Goal: Find specific fact: Find specific fact

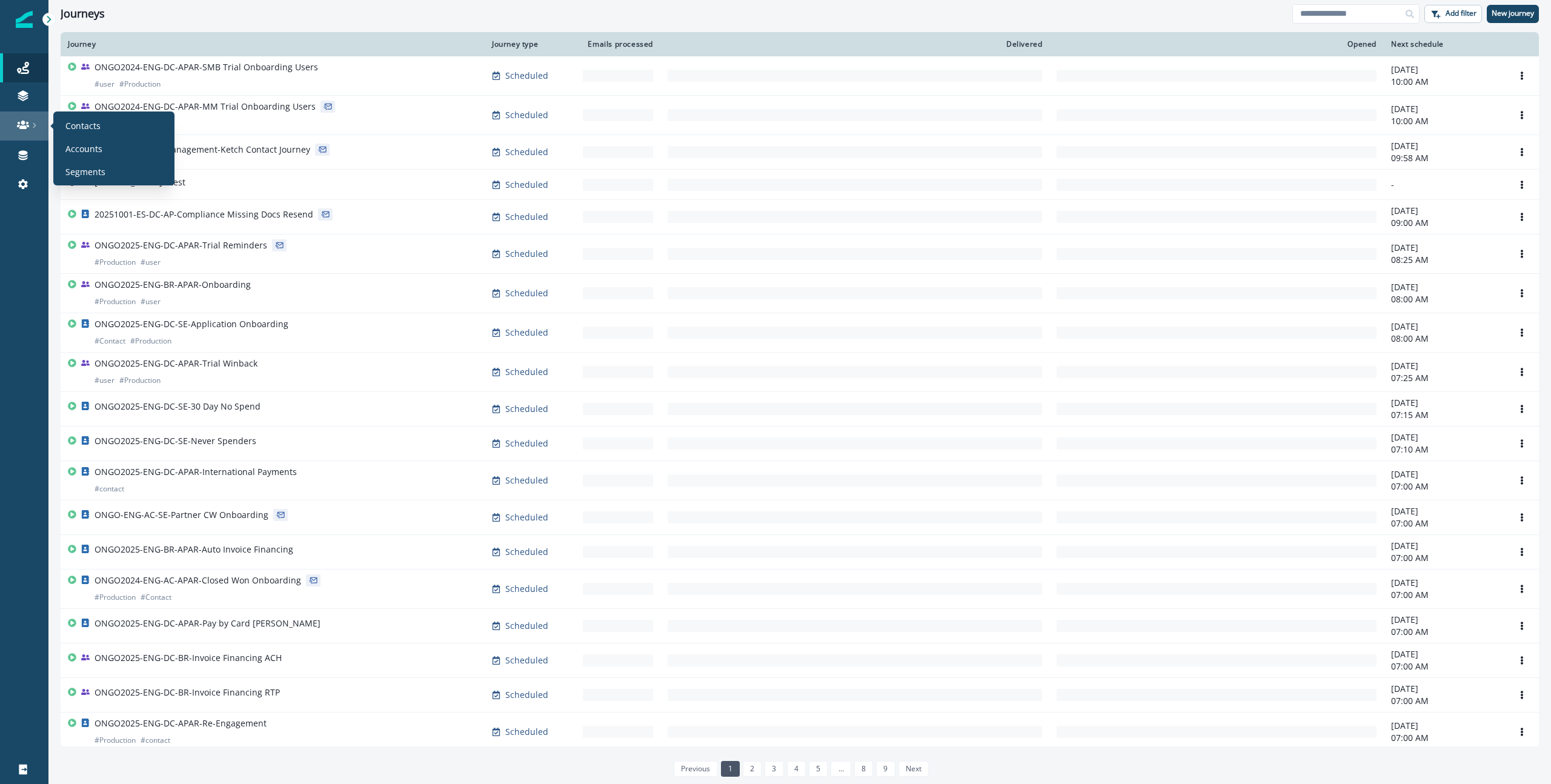
click at [13, 125] on div at bounding box center [24, 125] width 39 height 12
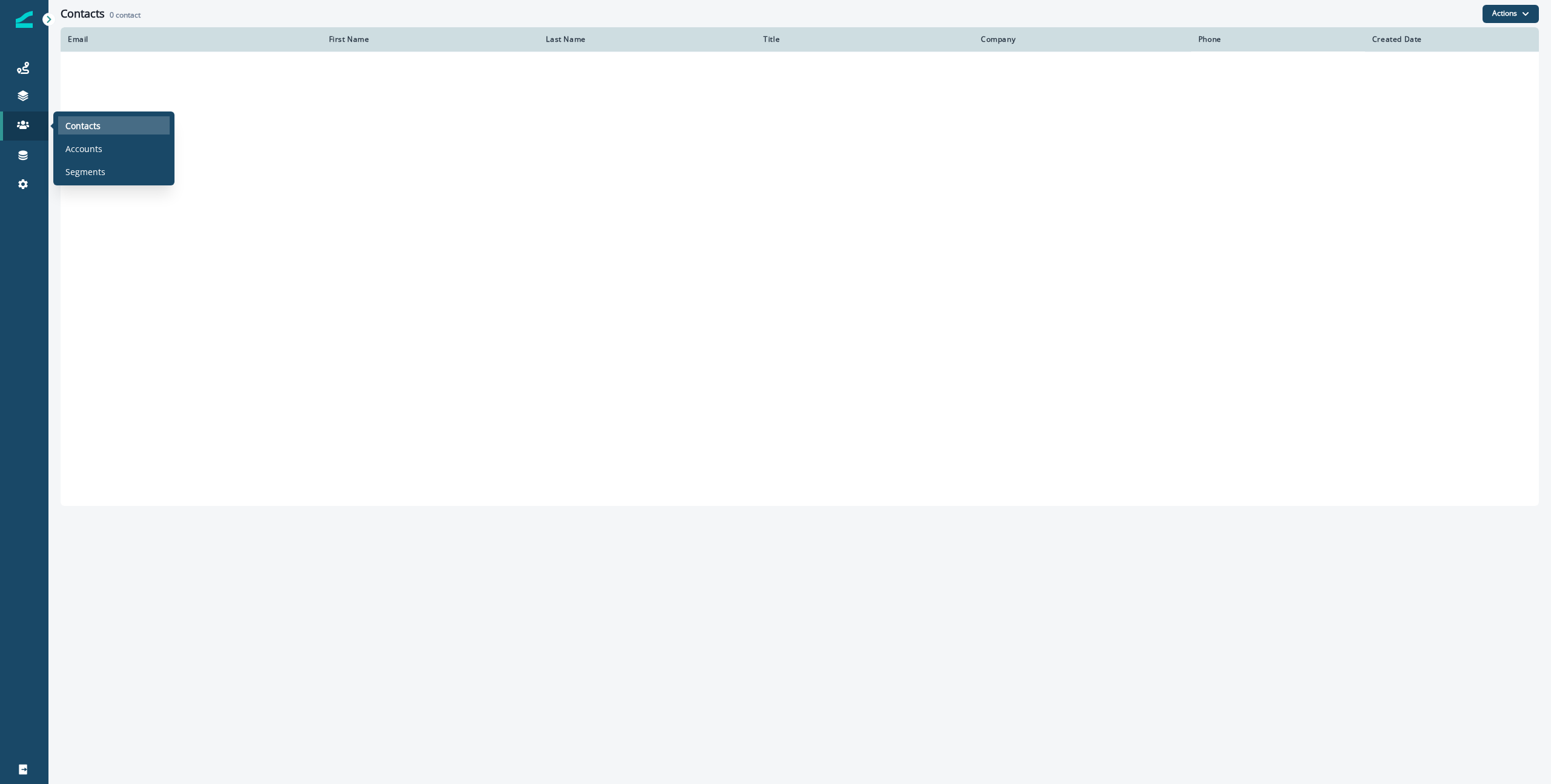
click at [86, 130] on p "Contacts" at bounding box center [83, 125] width 35 height 13
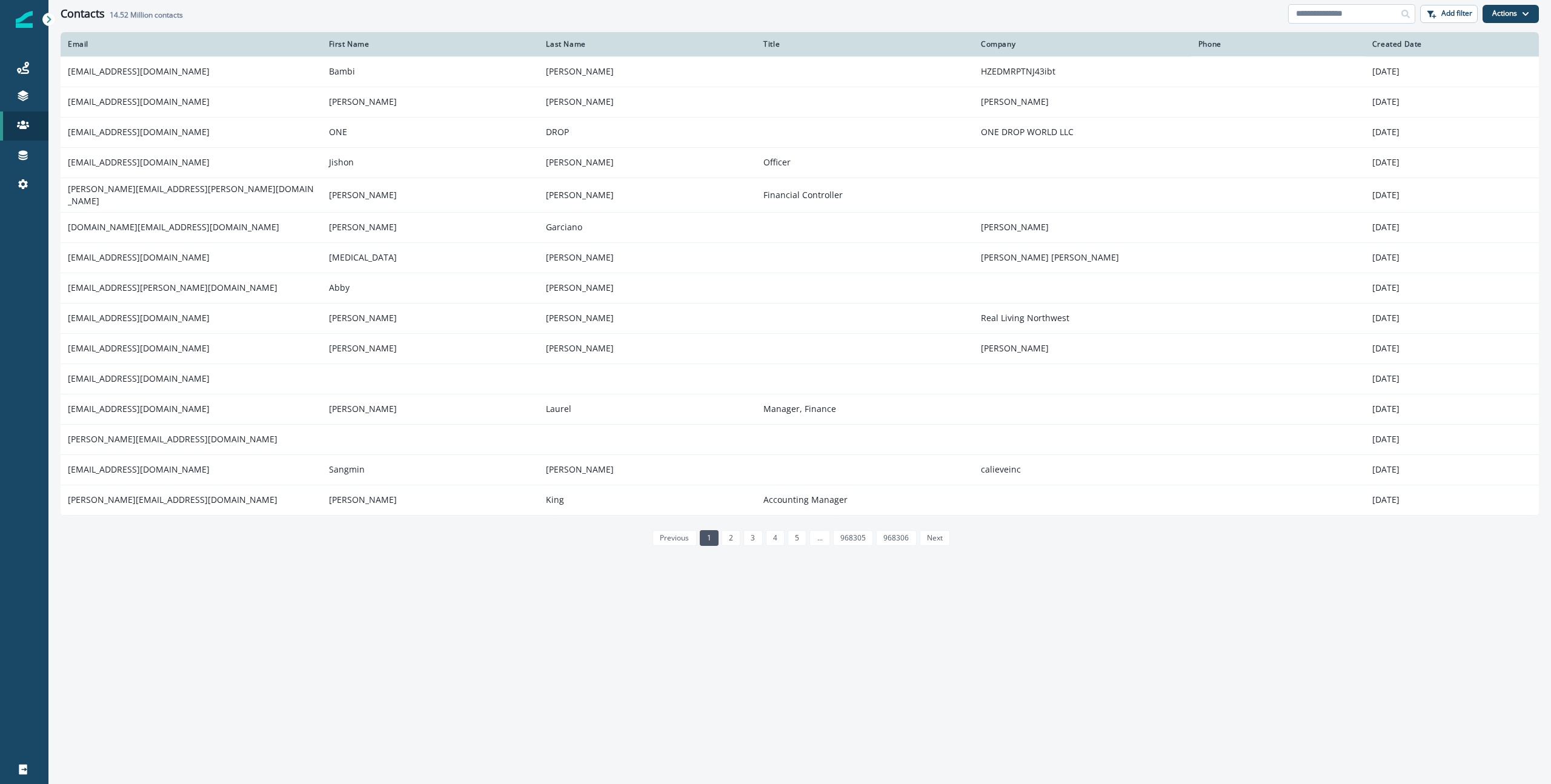
click at [1317, 14] on input at bounding box center [1352, 14] width 127 height 19
paste input "**********"
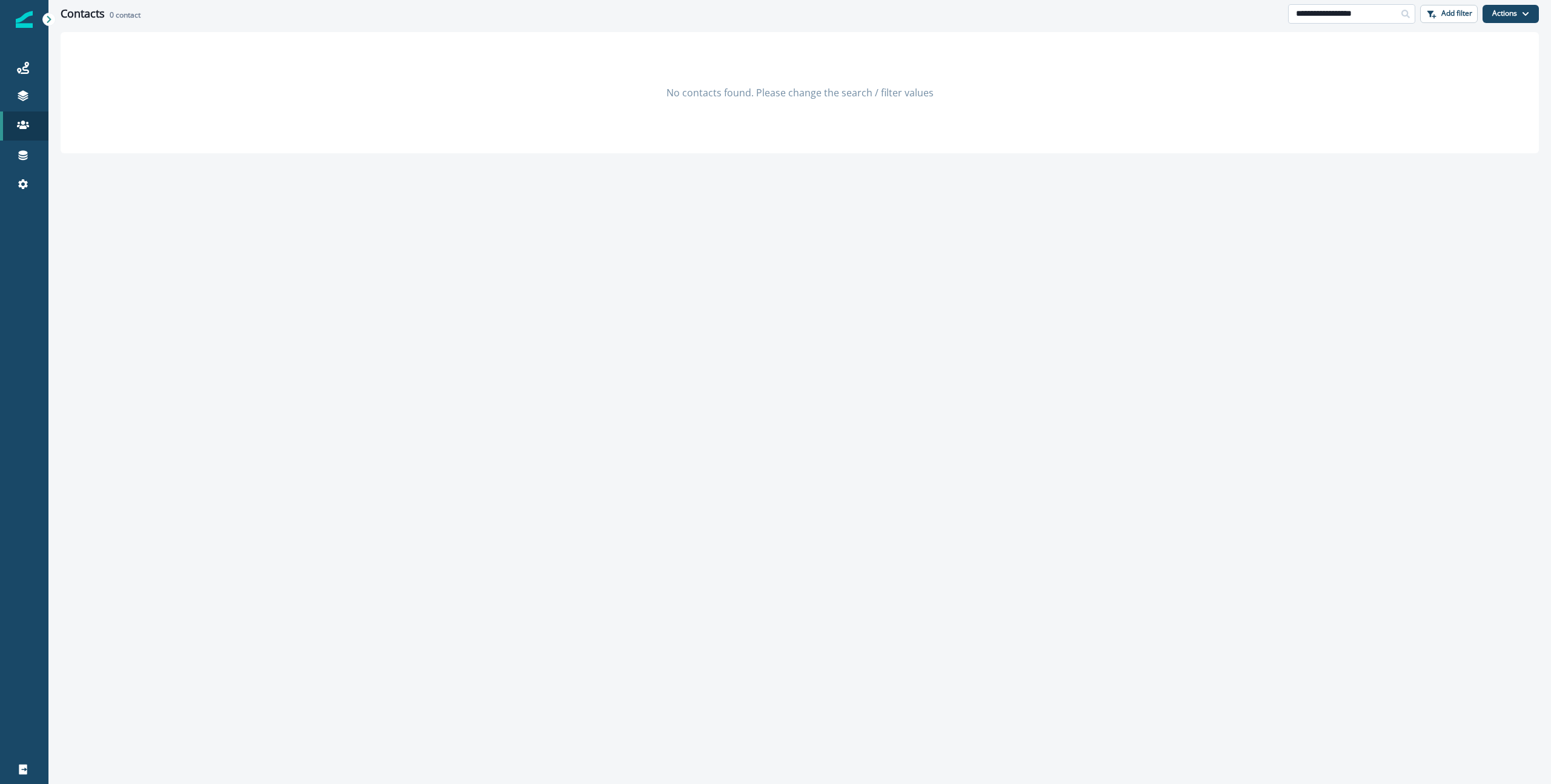
type input "**********"
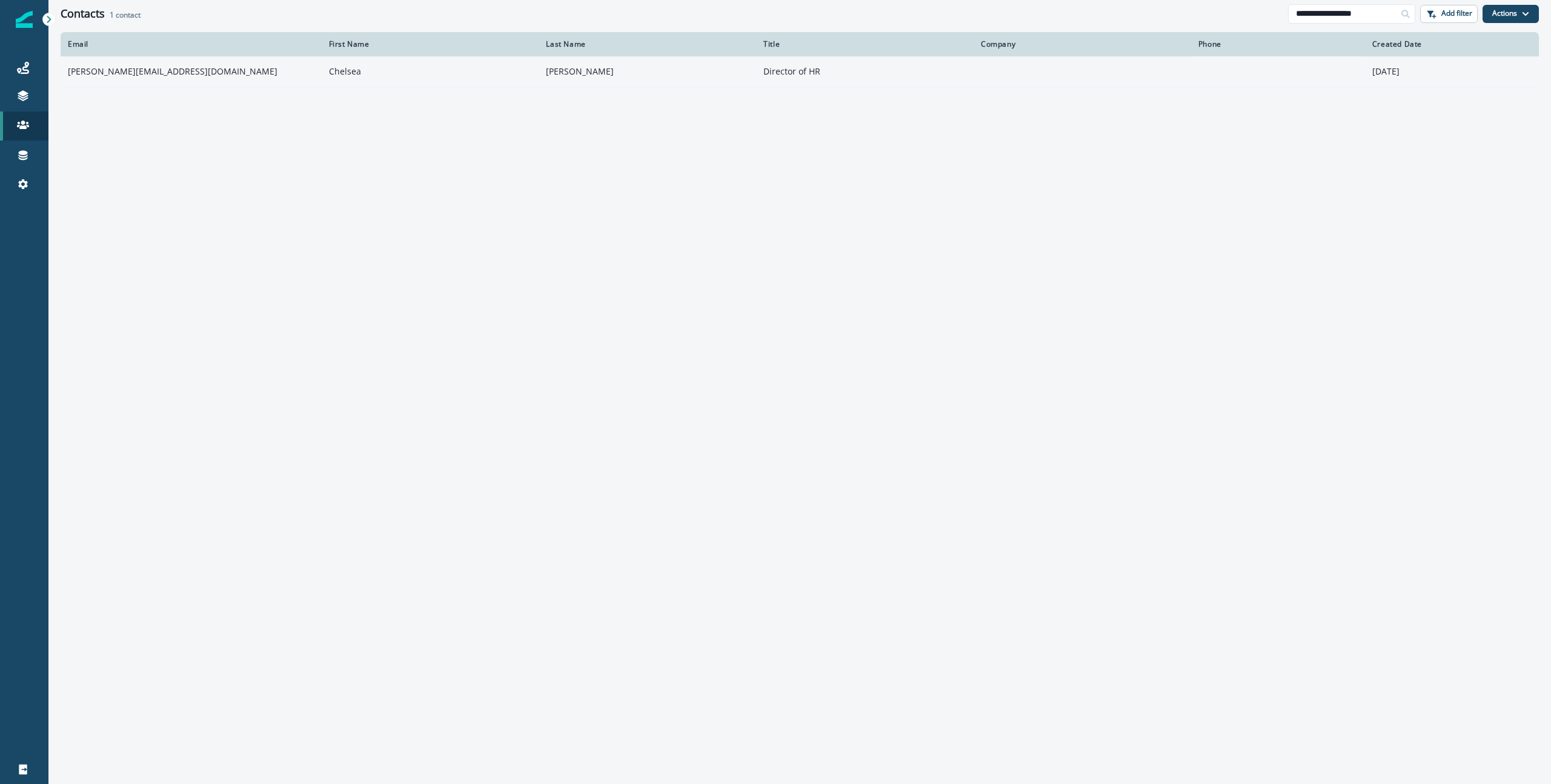
click at [133, 71] on td "[PERSON_NAME][EMAIL_ADDRESS][DOMAIN_NAME]" at bounding box center [191, 71] width 261 height 30
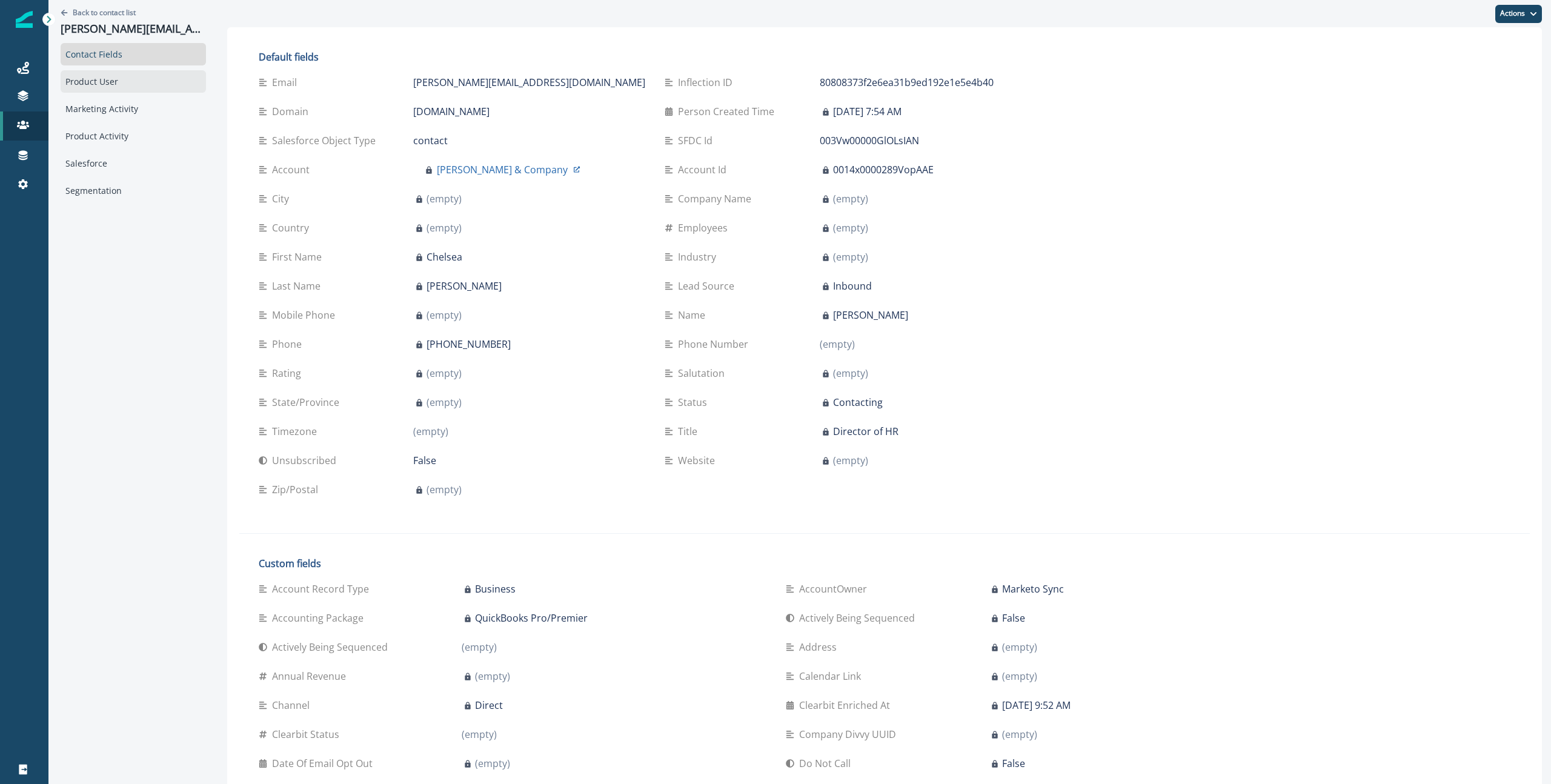
click at [170, 88] on div "Product User" at bounding box center [133, 81] width 145 height 22
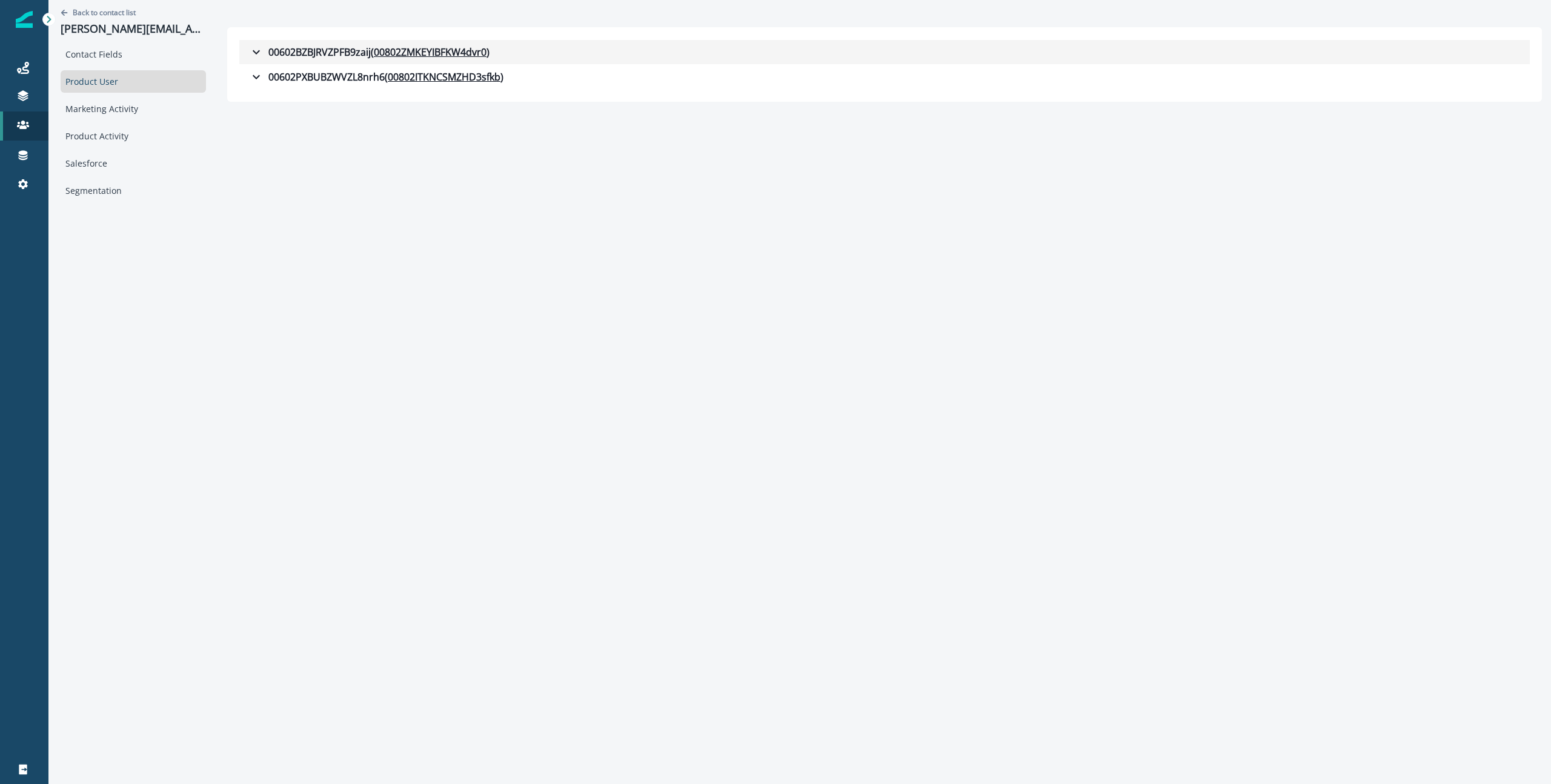
click at [249, 52] on icon "button" at bounding box center [256, 52] width 14 height 14
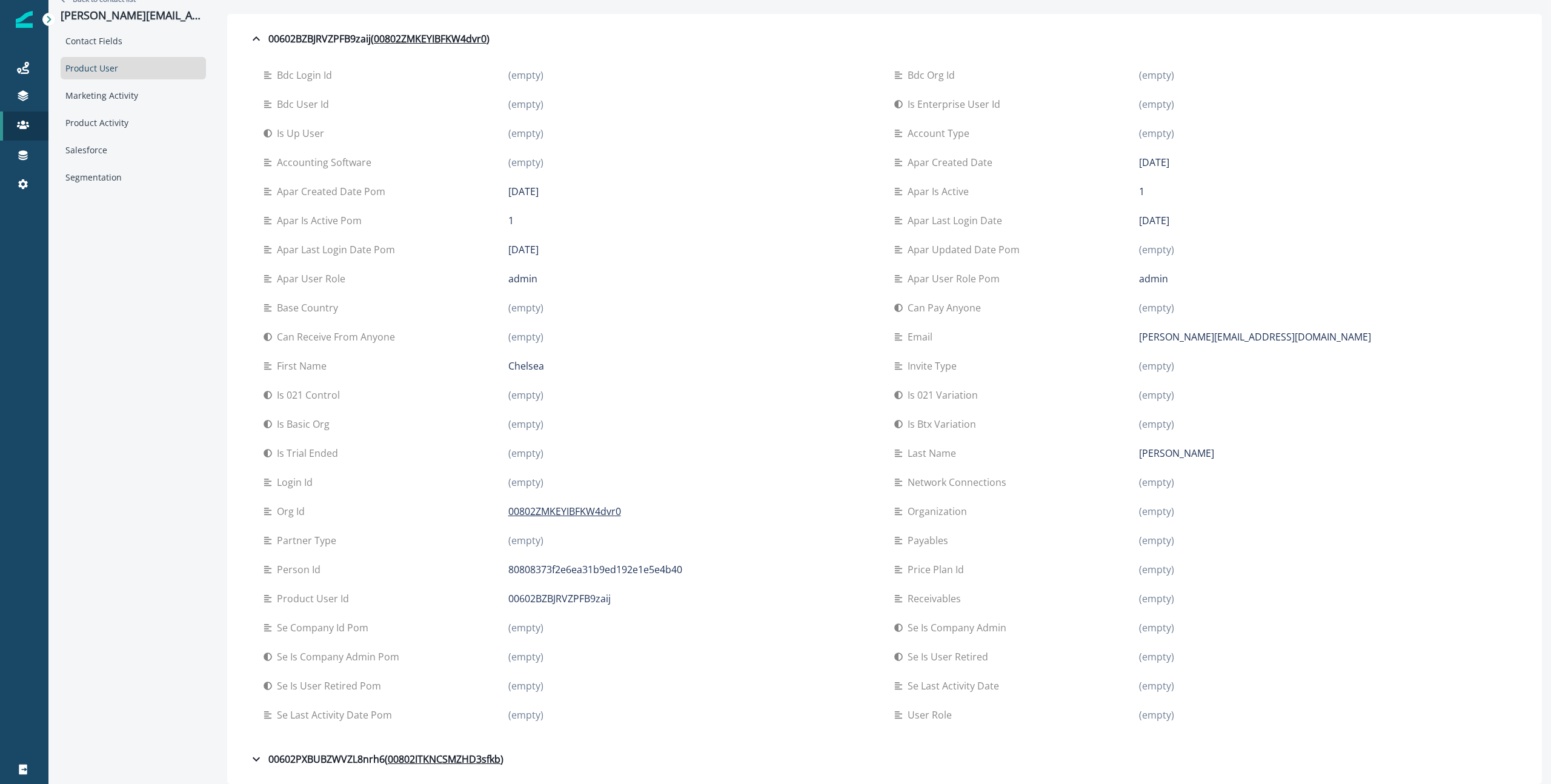
scroll to position [6, 0]
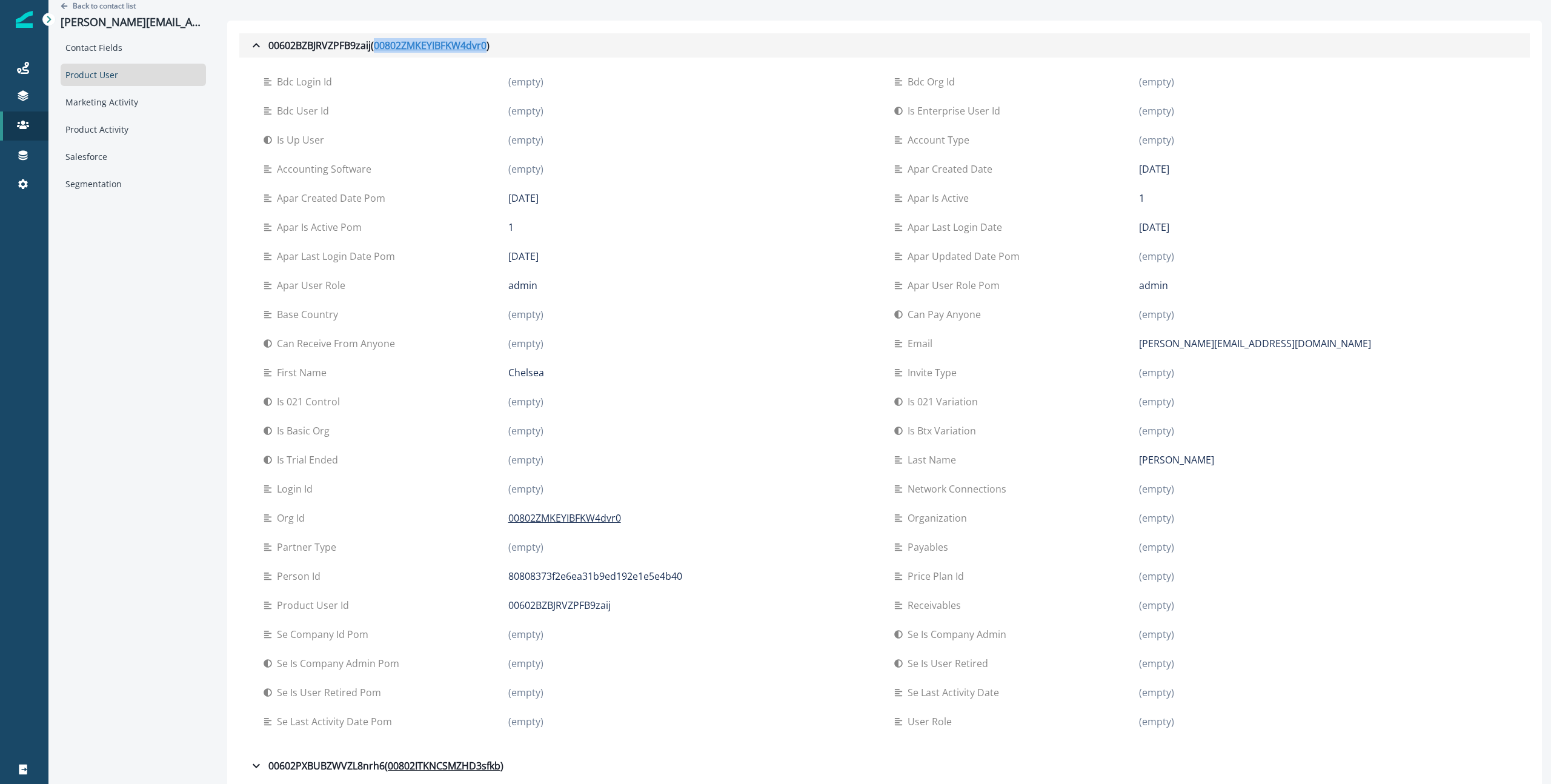
copy u "00802ZMKEYIBFKW4dvr0"
click at [249, 48] on div "00602BZBJRVZPFB9zaij ( 00802ZMKEYIBFKW4dvr0 )" at bounding box center [369, 46] width 240 height 14
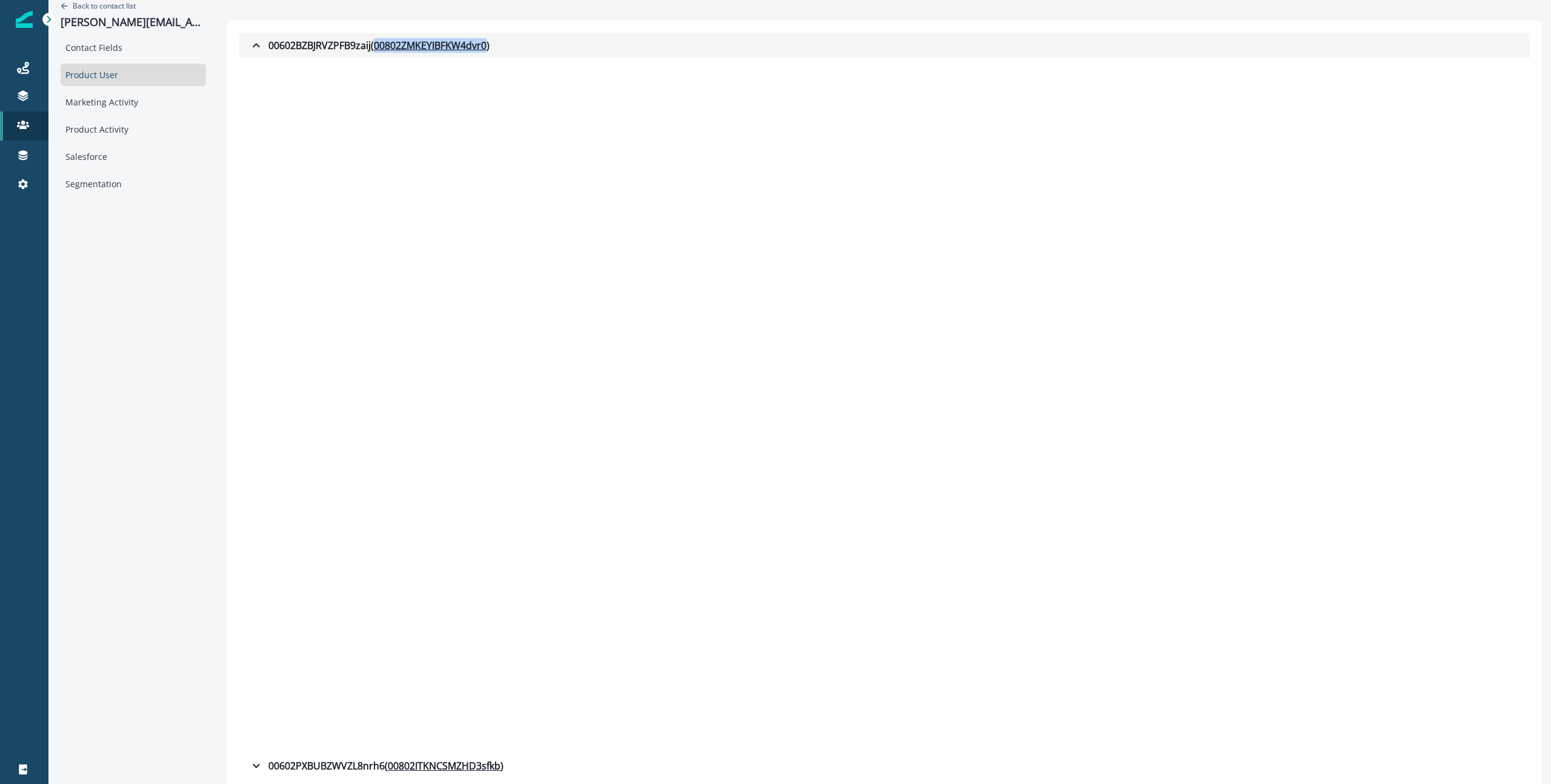
scroll to position [0, 0]
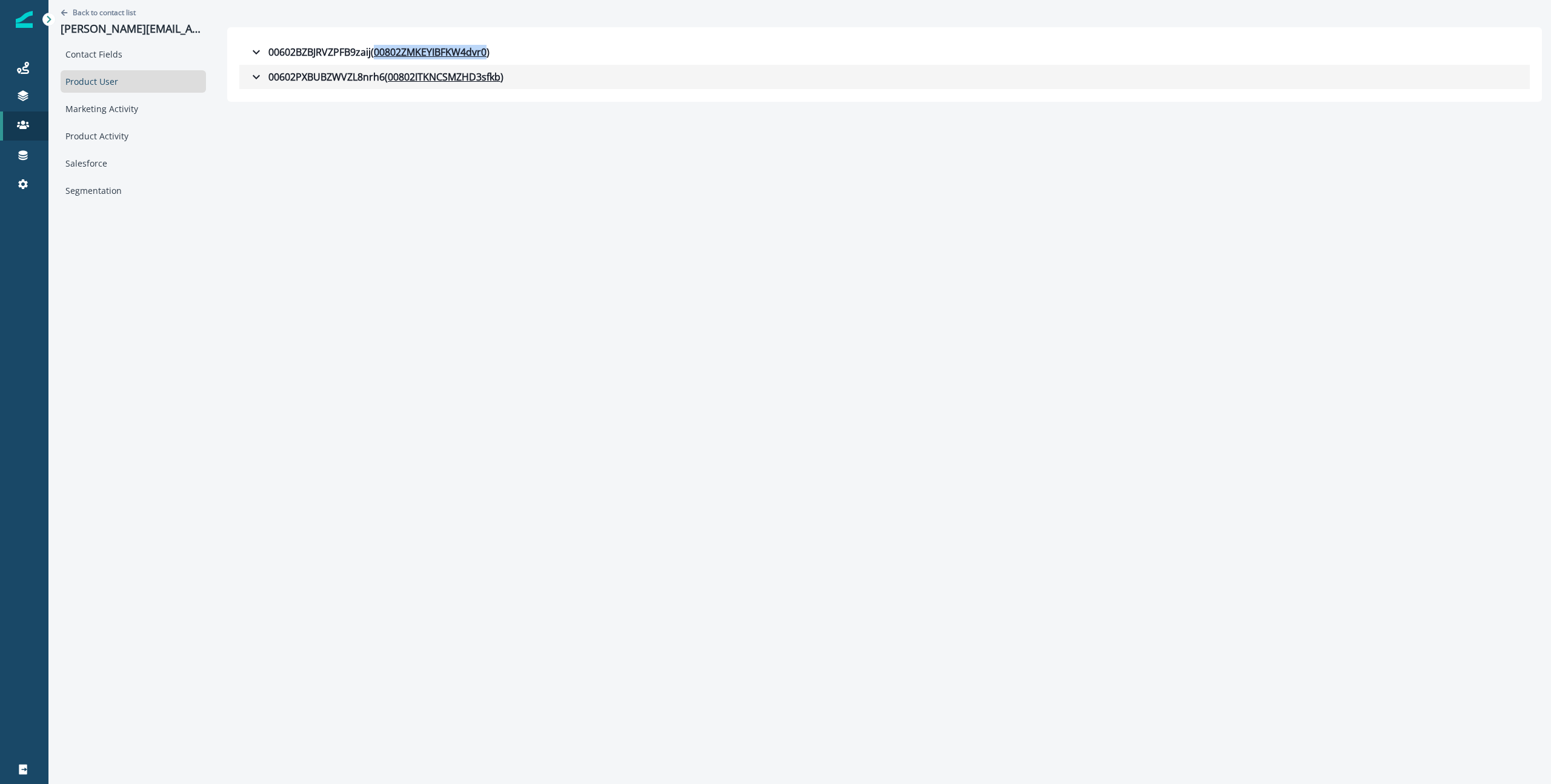
click at [249, 83] on icon "button" at bounding box center [256, 77] width 14 height 14
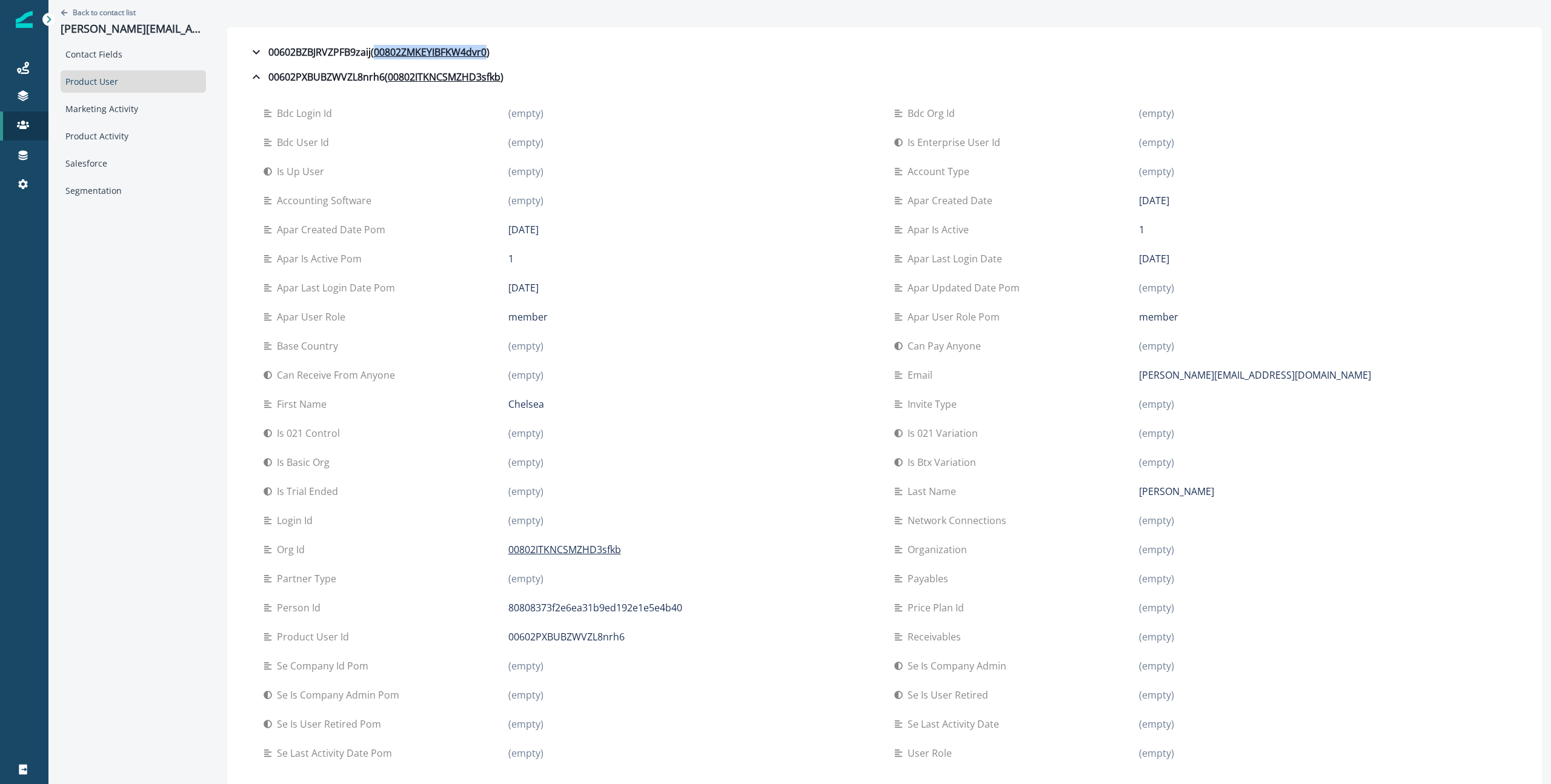
scroll to position [14, 0]
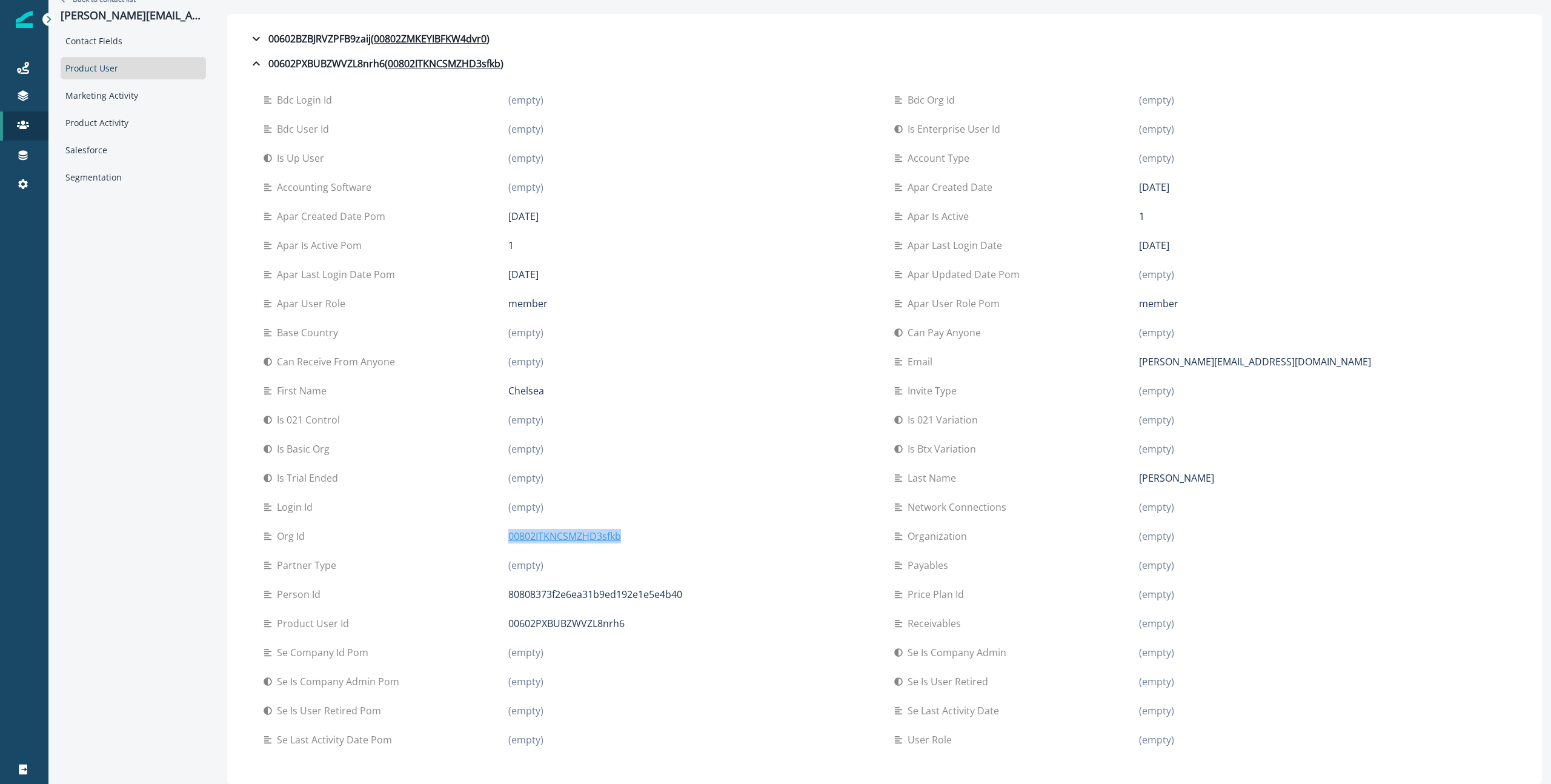
copy p "00802ITKNCSMZHD3sfkb"
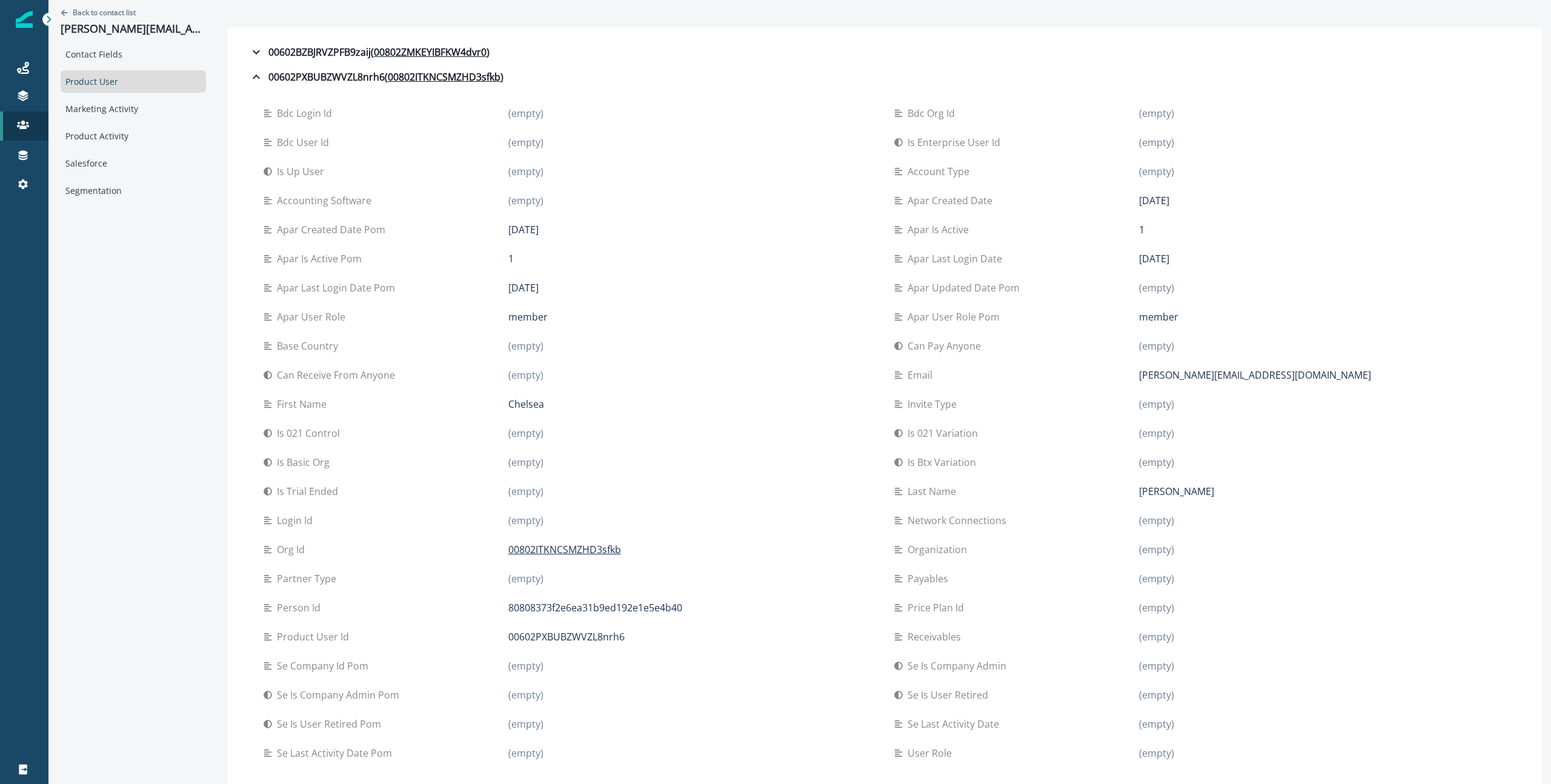
click at [120, 6] on div "Back to contact list [PERSON_NAME][EMAIL_ADDRESS][DOMAIN_NAME]" at bounding box center [133, 21] width 145 height 43
click at [120, 9] on p "Back to contact list" at bounding box center [104, 12] width 63 height 10
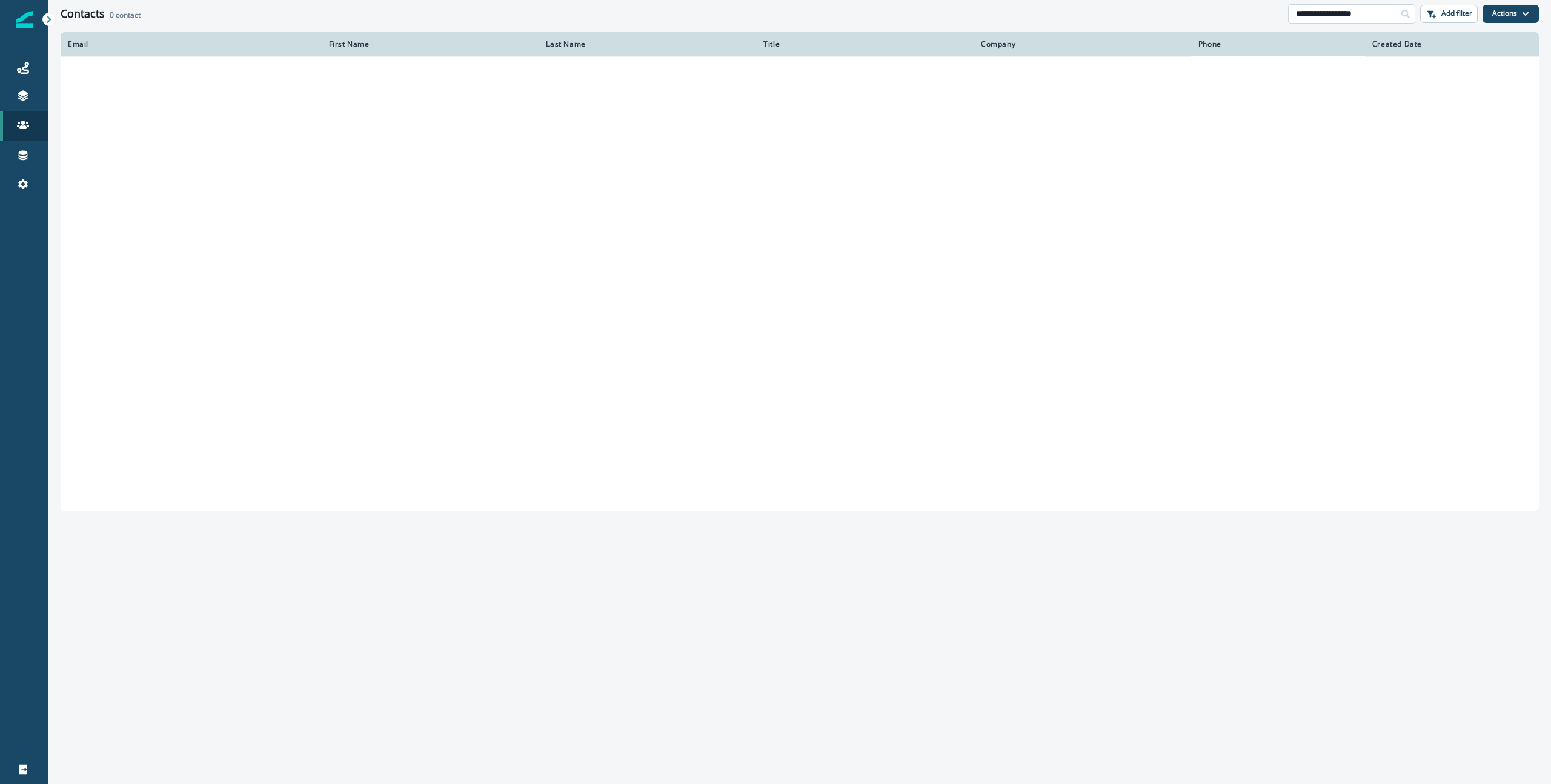
click at [1332, 11] on input "**********" at bounding box center [1352, 14] width 127 height 19
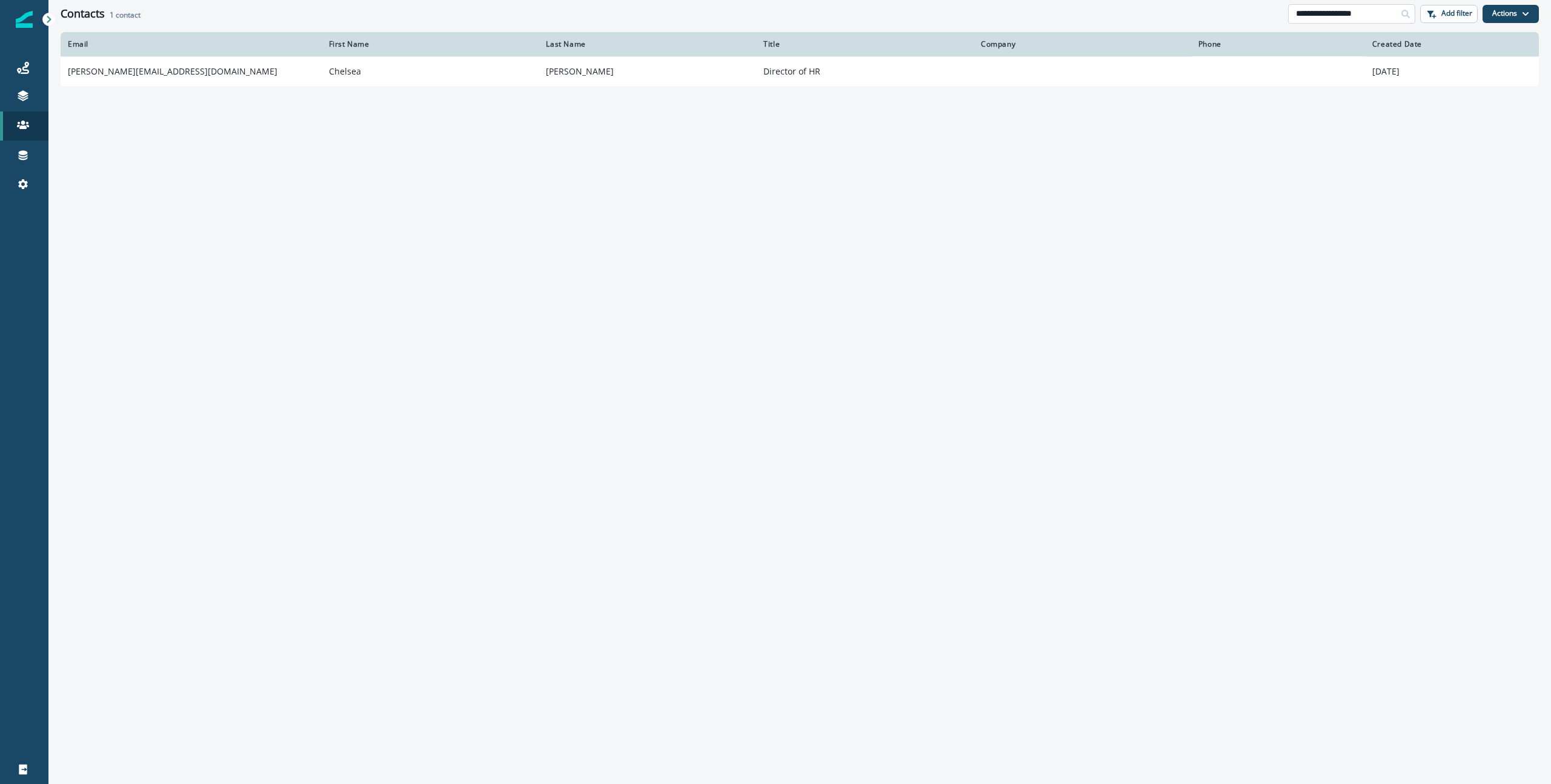
click at [1332, 11] on input "**********" at bounding box center [1352, 14] width 127 height 19
paste input "**********"
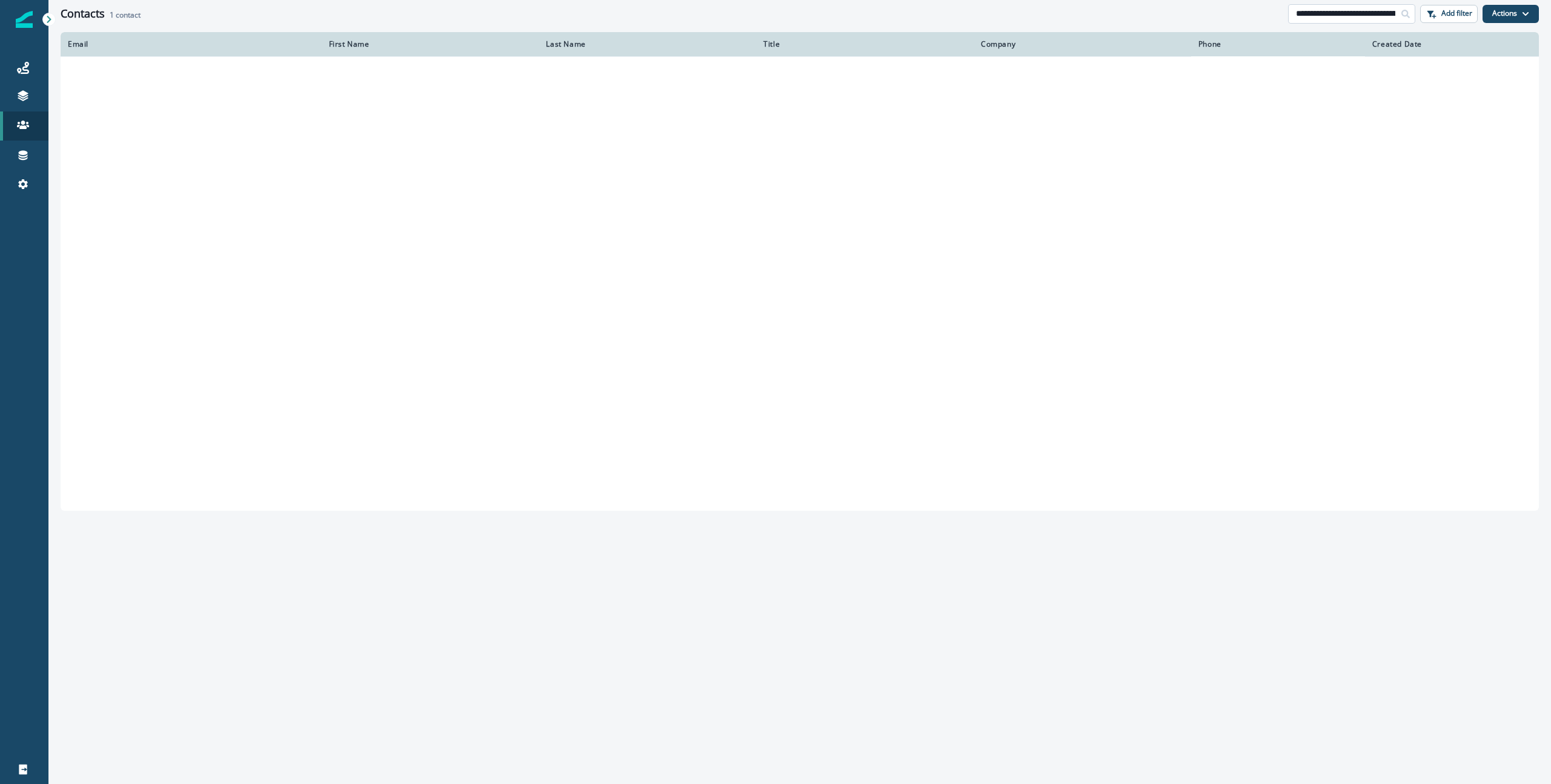
type input "**********"
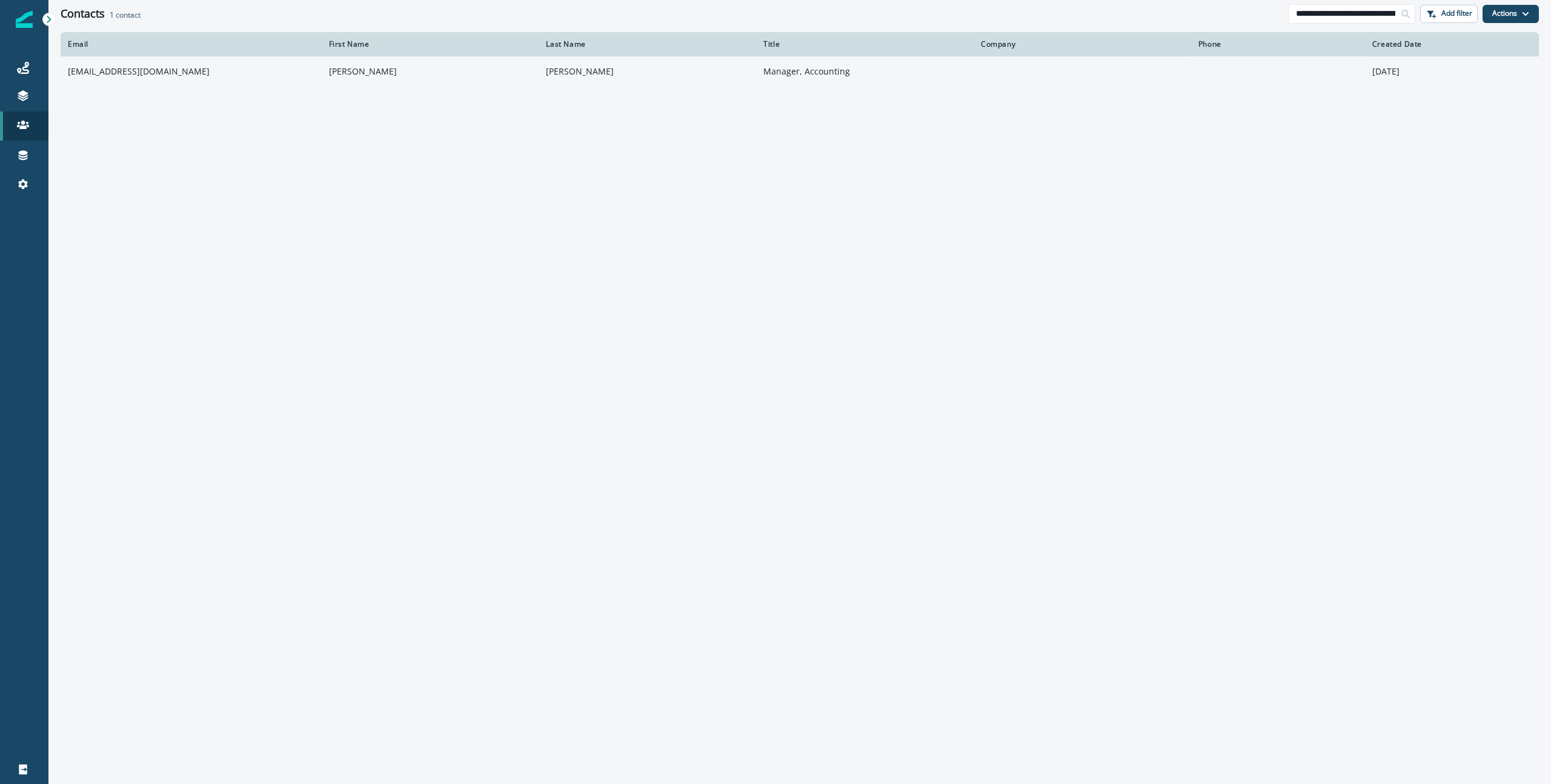
click at [173, 71] on td "[EMAIL_ADDRESS][DOMAIN_NAME]" at bounding box center [191, 71] width 261 height 30
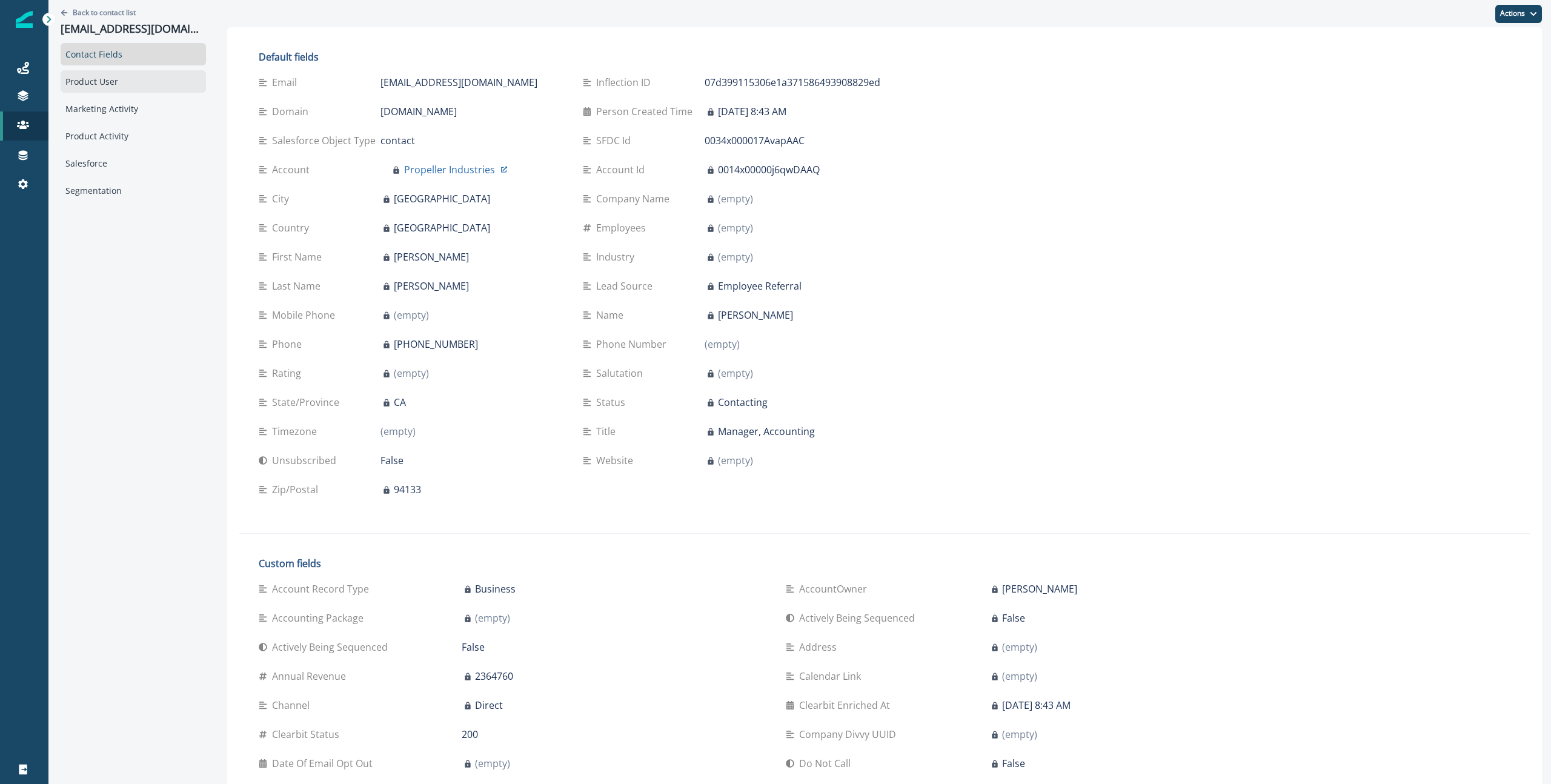
click at [171, 73] on div "Product User" at bounding box center [133, 81] width 145 height 22
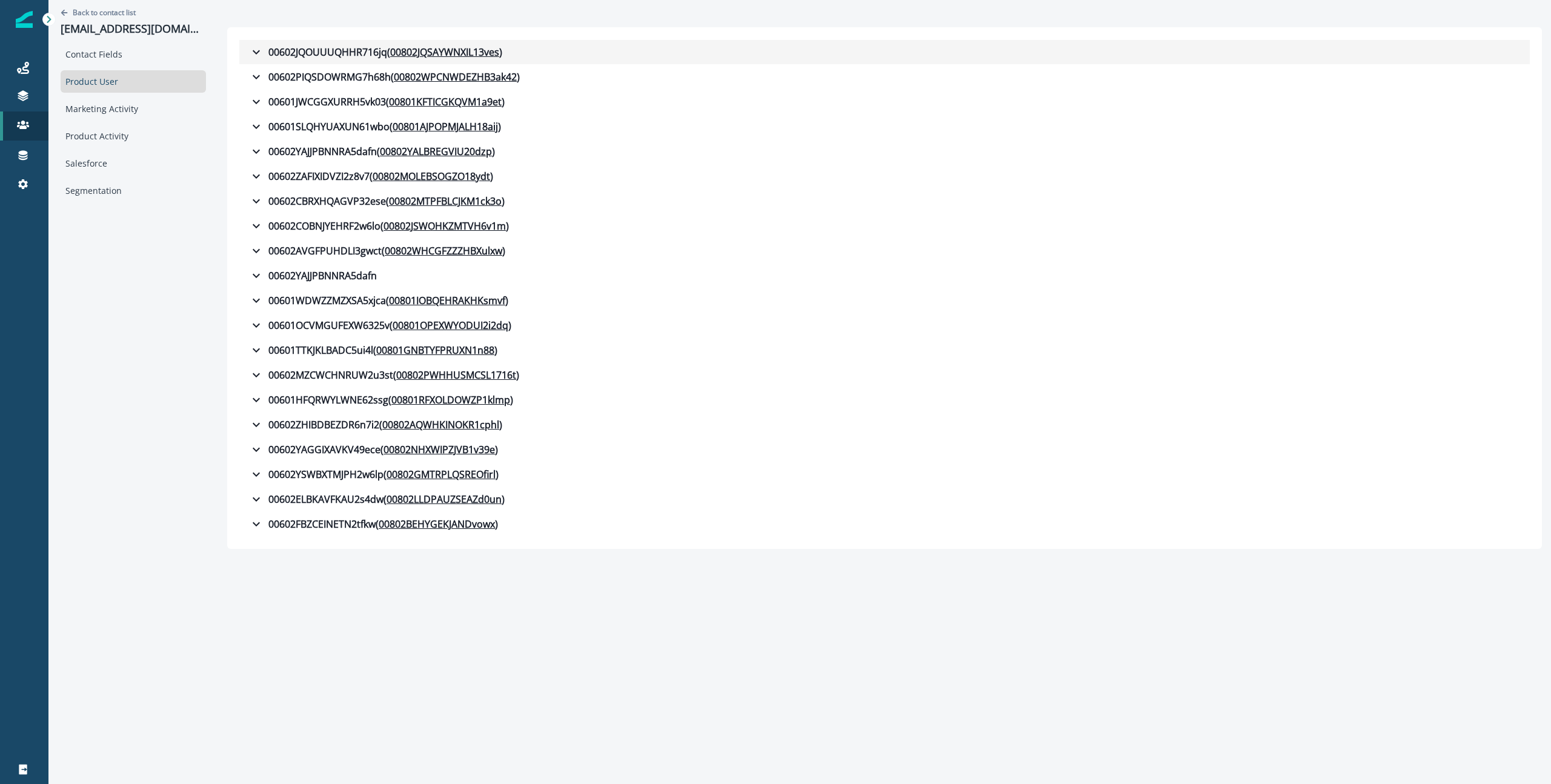
click at [255, 51] on icon "button" at bounding box center [256, 53] width 7 height 4
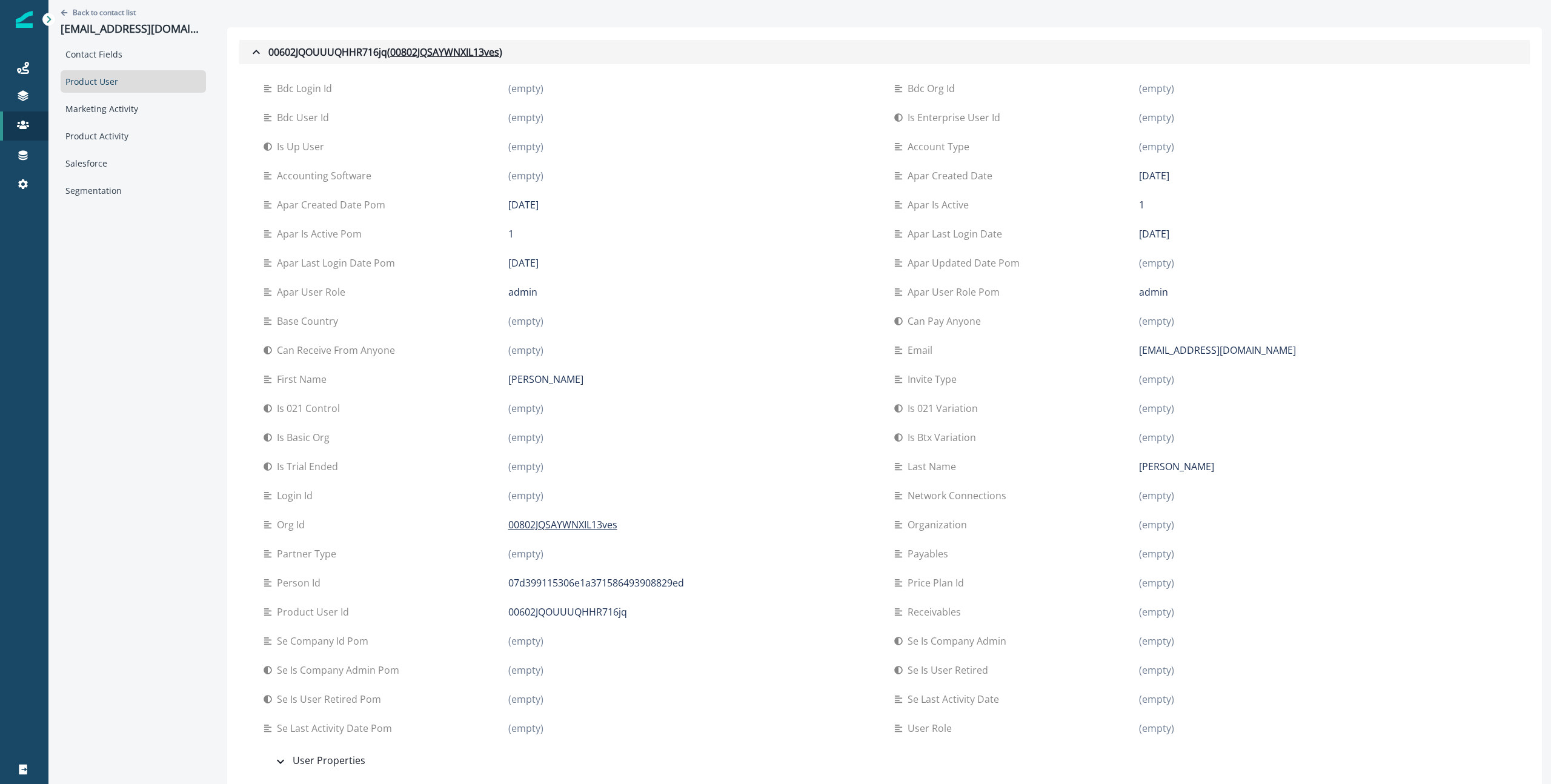
click at [255, 51] on icon "button" at bounding box center [256, 52] width 7 height 4
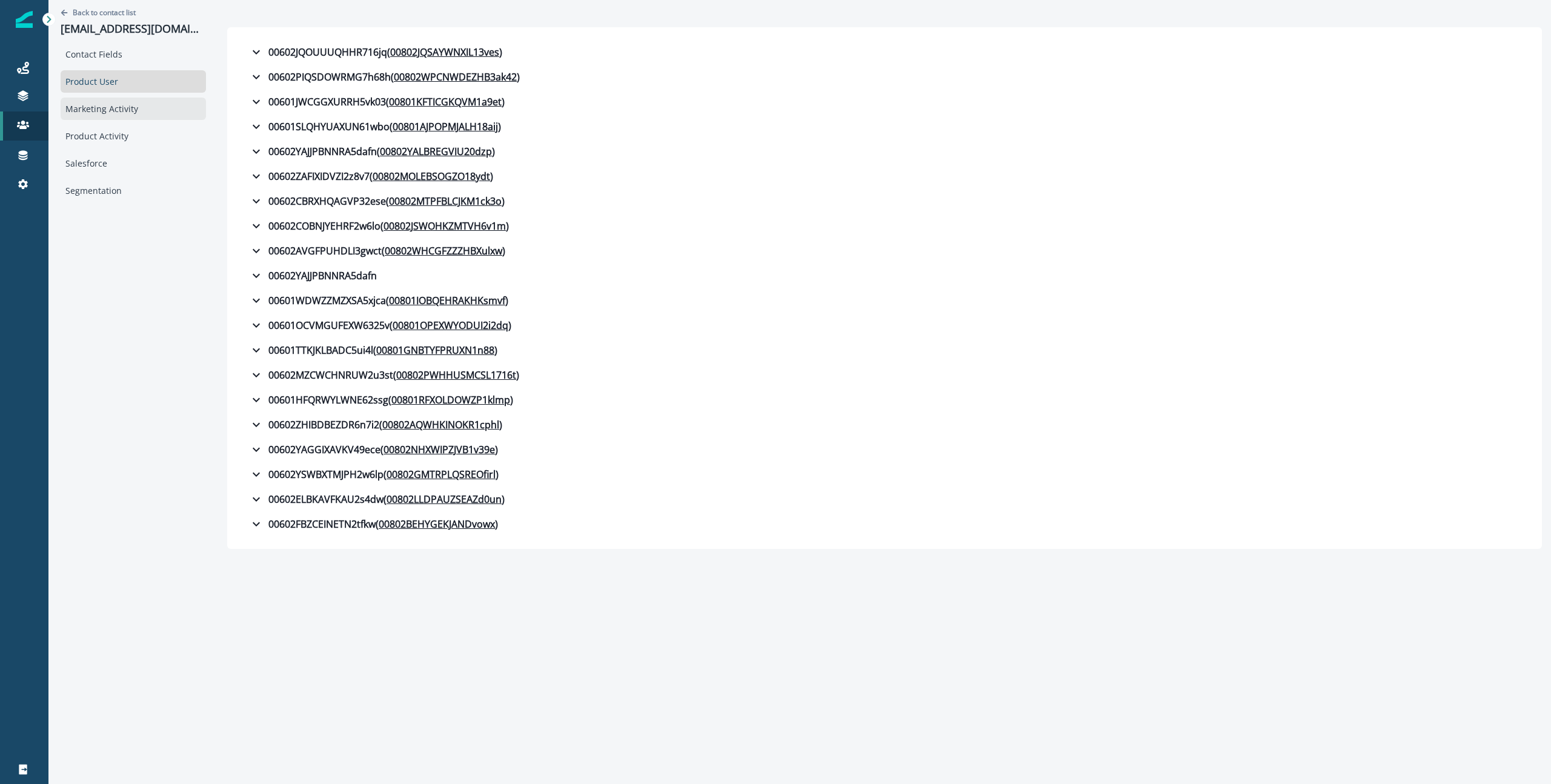
click at [154, 114] on div "Marketing Activity" at bounding box center [133, 108] width 145 height 22
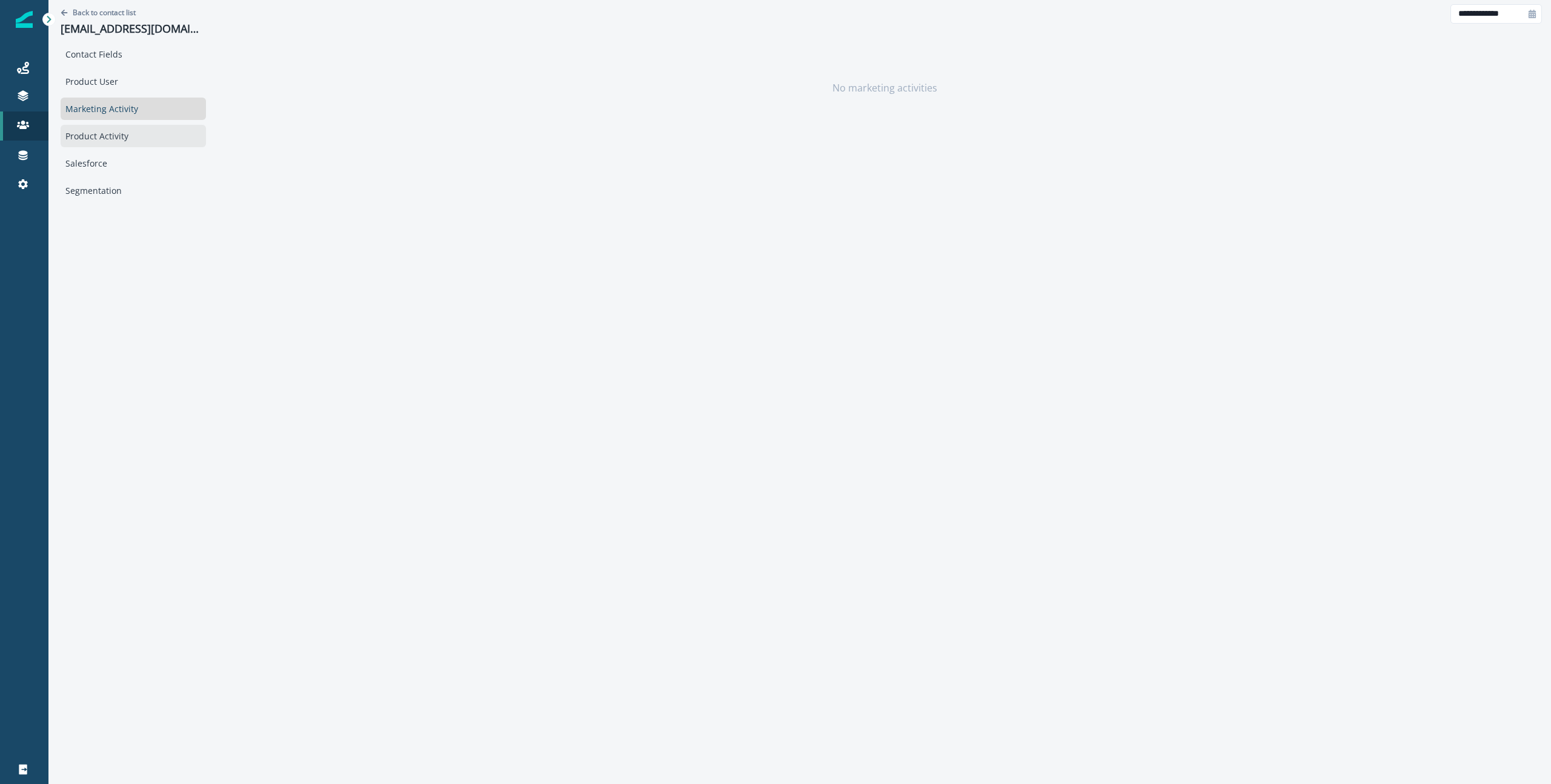
click at [138, 141] on div "Product Activity" at bounding box center [133, 135] width 145 height 22
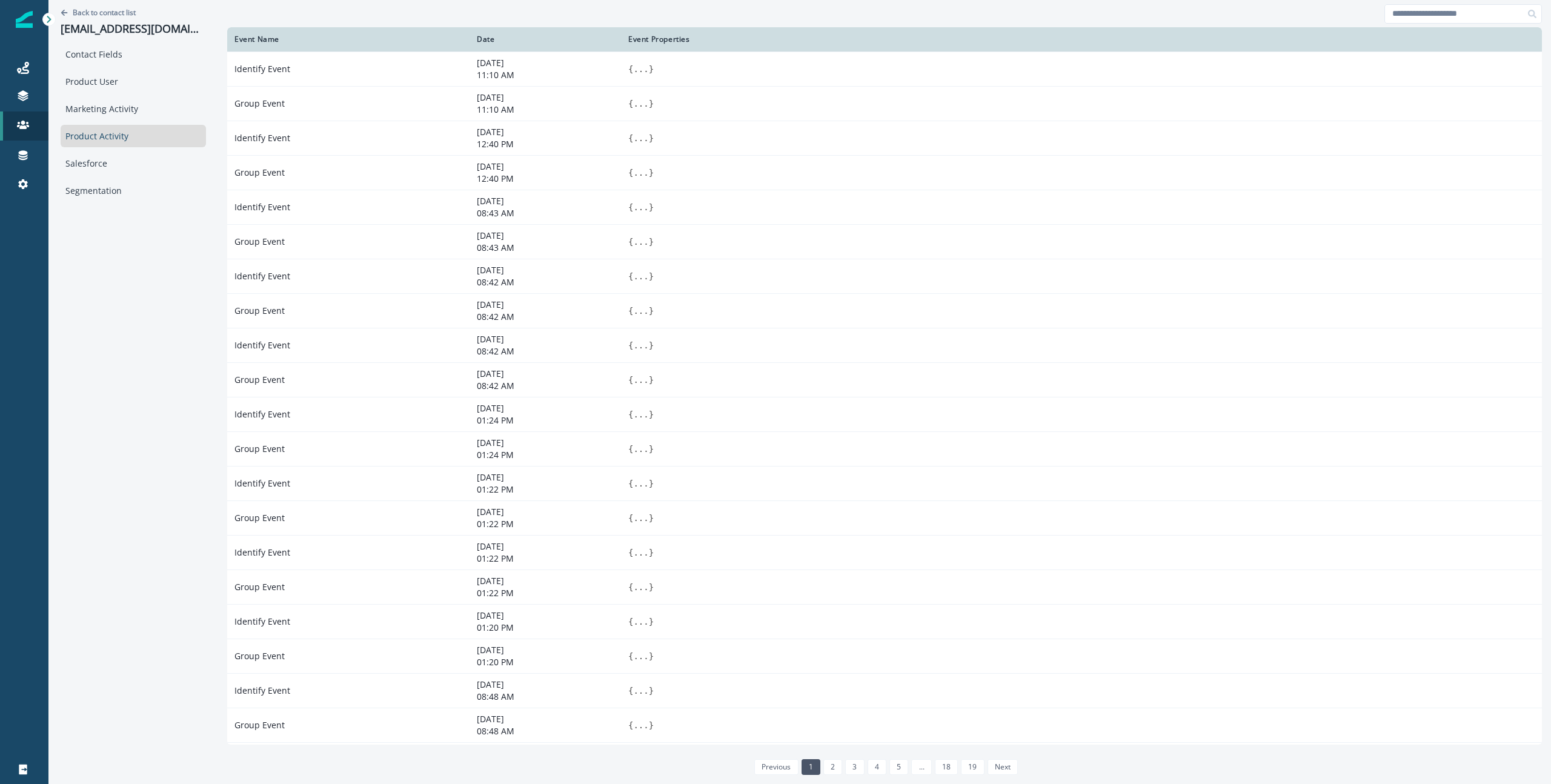
click at [138, 141] on div "Product Activity" at bounding box center [133, 135] width 145 height 22
click at [138, 155] on div "Salesforce" at bounding box center [133, 163] width 145 height 22
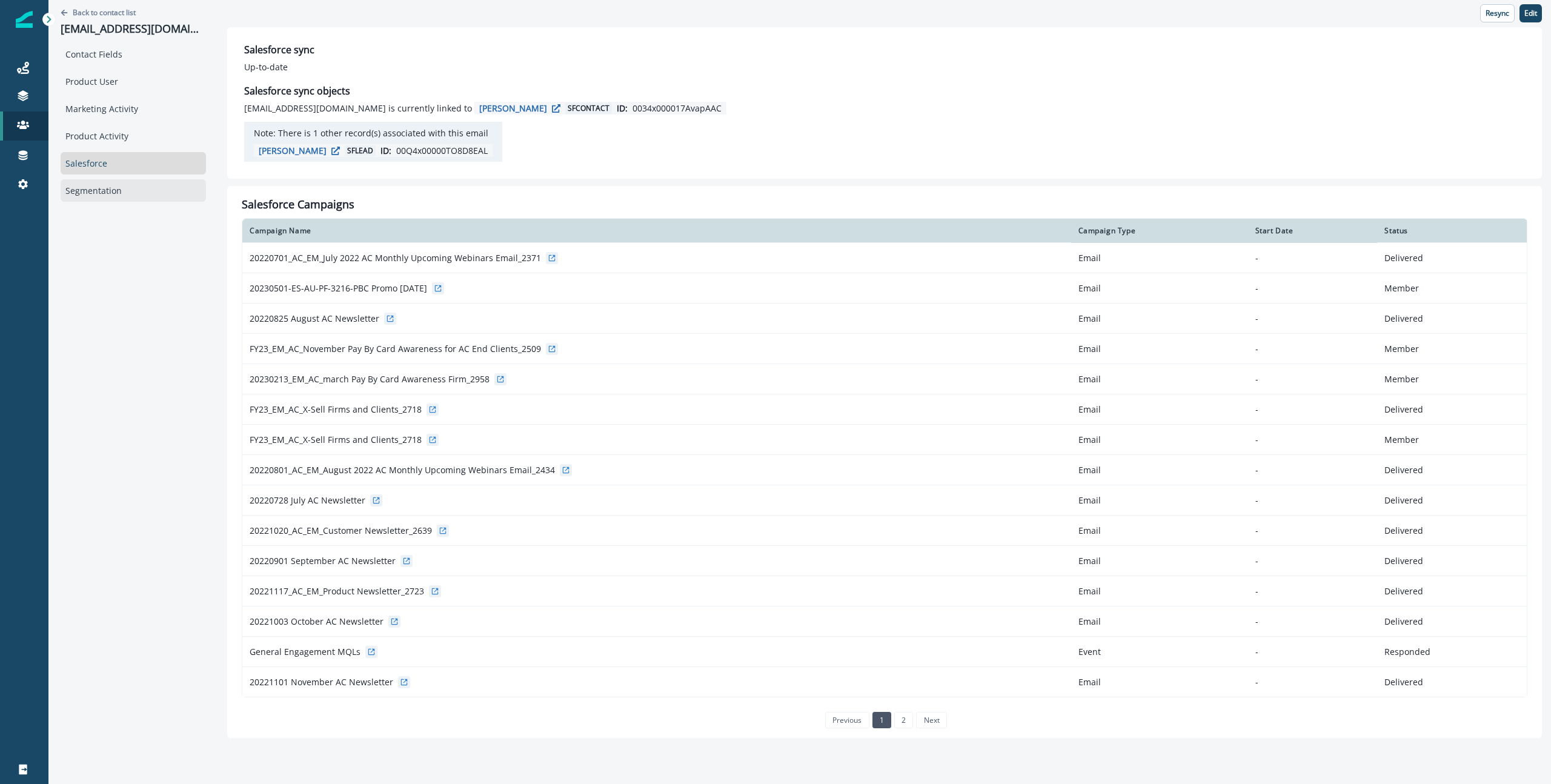
click at [163, 192] on div "Segmentation" at bounding box center [133, 190] width 145 height 22
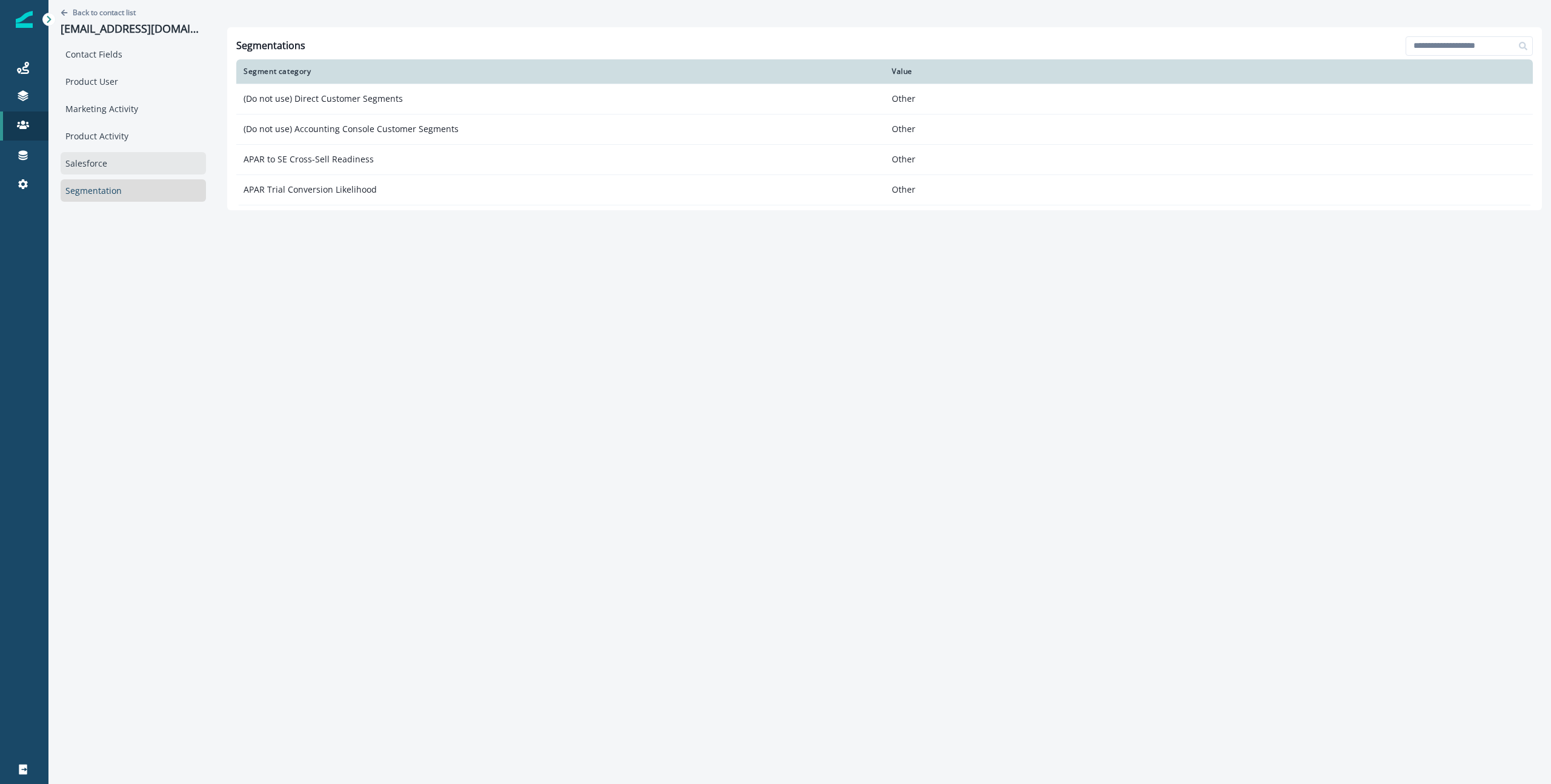
click at [159, 172] on div "Salesforce" at bounding box center [133, 163] width 145 height 22
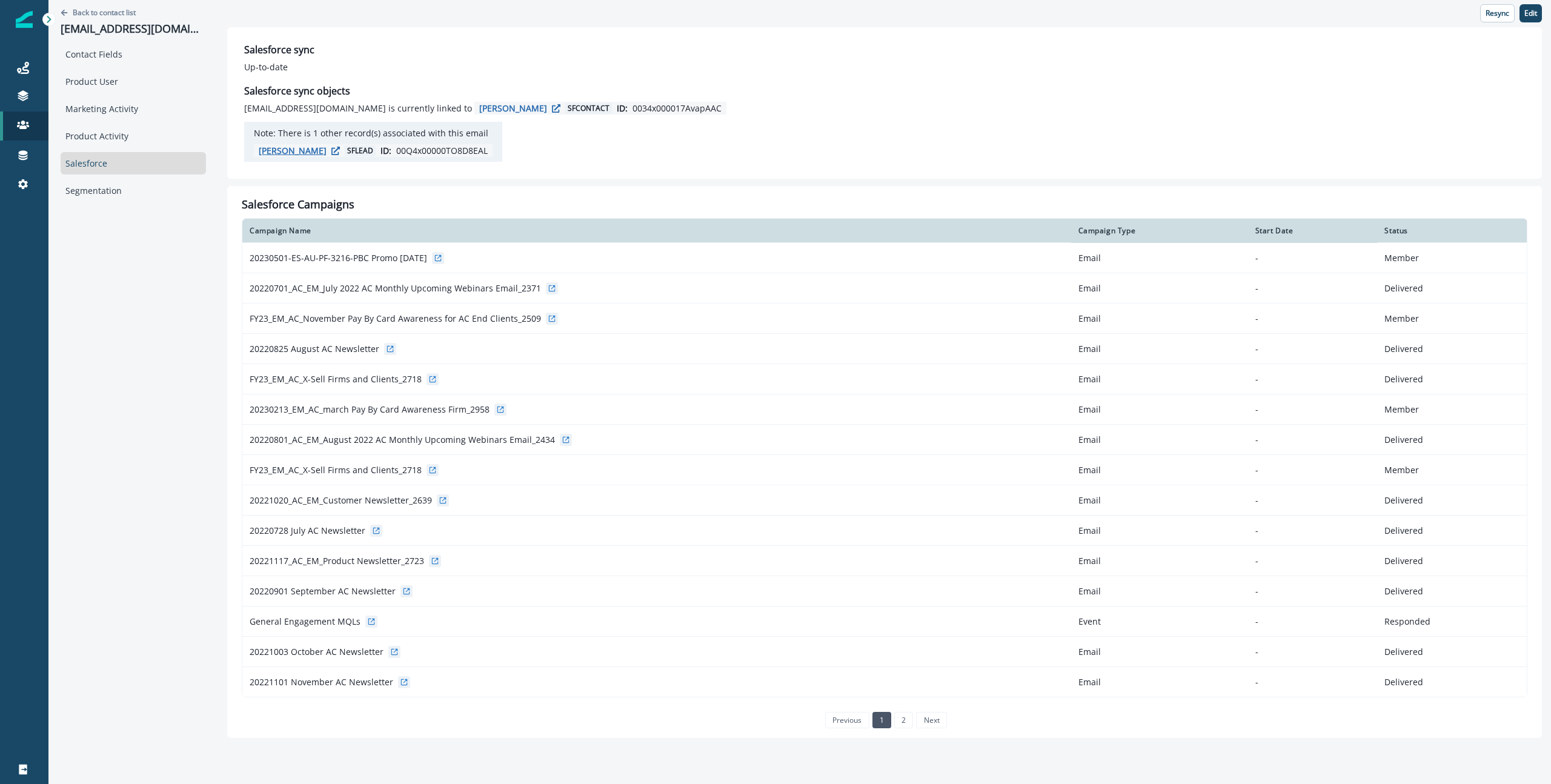
click at [333, 152] on icon "button" at bounding box center [336, 151] width 9 height 9
click at [536, 107] on p "[PERSON_NAME]" at bounding box center [513, 108] width 68 height 11
click at [128, 74] on div "Product User" at bounding box center [133, 81] width 145 height 22
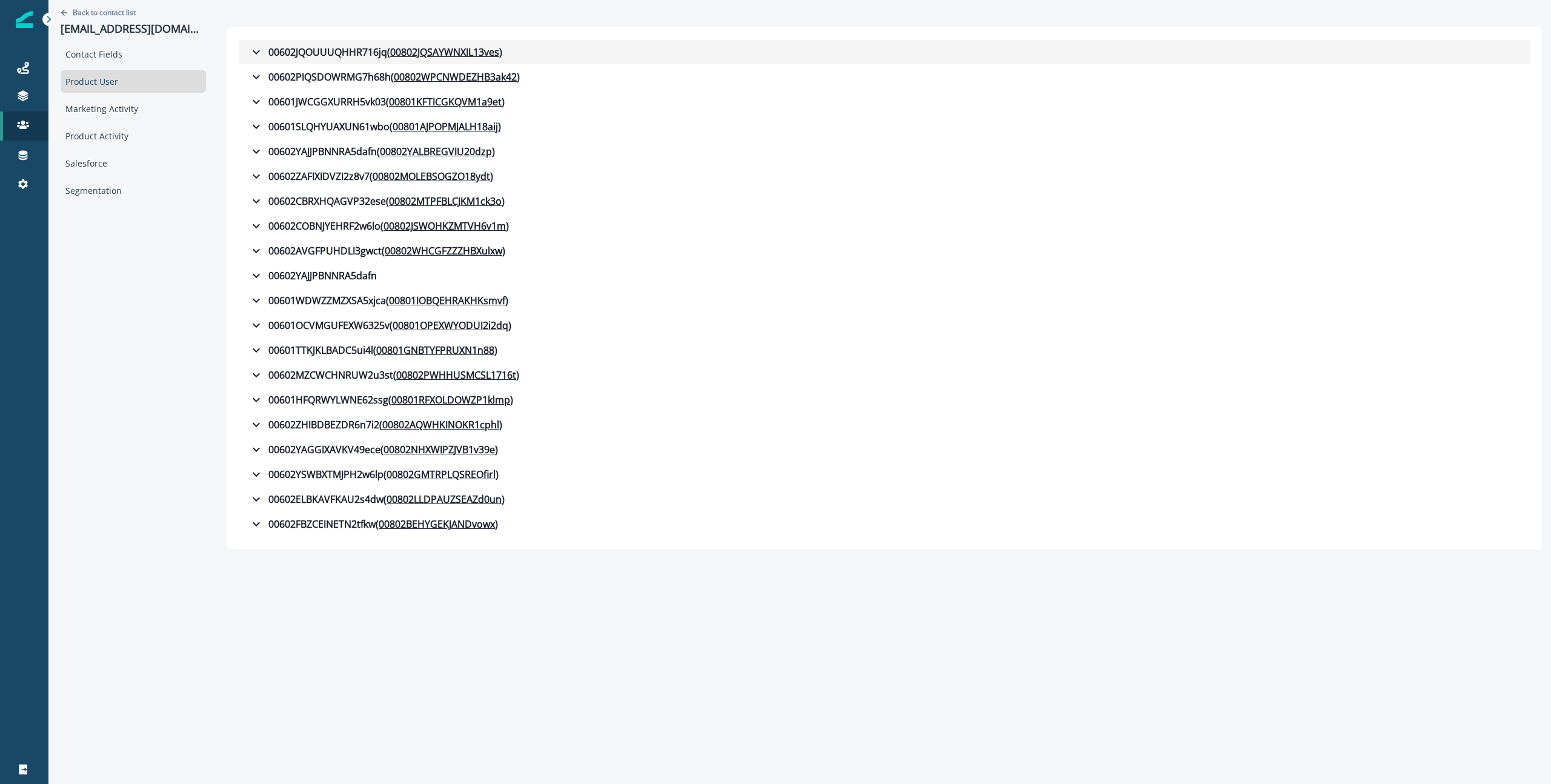
click at [257, 48] on icon "button" at bounding box center [256, 52] width 14 height 14
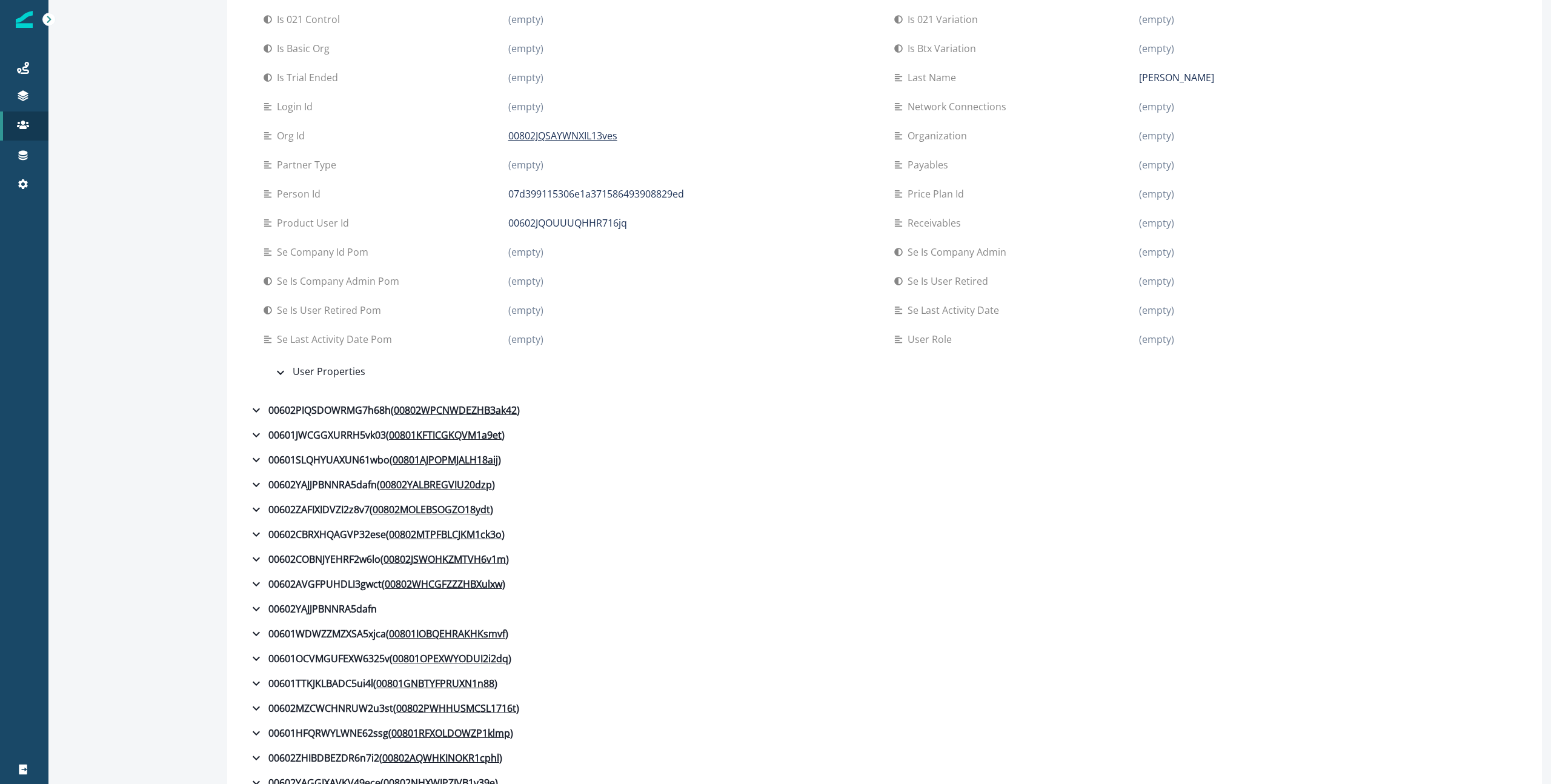
scroll to position [432, 0]
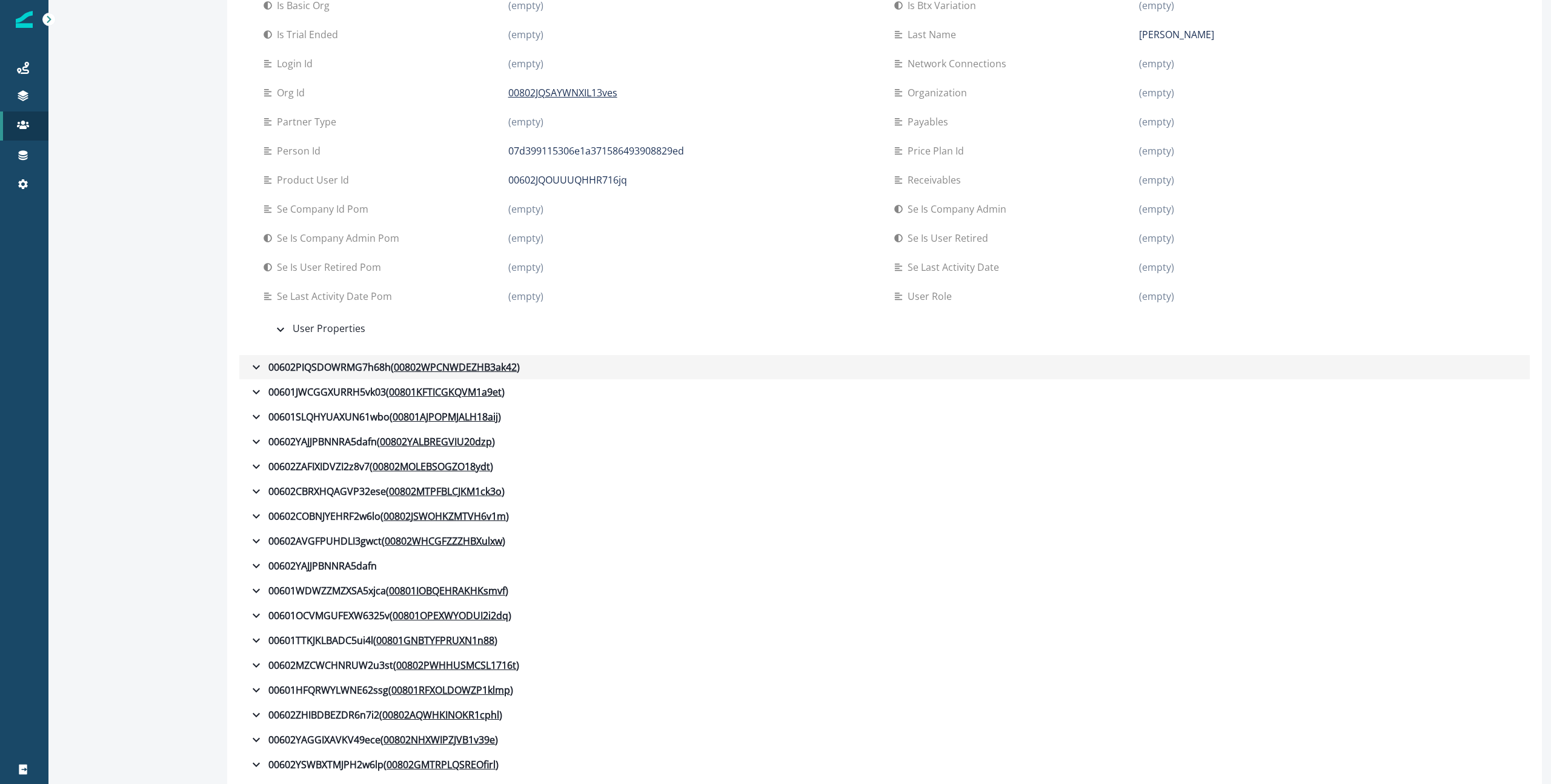
click at [257, 375] on button "00602PIQSDOWRMG7h68h ( 00802WPCNWDEZHB3ak42 )" at bounding box center [885, 367] width 1291 height 24
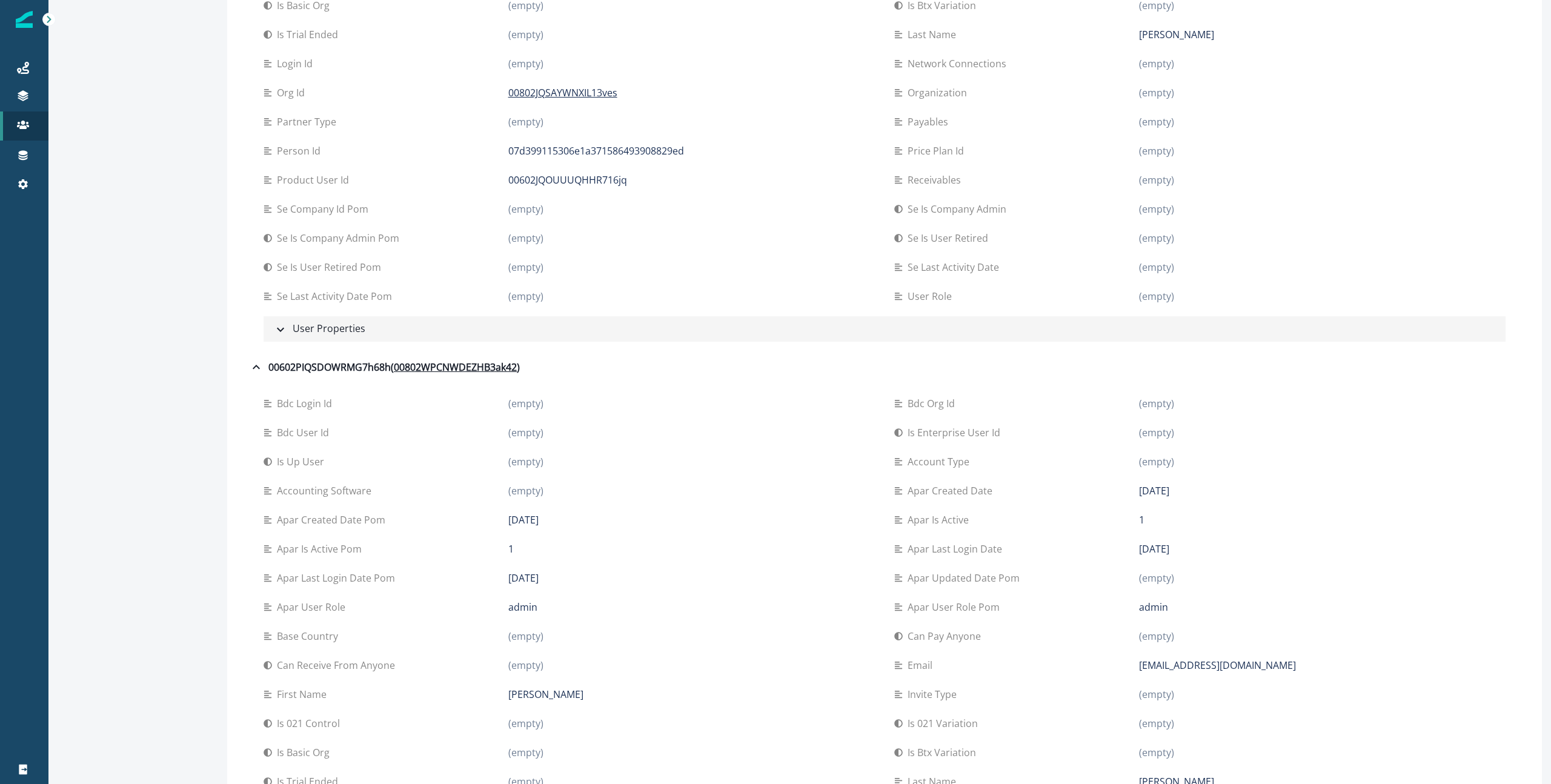
click at [280, 333] on icon "button" at bounding box center [280, 329] width 14 height 14
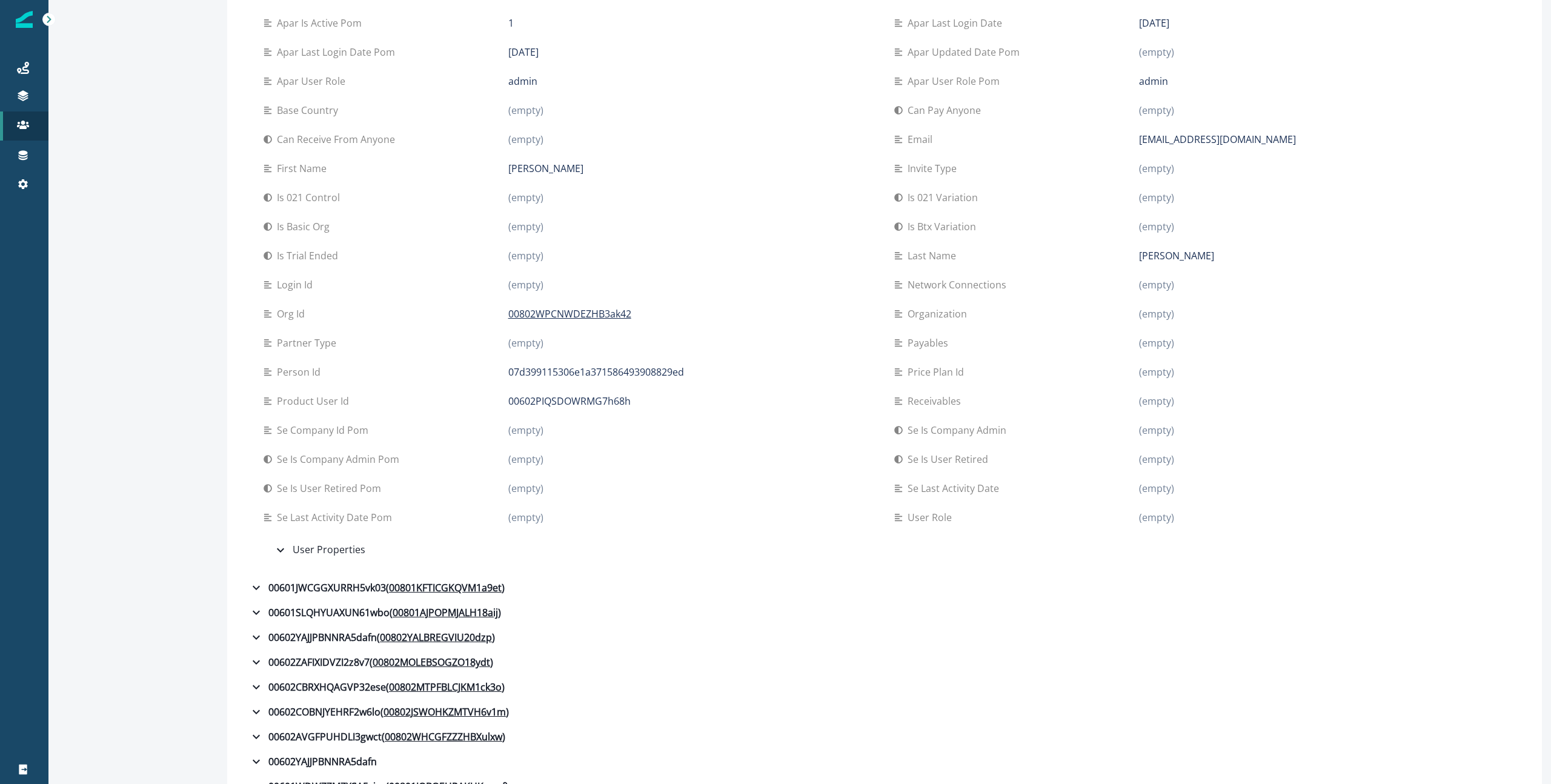
scroll to position [1451, 0]
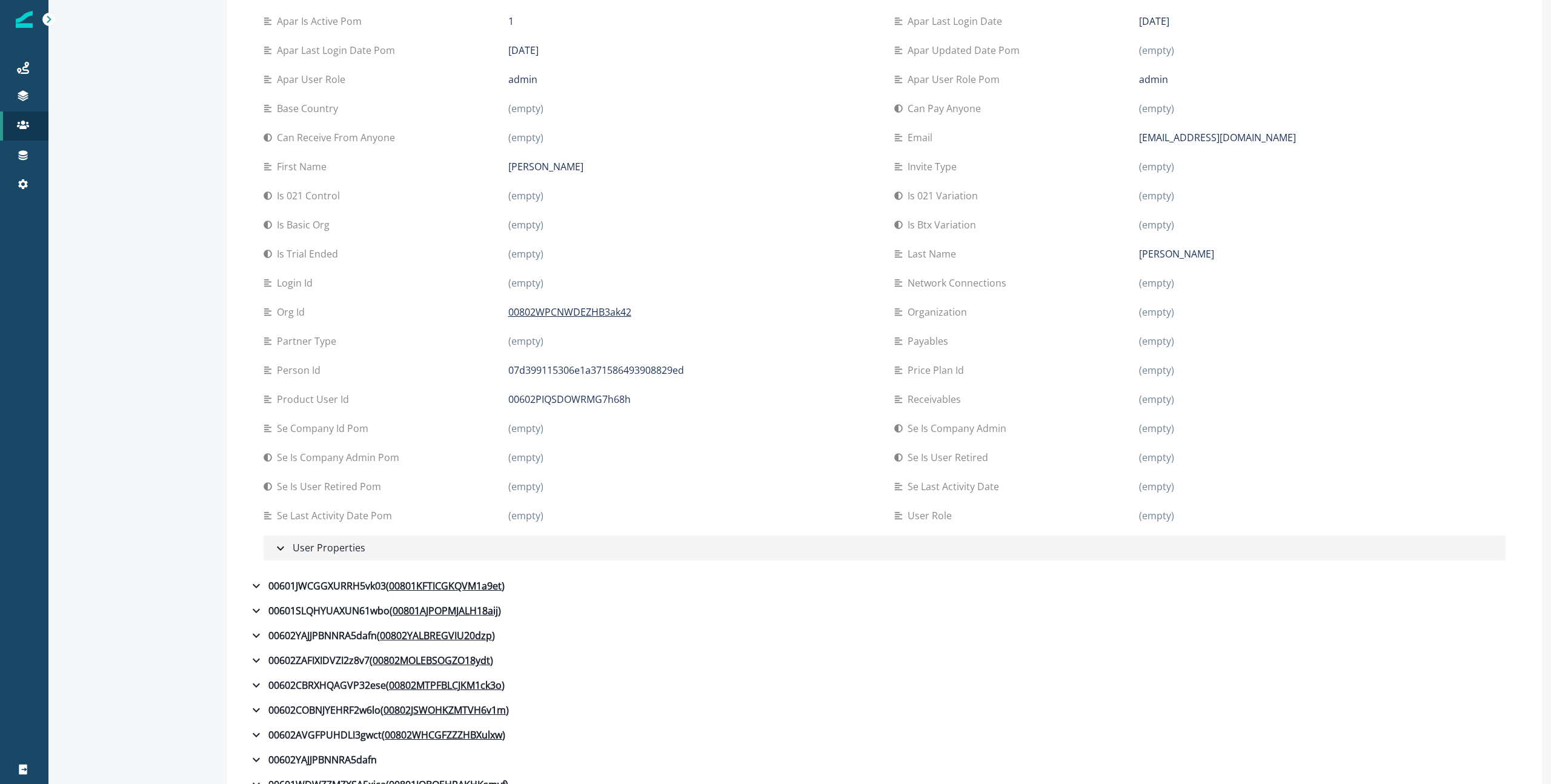
click at [283, 549] on icon "button" at bounding box center [280, 548] width 14 height 14
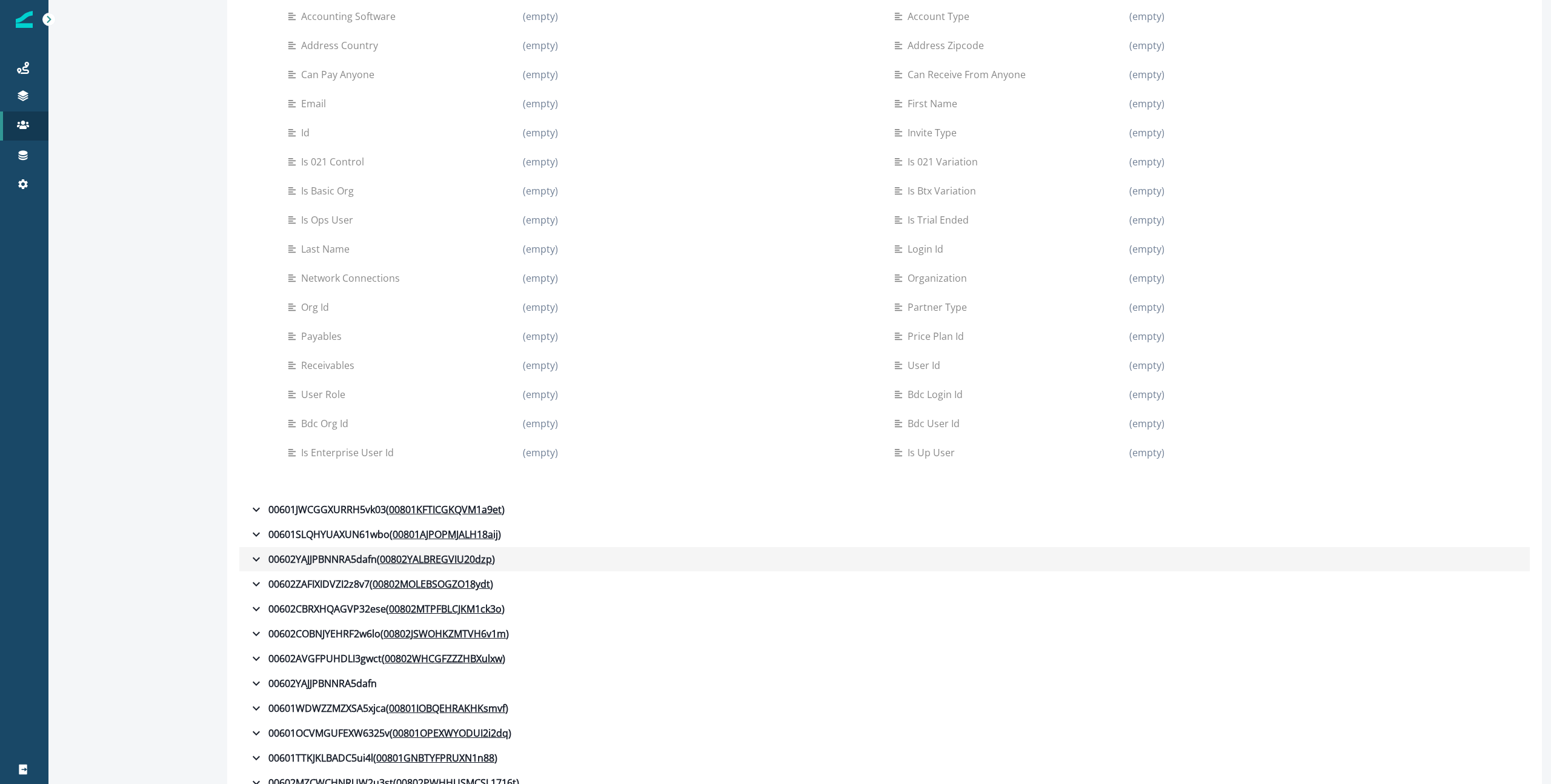
scroll to position [2026, 0]
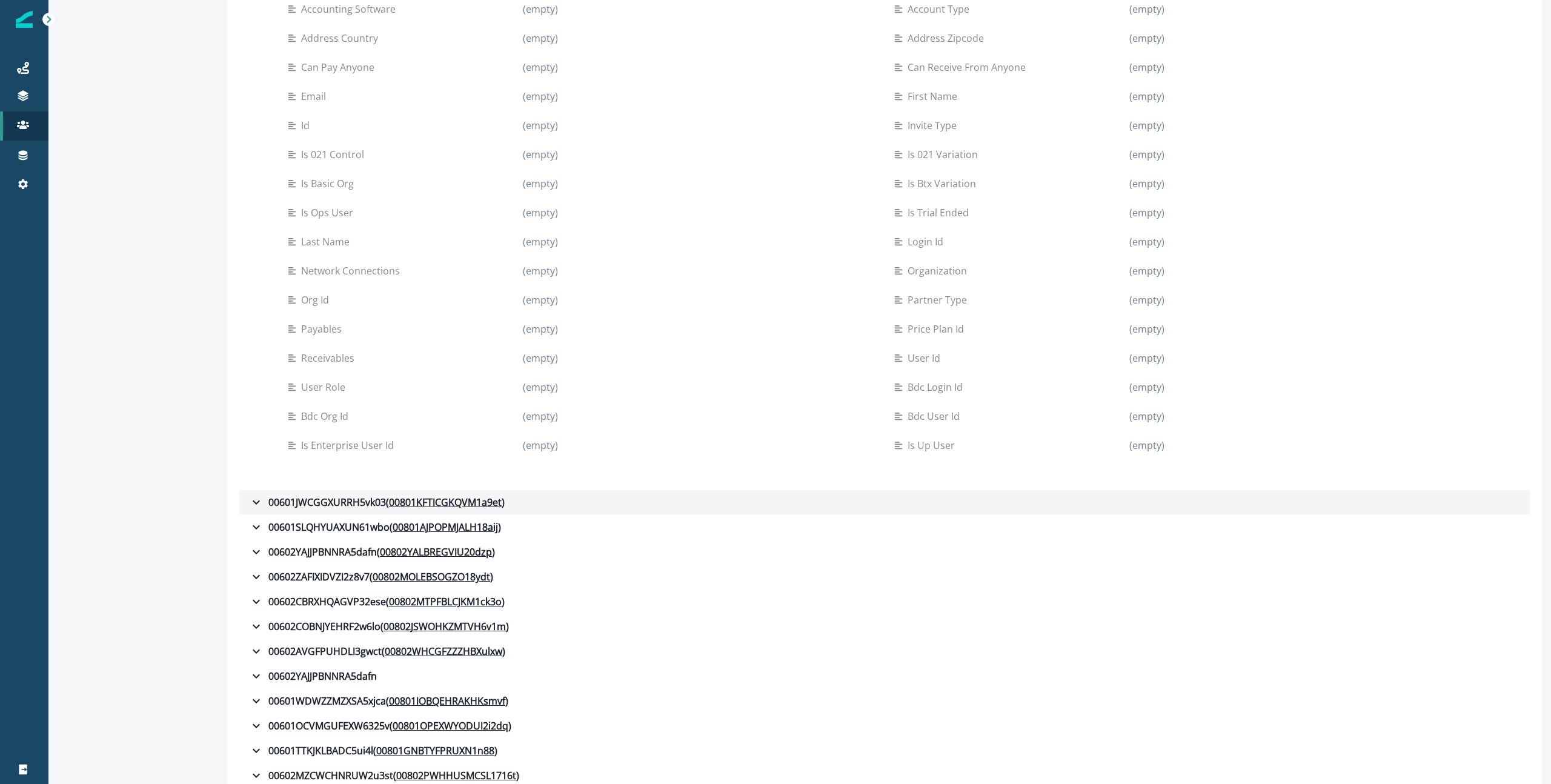
click at [252, 500] on icon "button" at bounding box center [256, 502] width 14 height 14
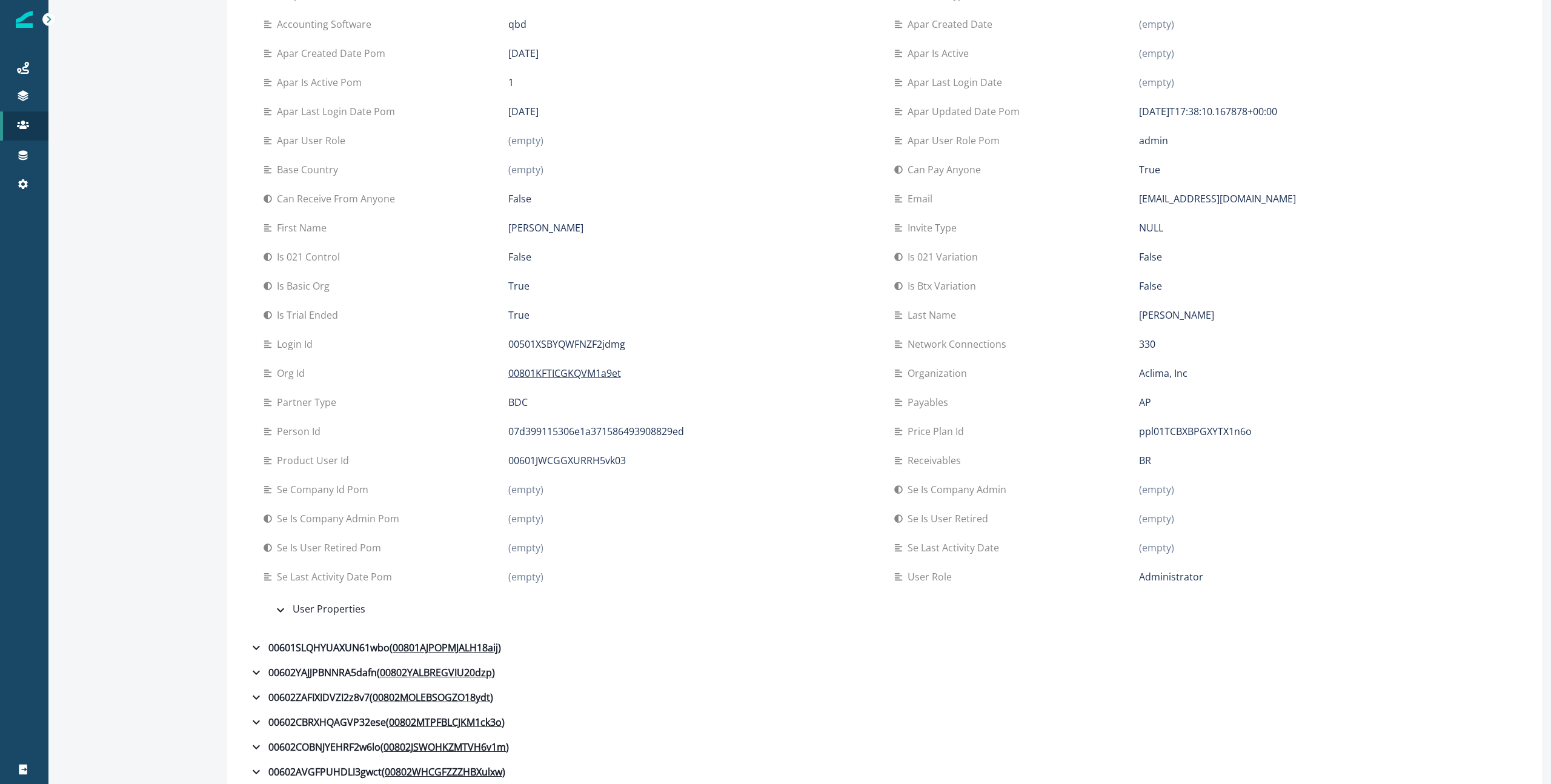
scroll to position [2760, 0]
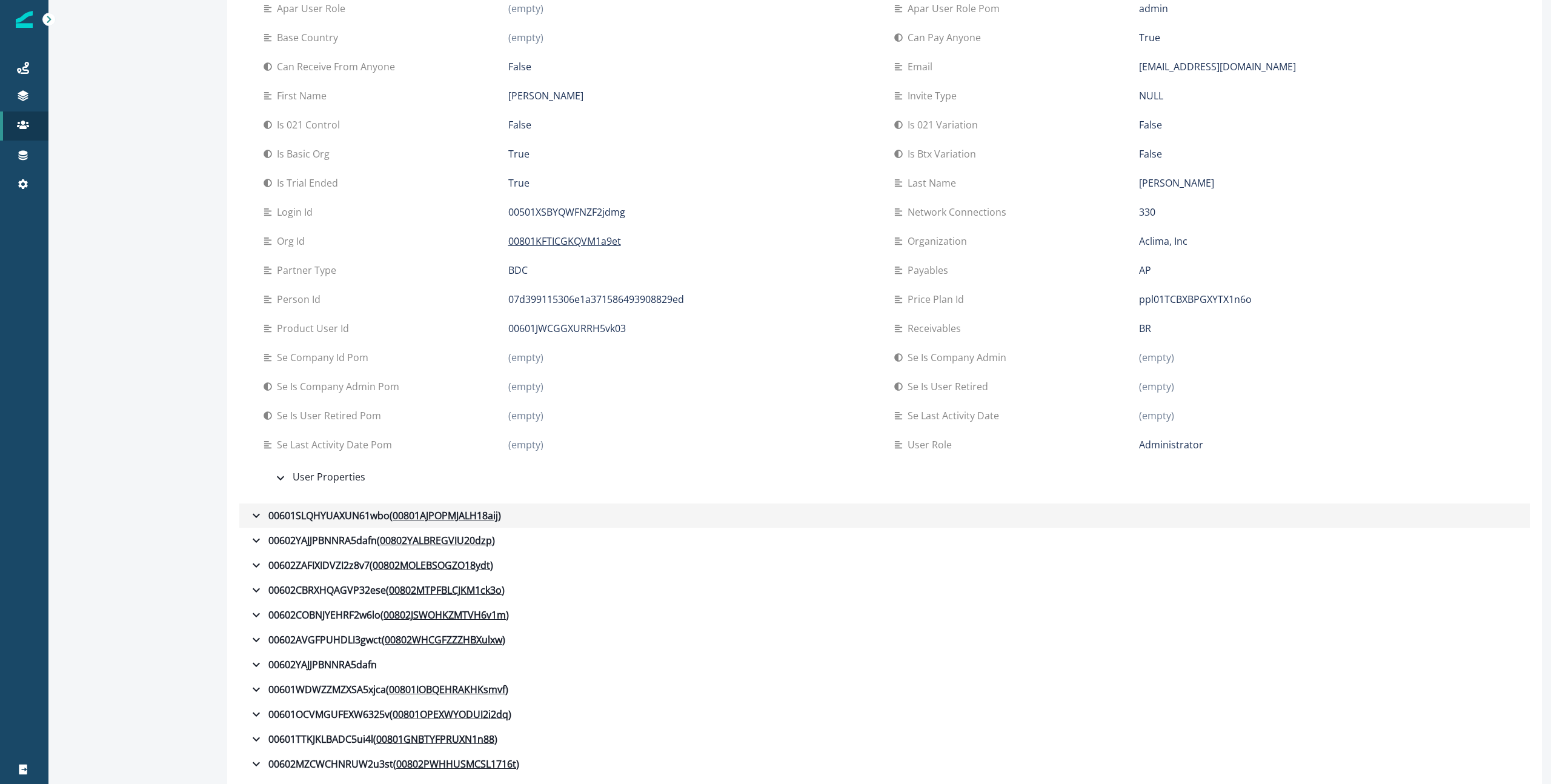
click at [257, 510] on icon "button" at bounding box center [256, 515] width 14 height 14
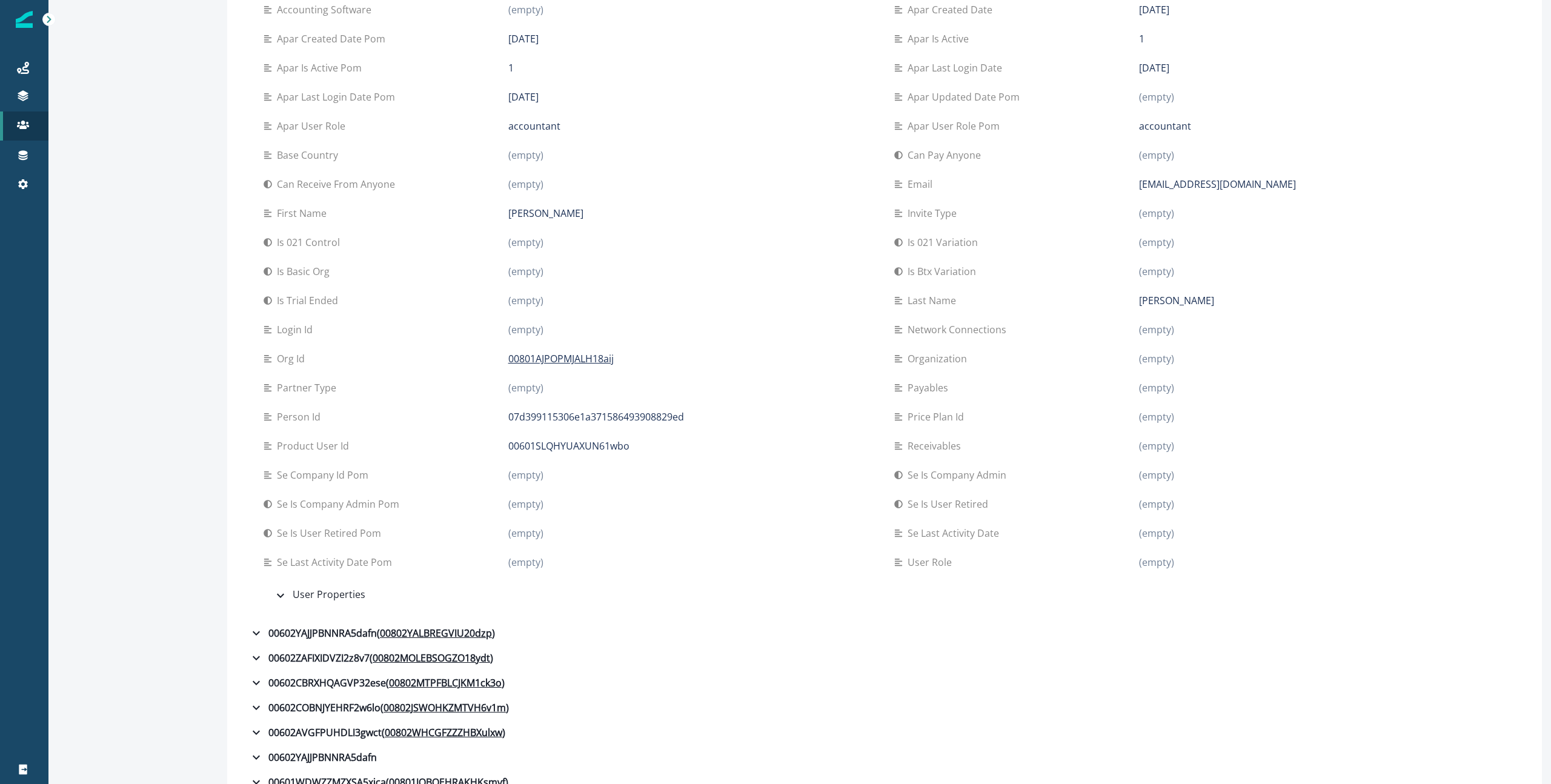
scroll to position [3636, 0]
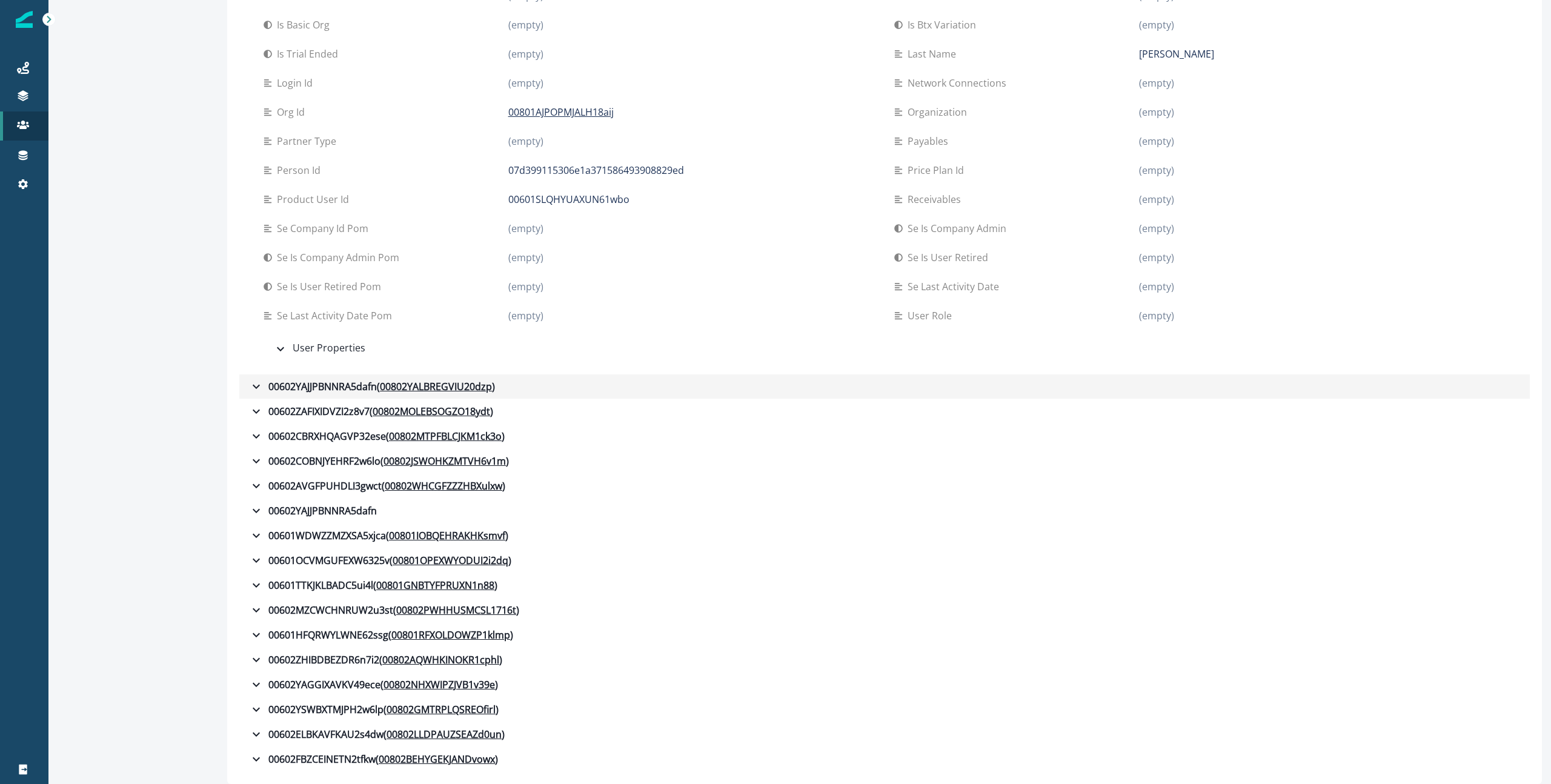
click at [252, 389] on icon "button" at bounding box center [256, 386] width 14 height 14
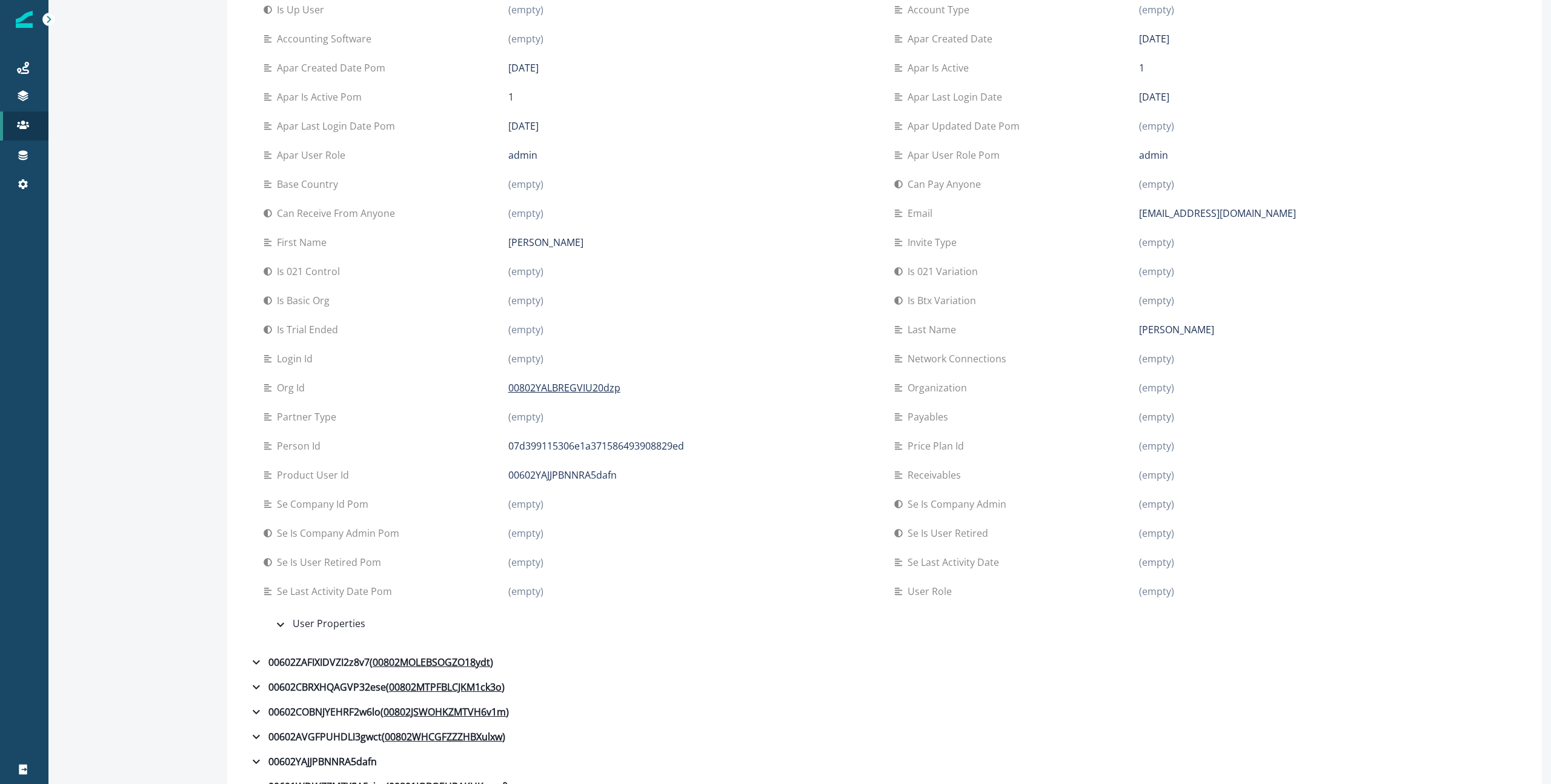
scroll to position [4357, 0]
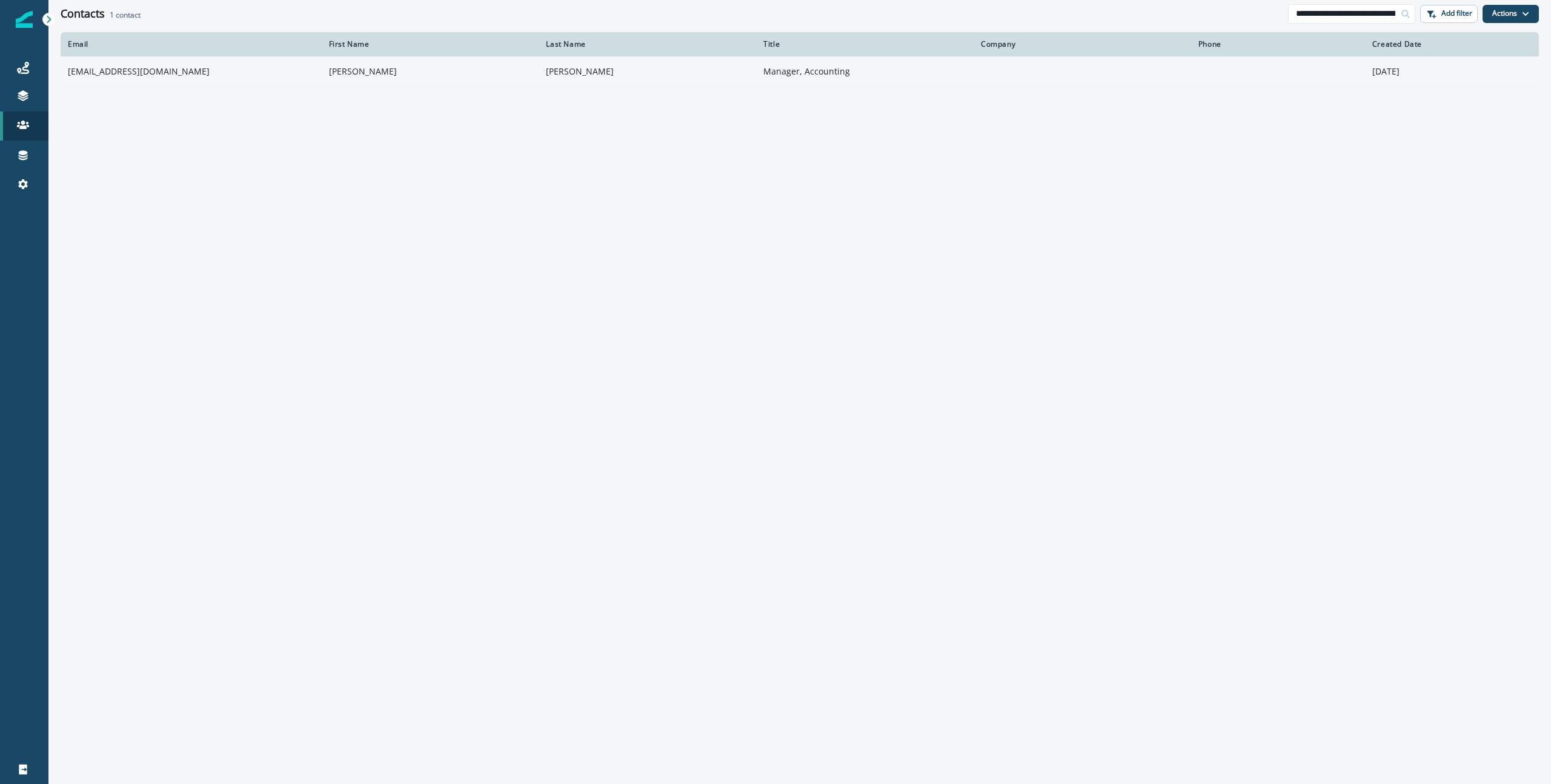
click at [123, 73] on td "[EMAIL_ADDRESS][DOMAIN_NAME]" at bounding box center [191, 71] width 261 height 30
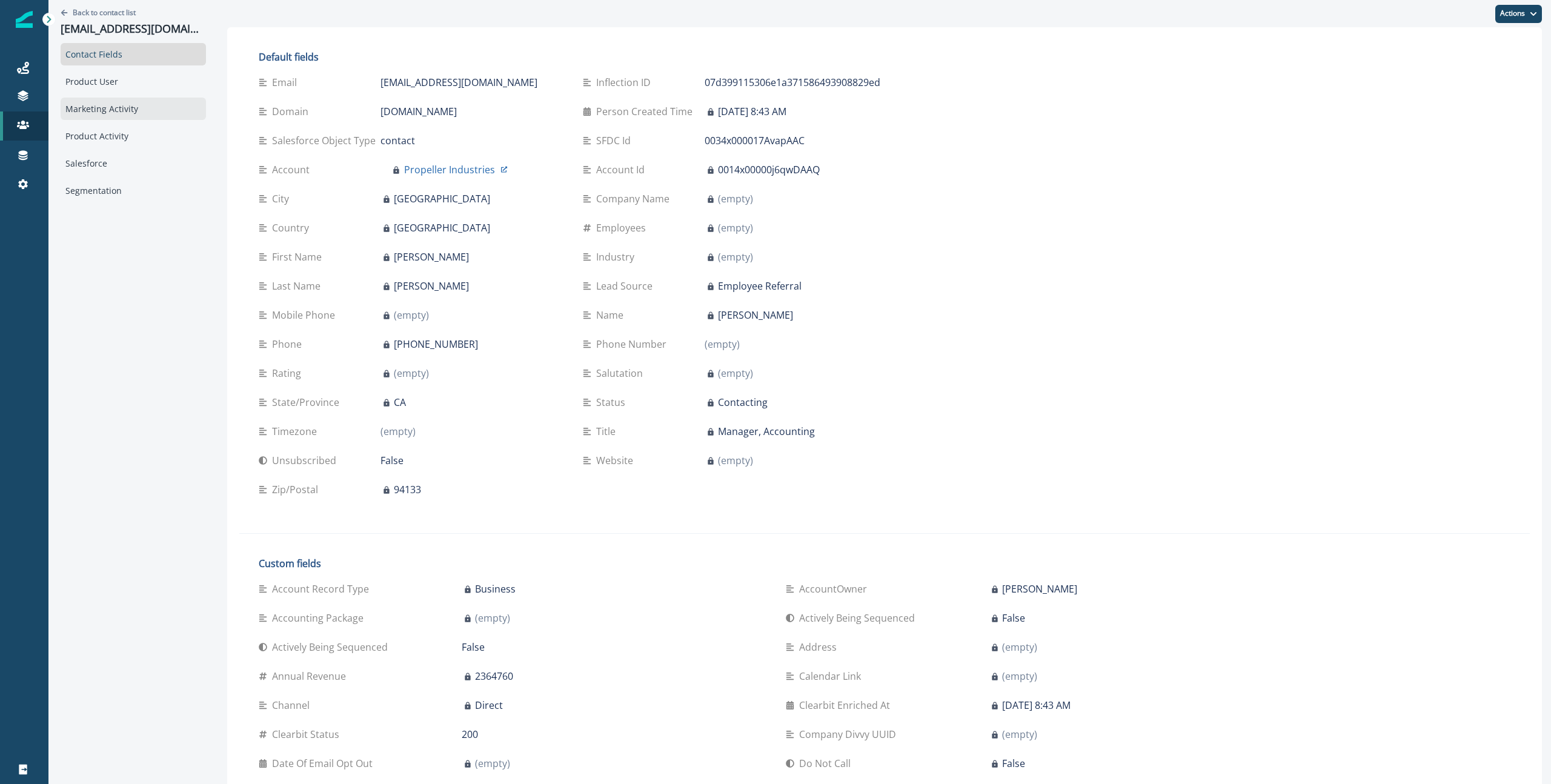
click at [119, 118] on div "Marketing Activity" at bounding box center [133, 108] width 145 height 22
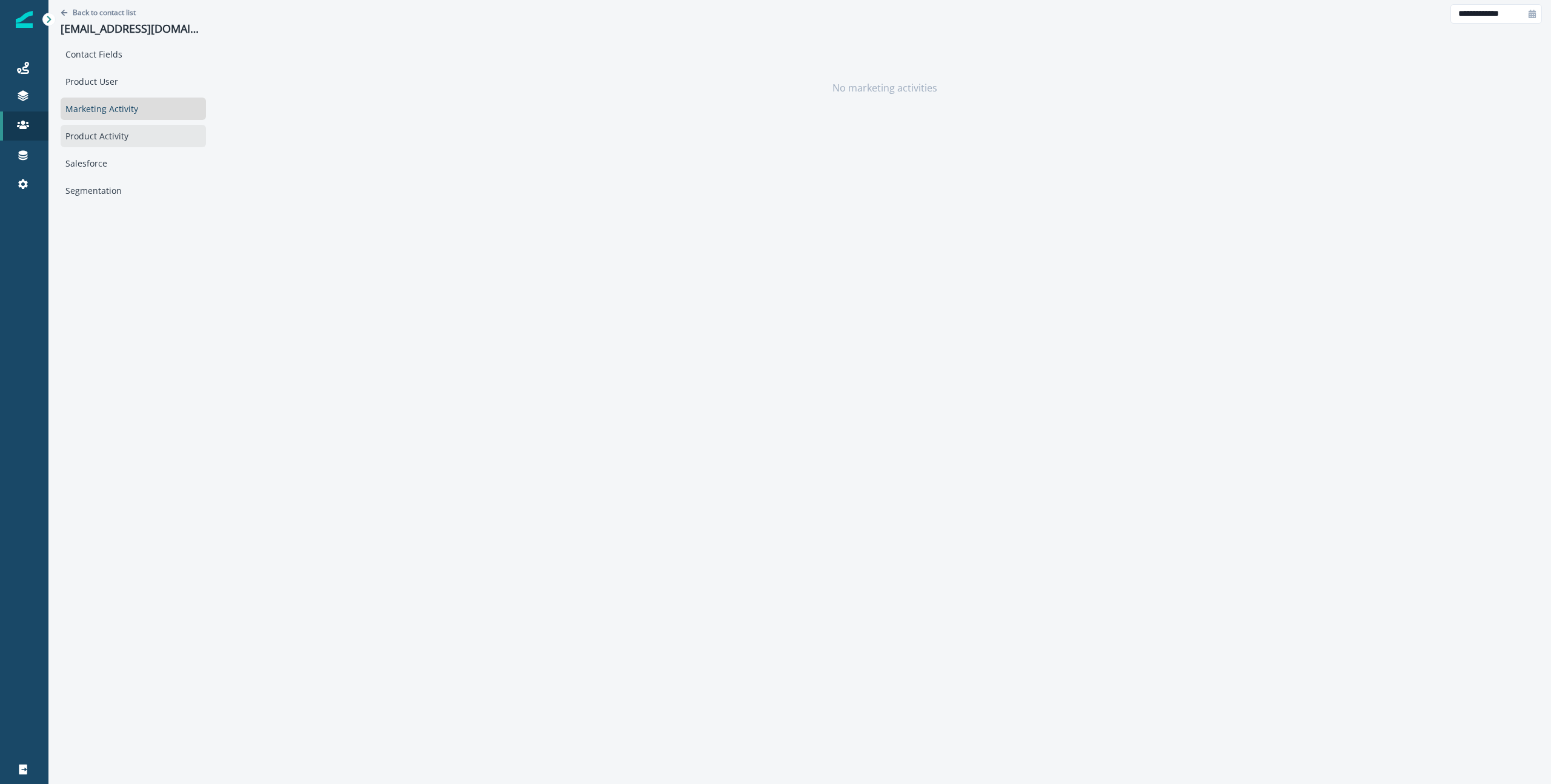
click at [104, 140] on div "Product Activity" at bounding box center [133, 135] width 145 height 22
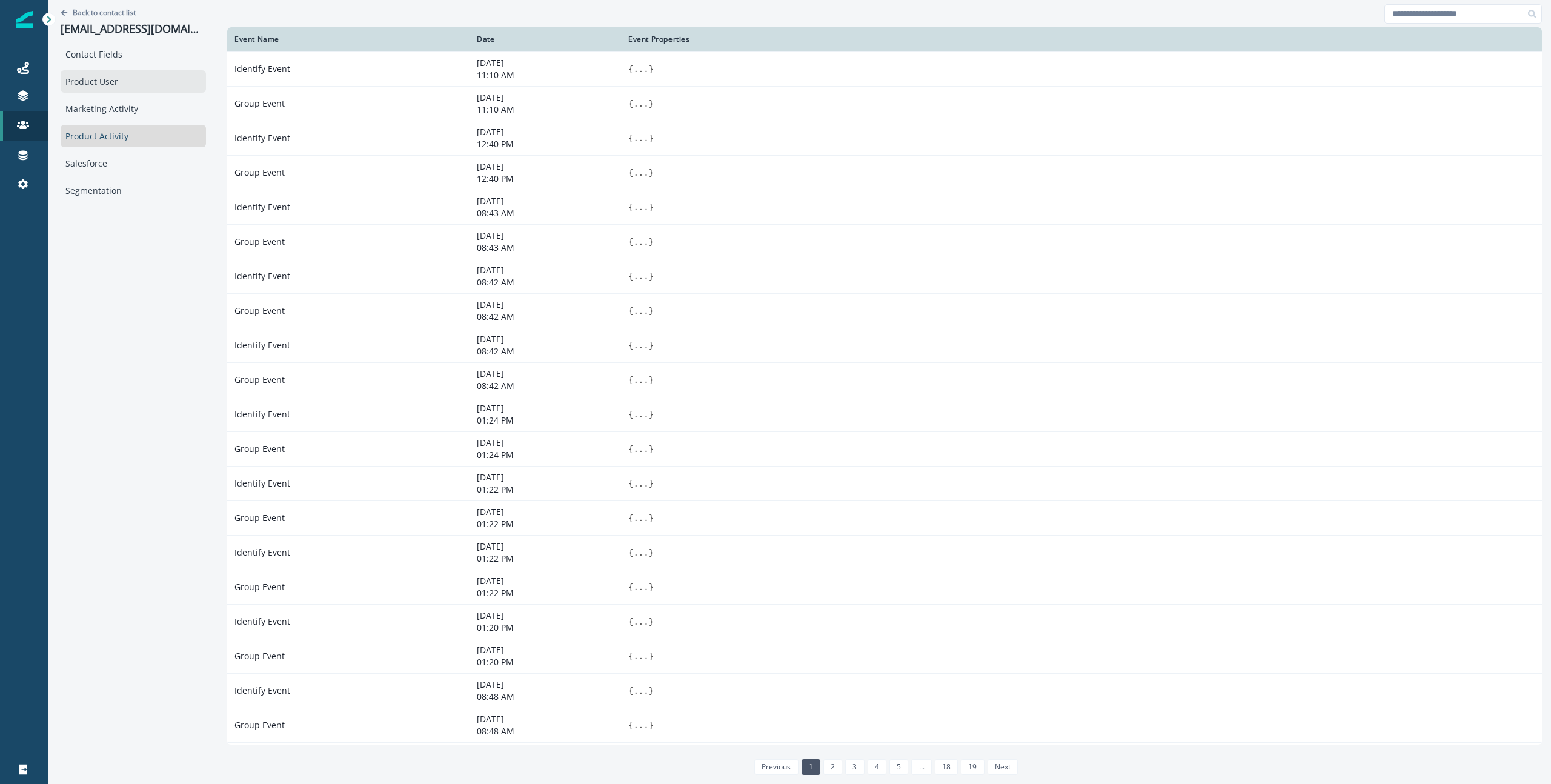
click at [107, 77] on div "Product User" at bounding box center [133, 81] width 145 height 22
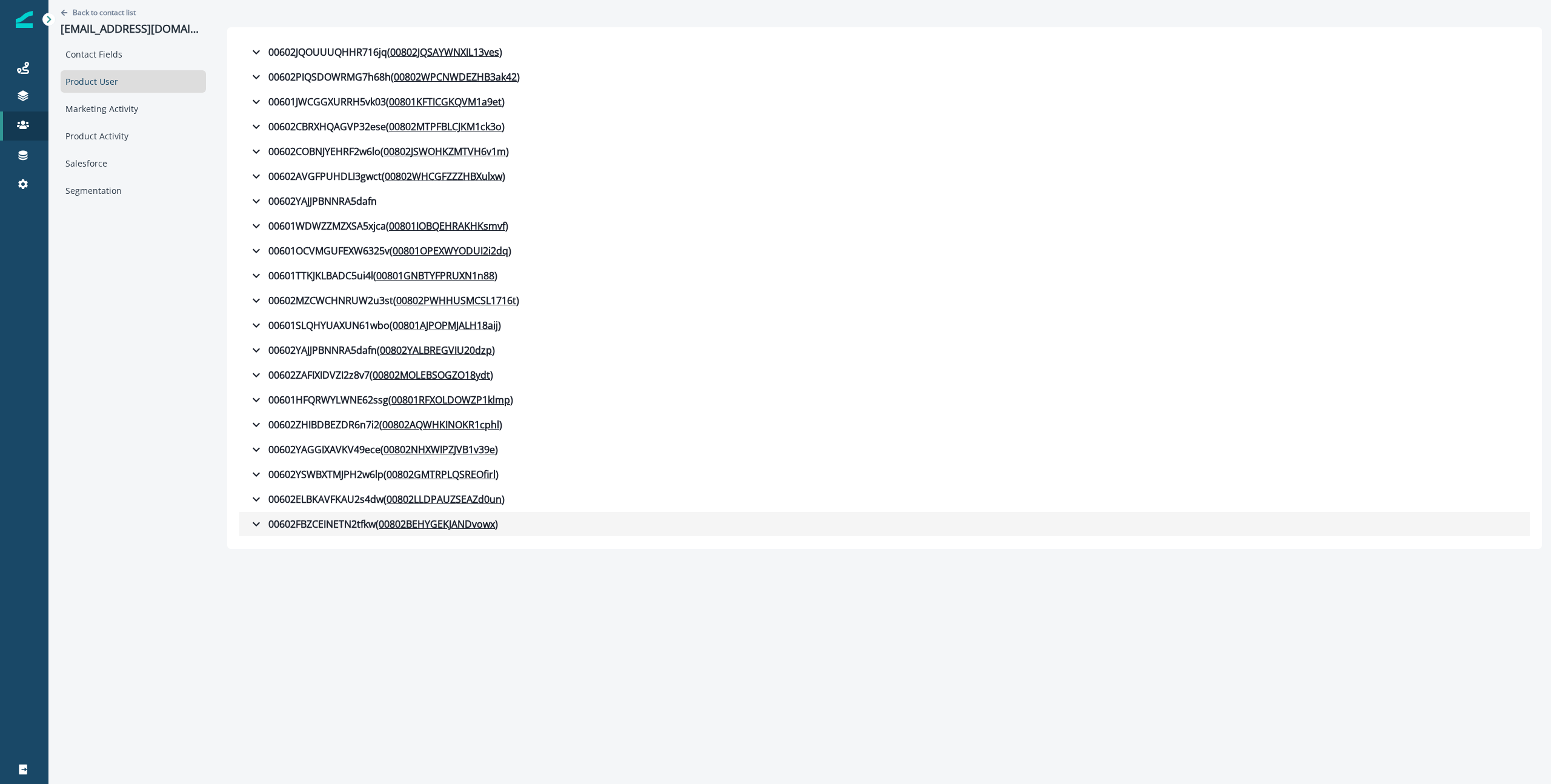
click at [258, 518] on icon "button" at bounding box center [256, 524] width 14 height 14
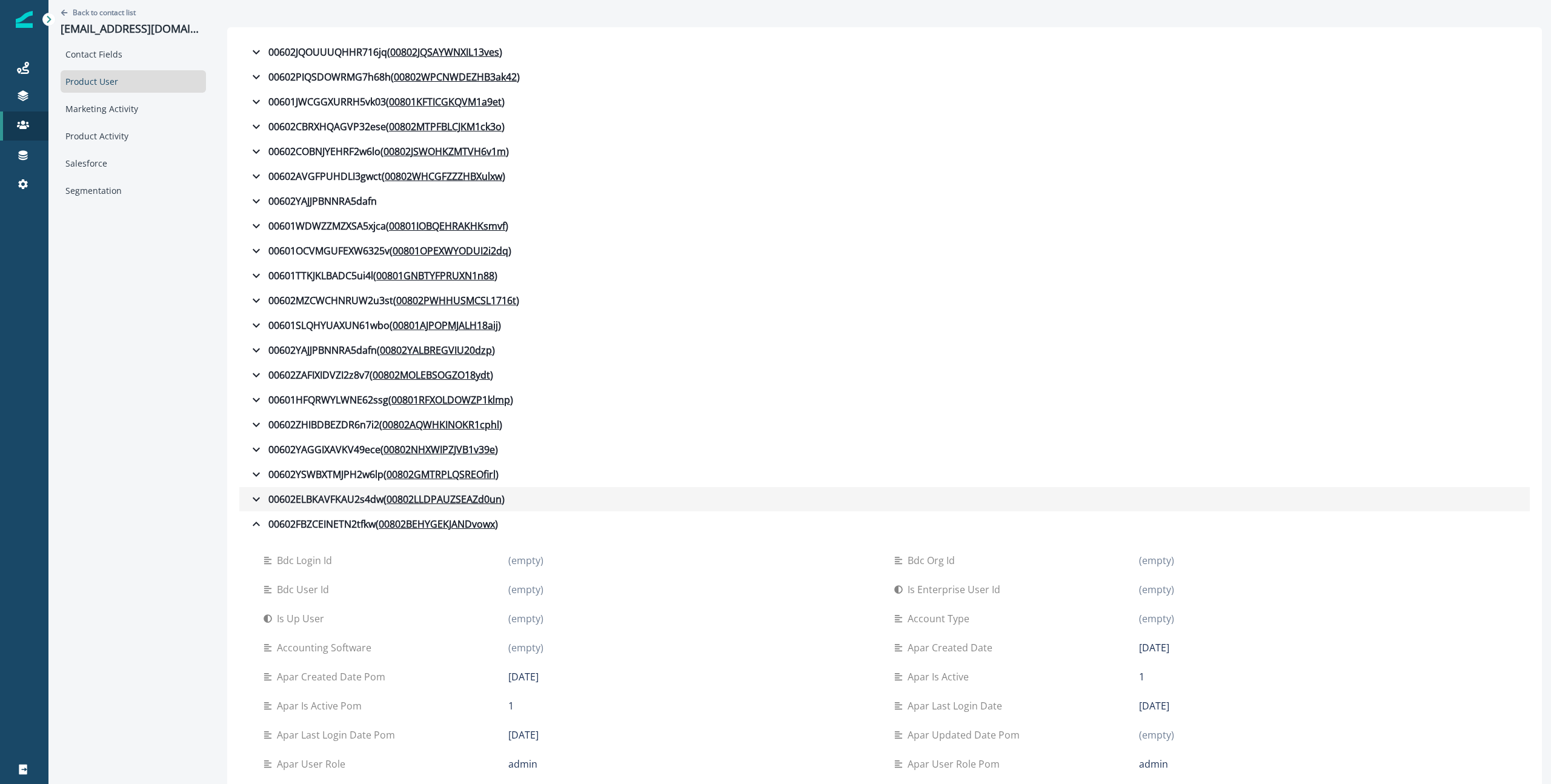
click at [255, 510] on button "00602ELBKAVFKAU2s4dw ( 00802LLDPAUZSEAZd0un )" at bounding box center [885, 499] width 1291 height 24
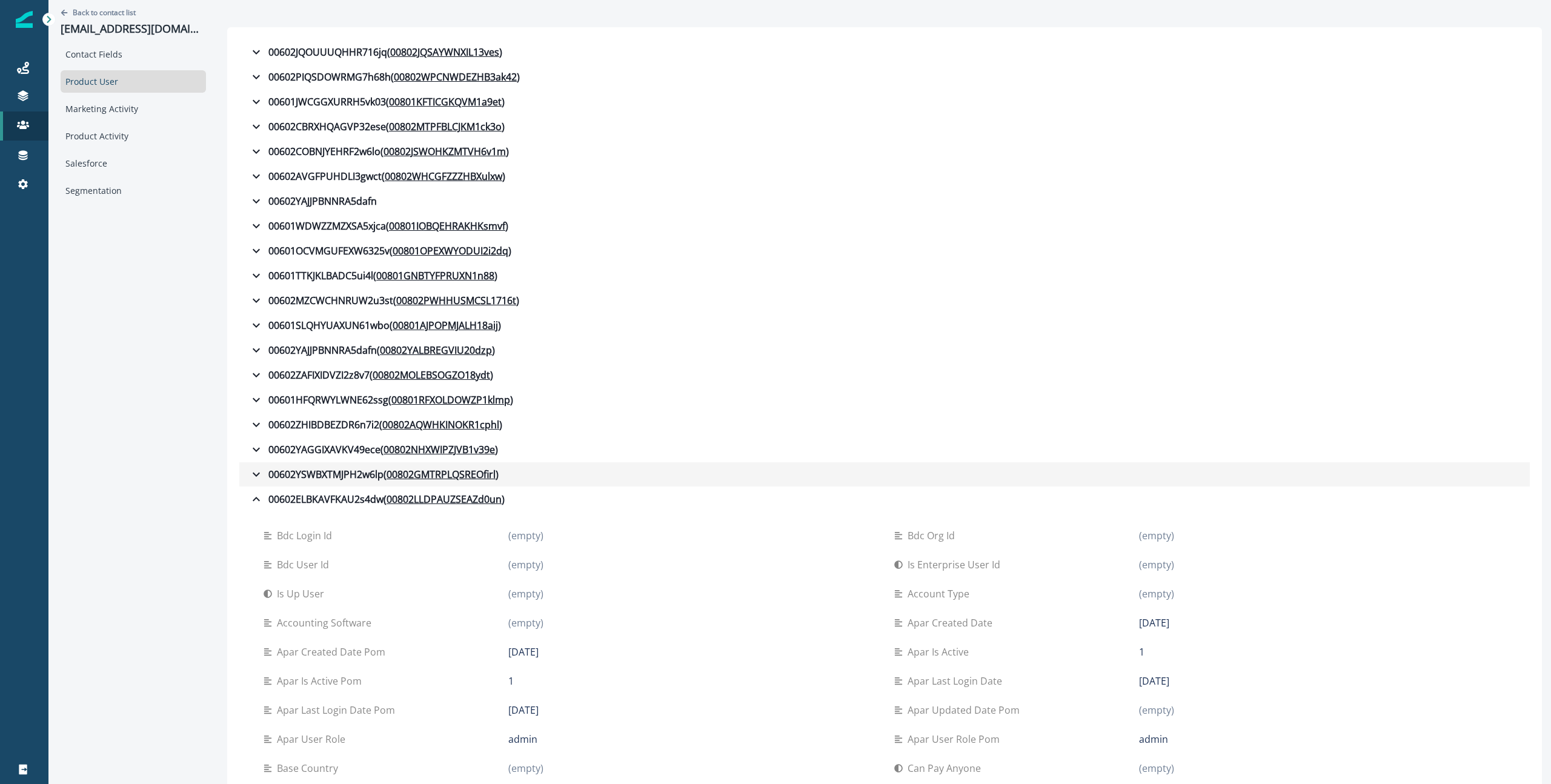
click at [260, 480] on icon "button" at bounding box center [256, 474] width 14 height 14
click at [257, 450] on icon "button" at bounding box center [256, 449] width 14 height 14
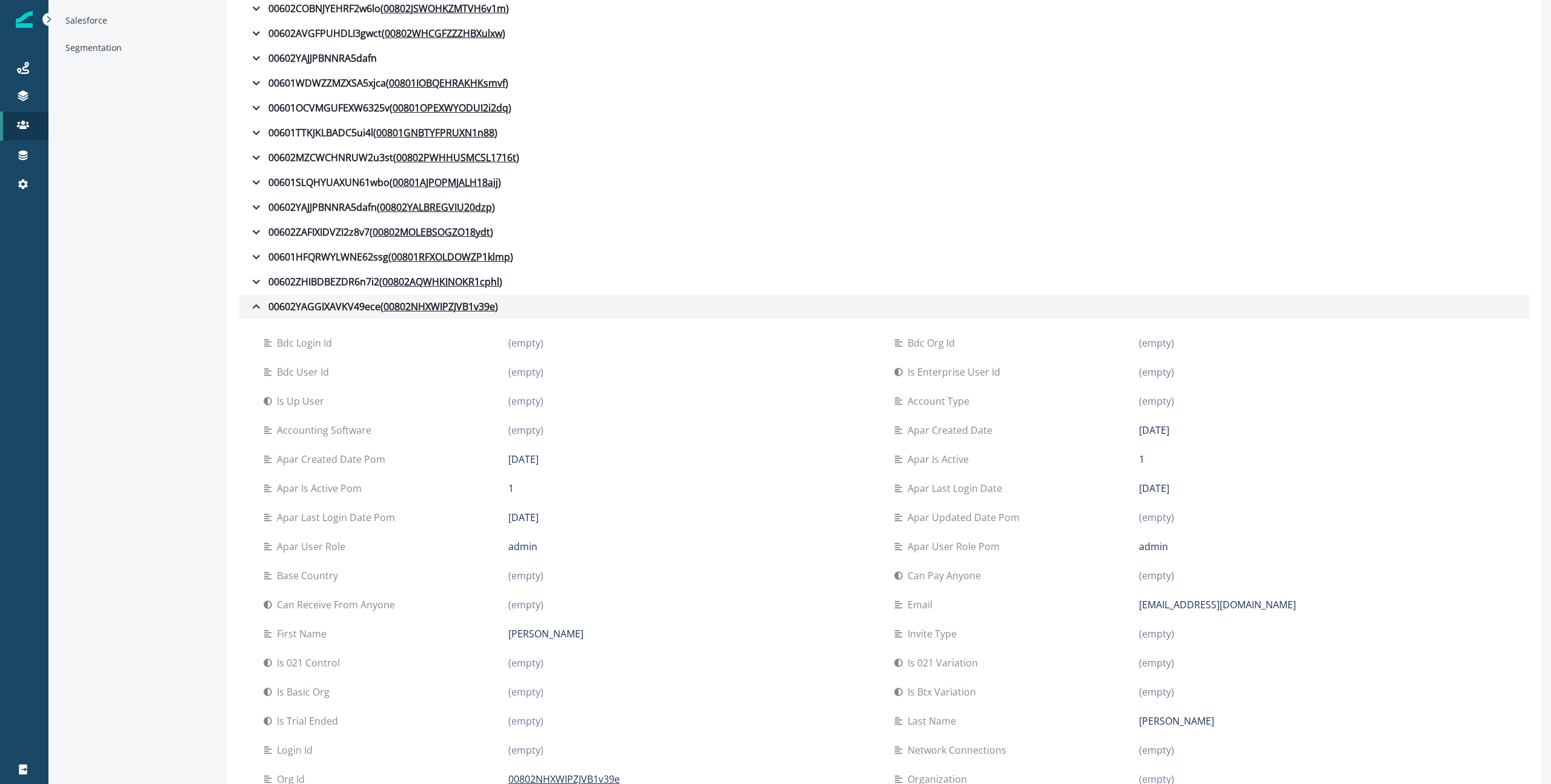
scroll to position [140, 0]
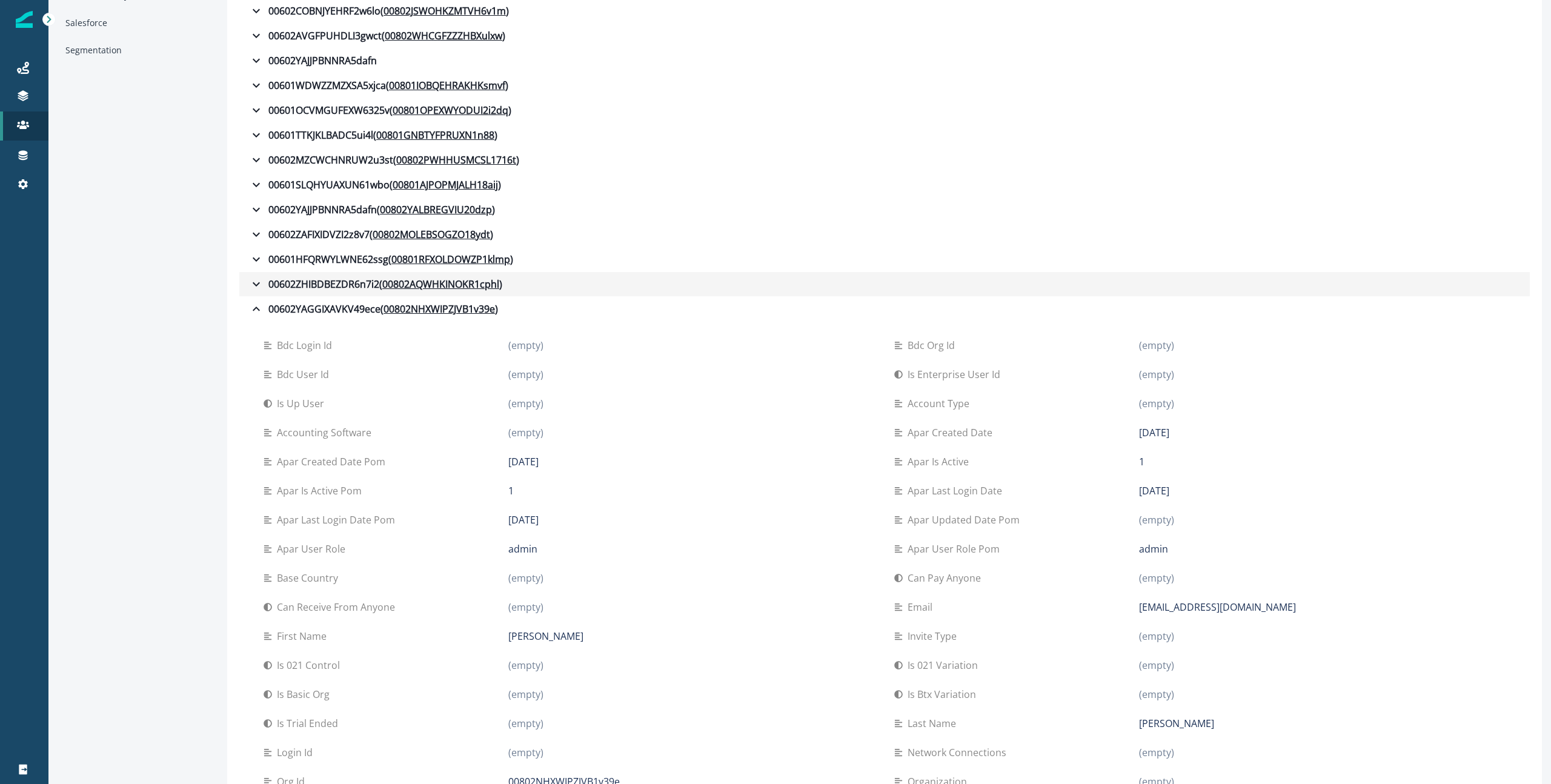
click at [260, 289] on icon "button" at bounding box center [256, 284] width 14 height 14
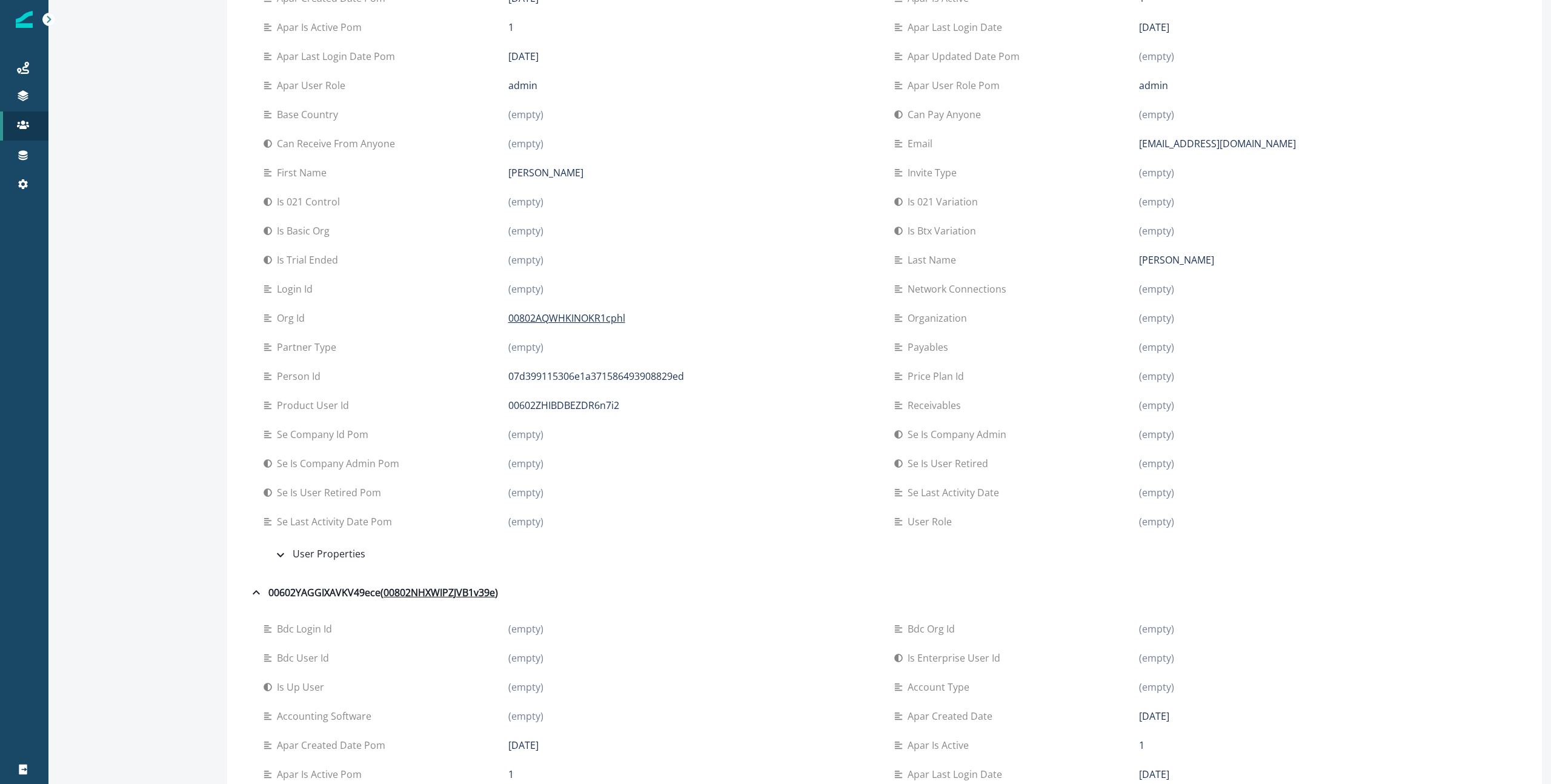
scroll to position [0, 0]
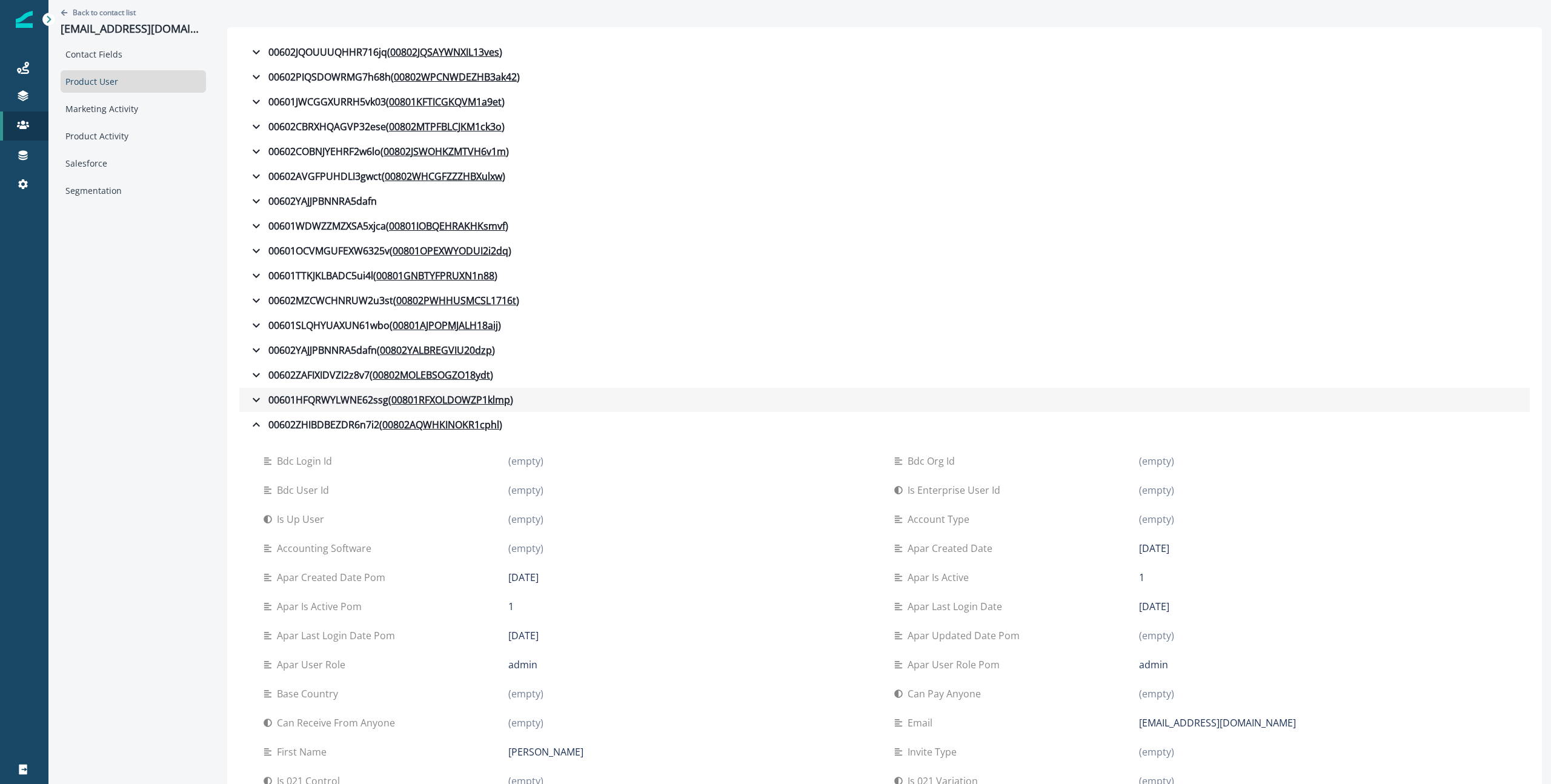
click at [259, 393] on icon "button" at bounding box center [256, 400] width 14 height 14
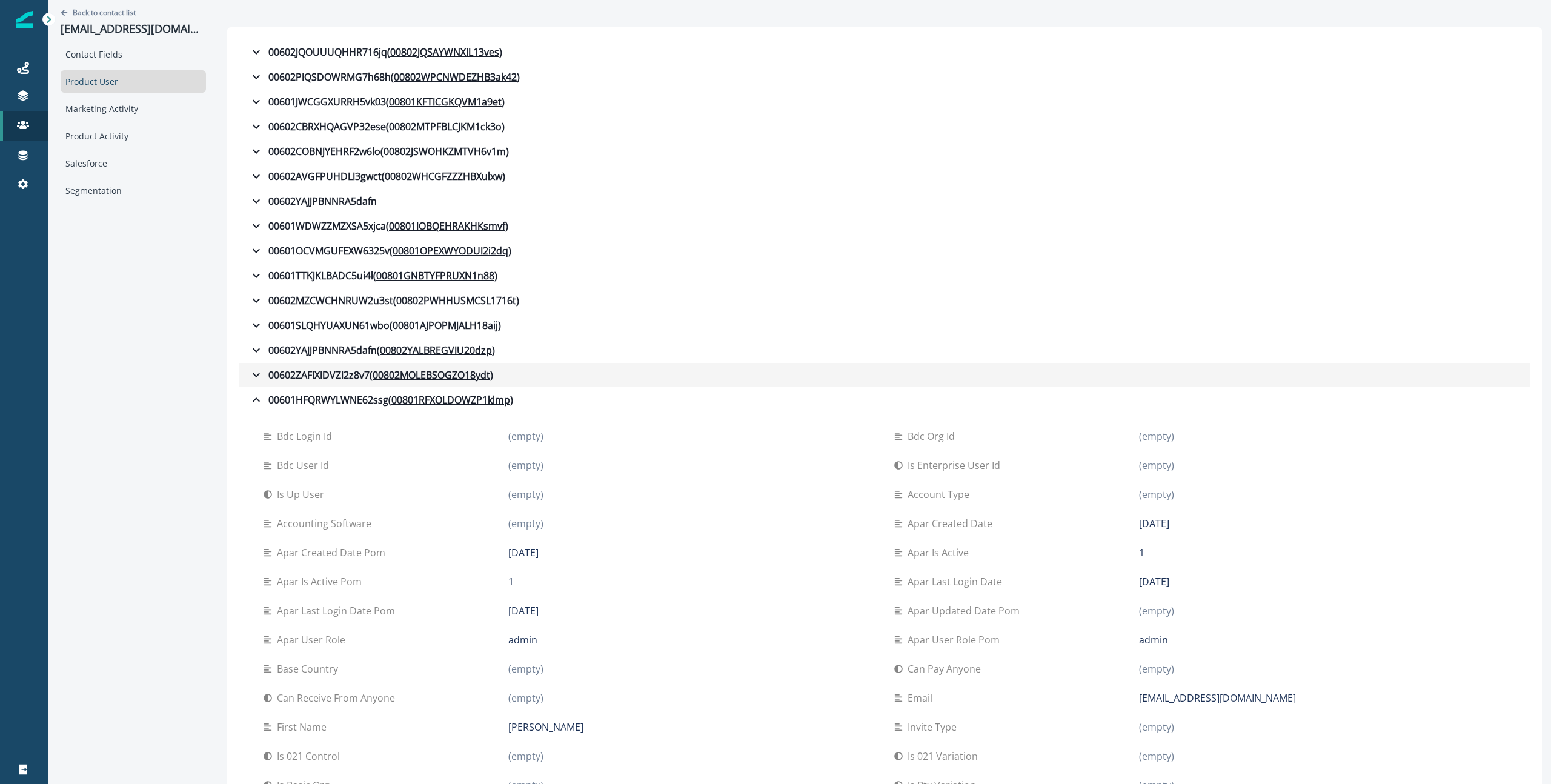
click at [256, 373] on icon "button" at bounding box center [256, 375] width 14 height 14
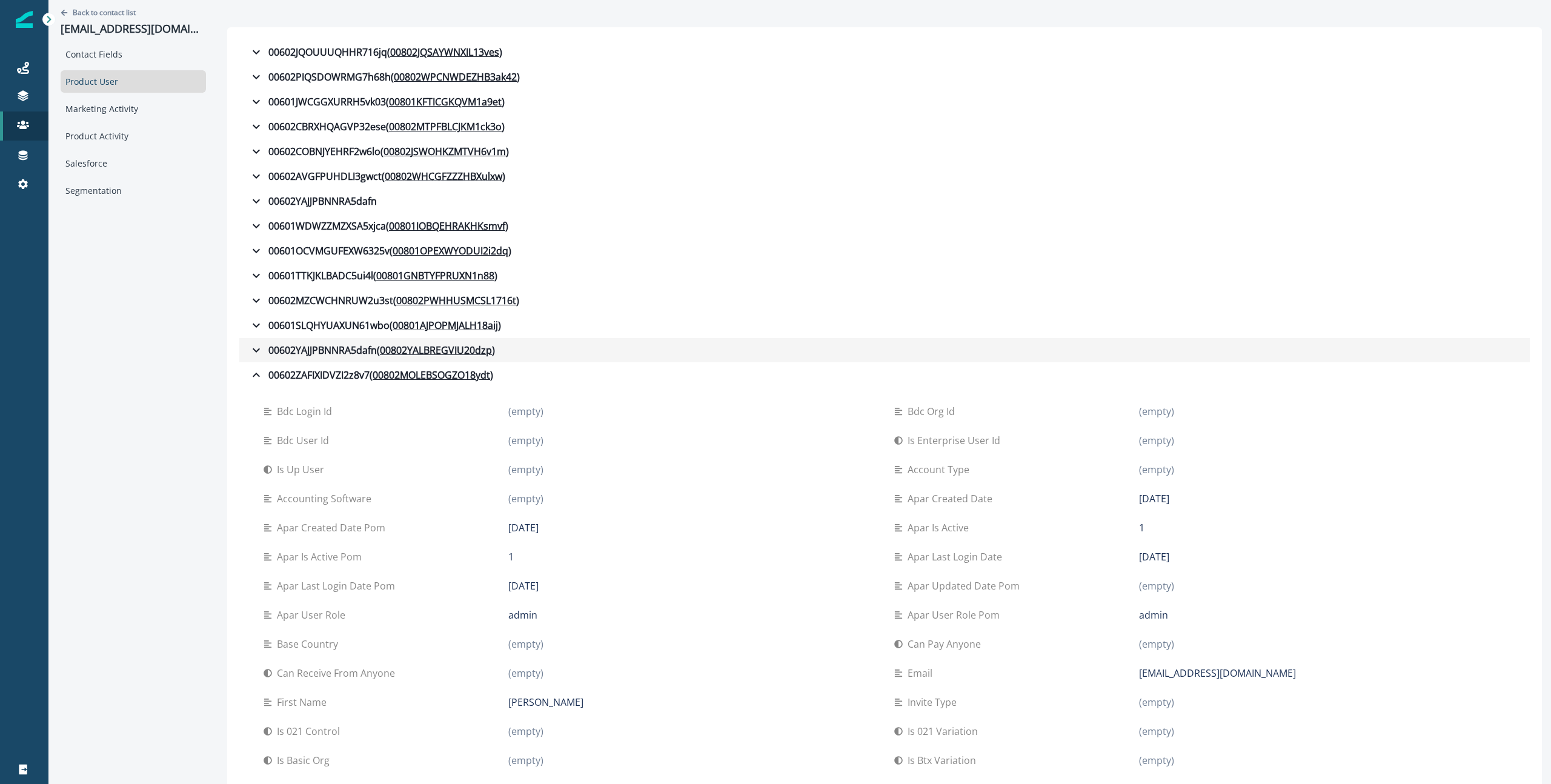
click at [254, 345] on icon "button" at bounding box center [256, 350] width 14 height 14
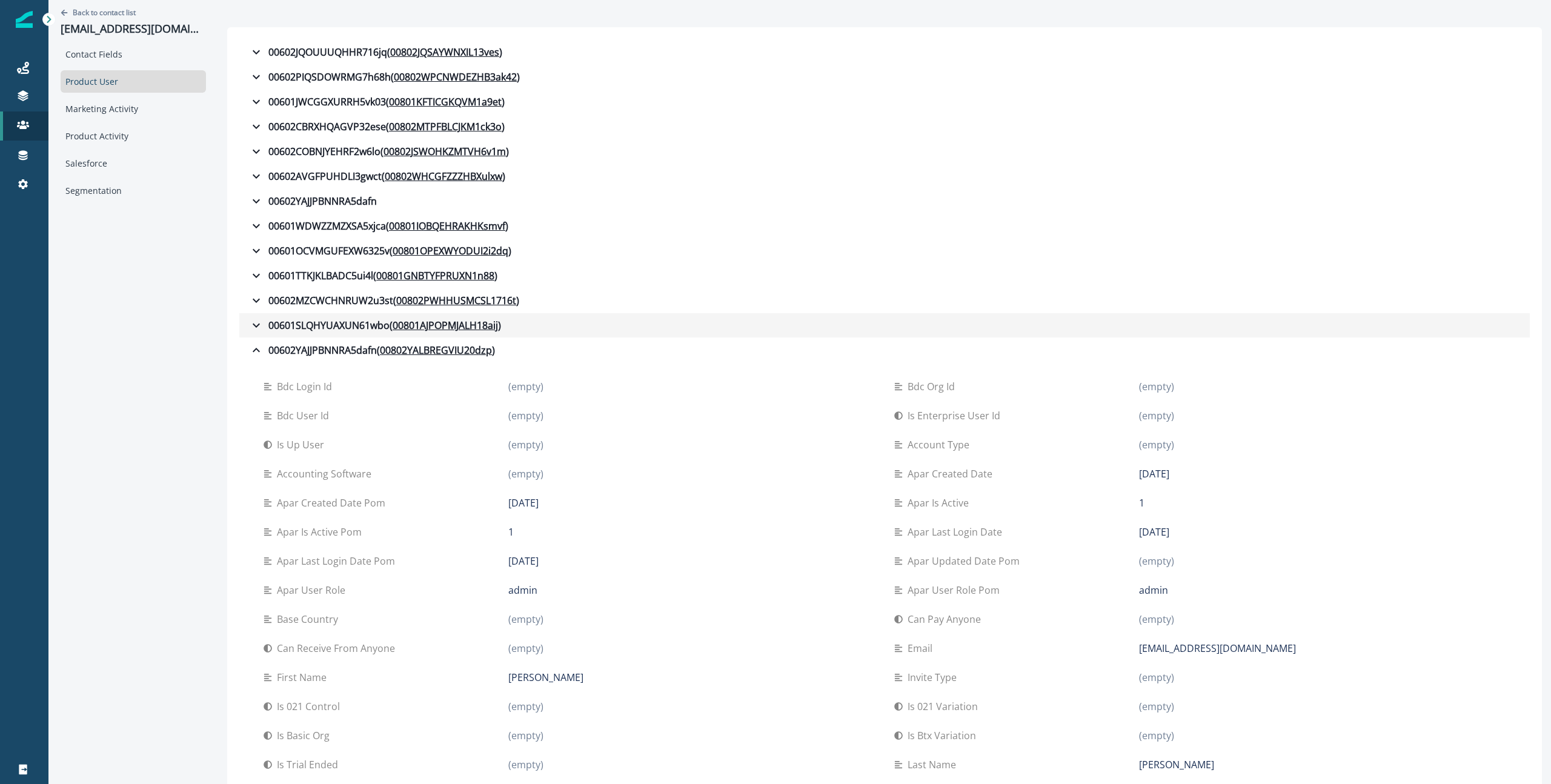
click at [258, 326] on icon "button" at bounding box center [256, 325] width 14 height 14
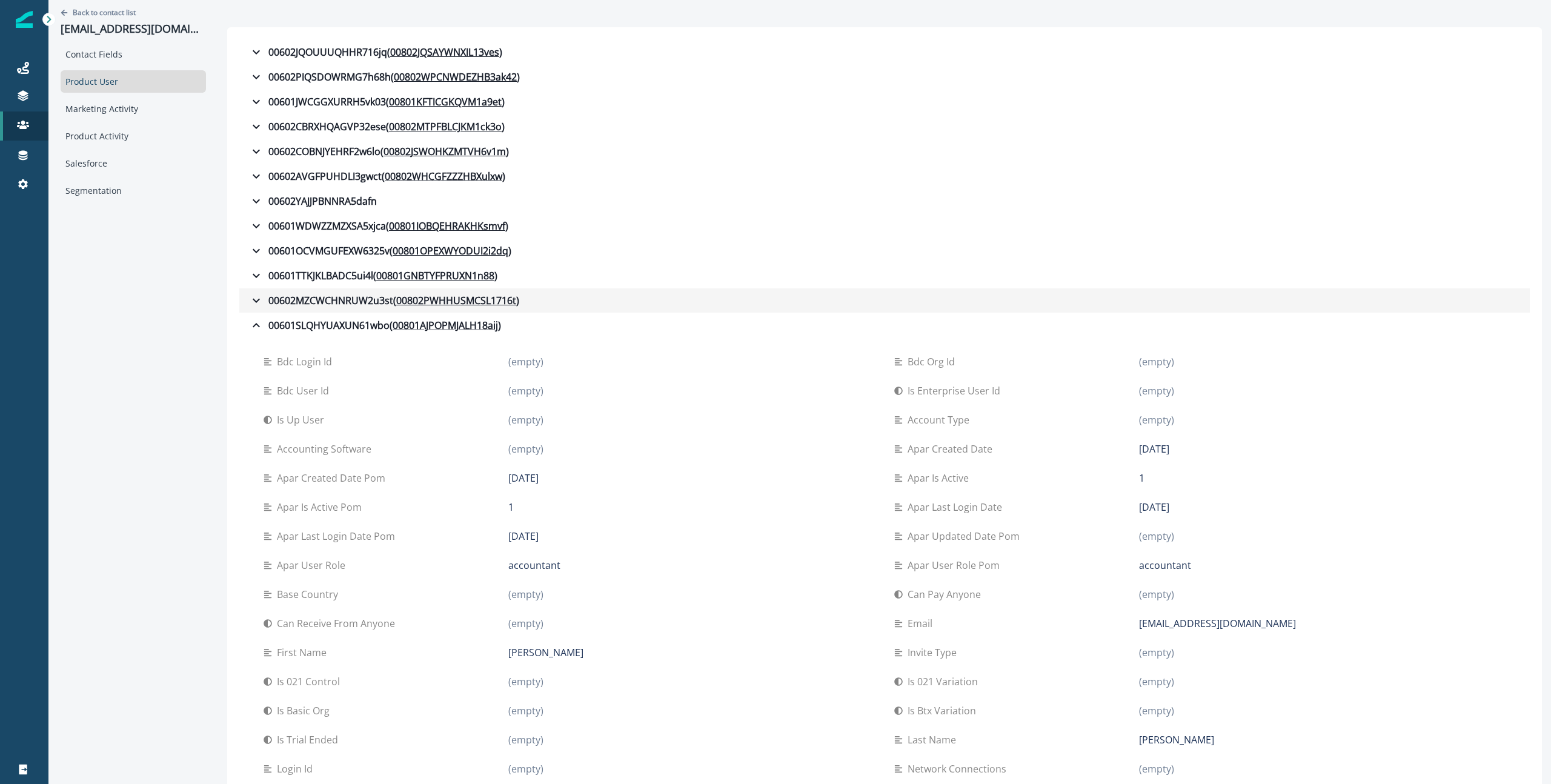
click at [253, 303] on icon "button" at bounding box center [256, 300] width 14 height 14
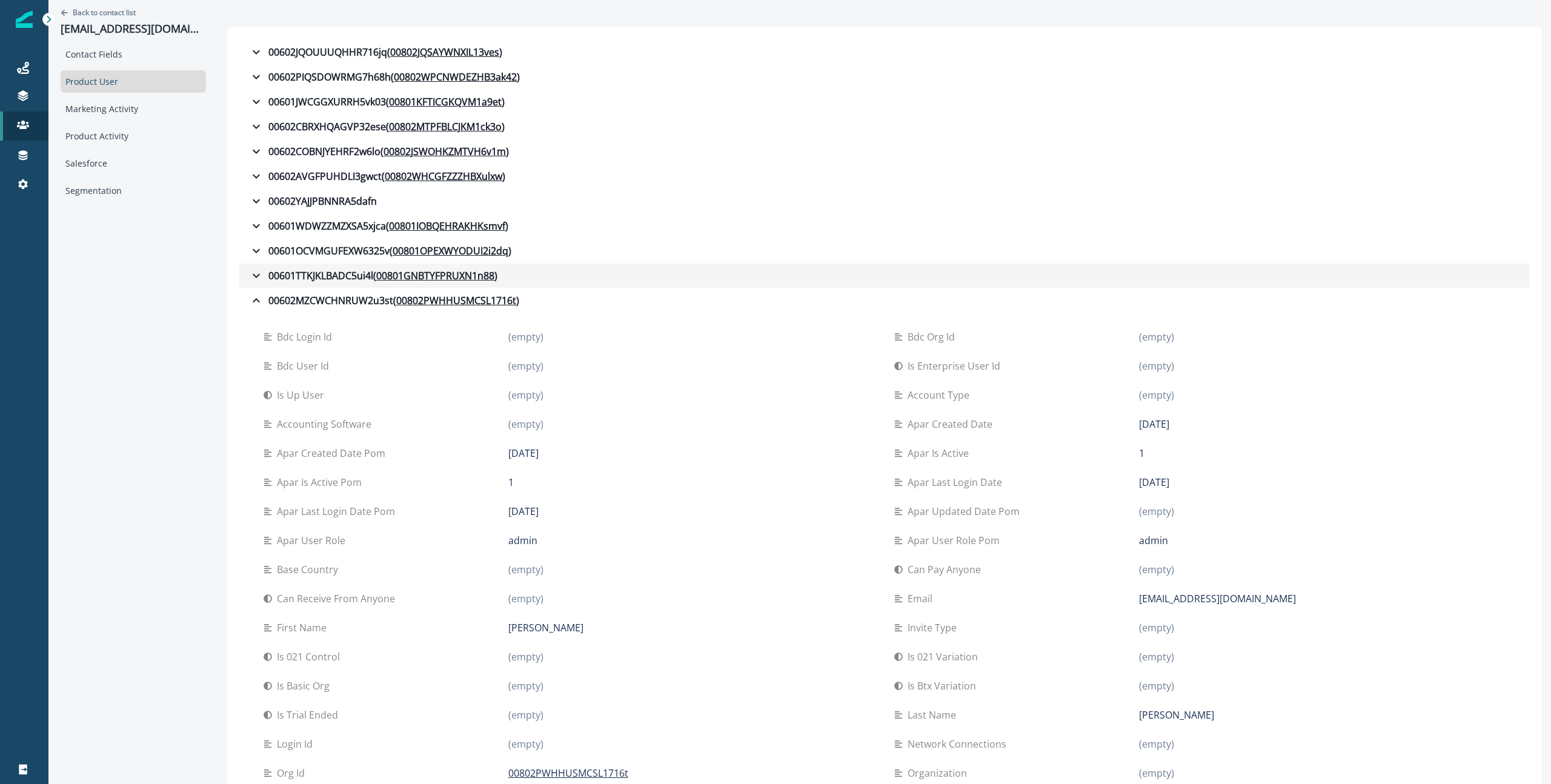
click at [256, 274] on icon "button" at bounding box center [256, 275] width 14 height 14
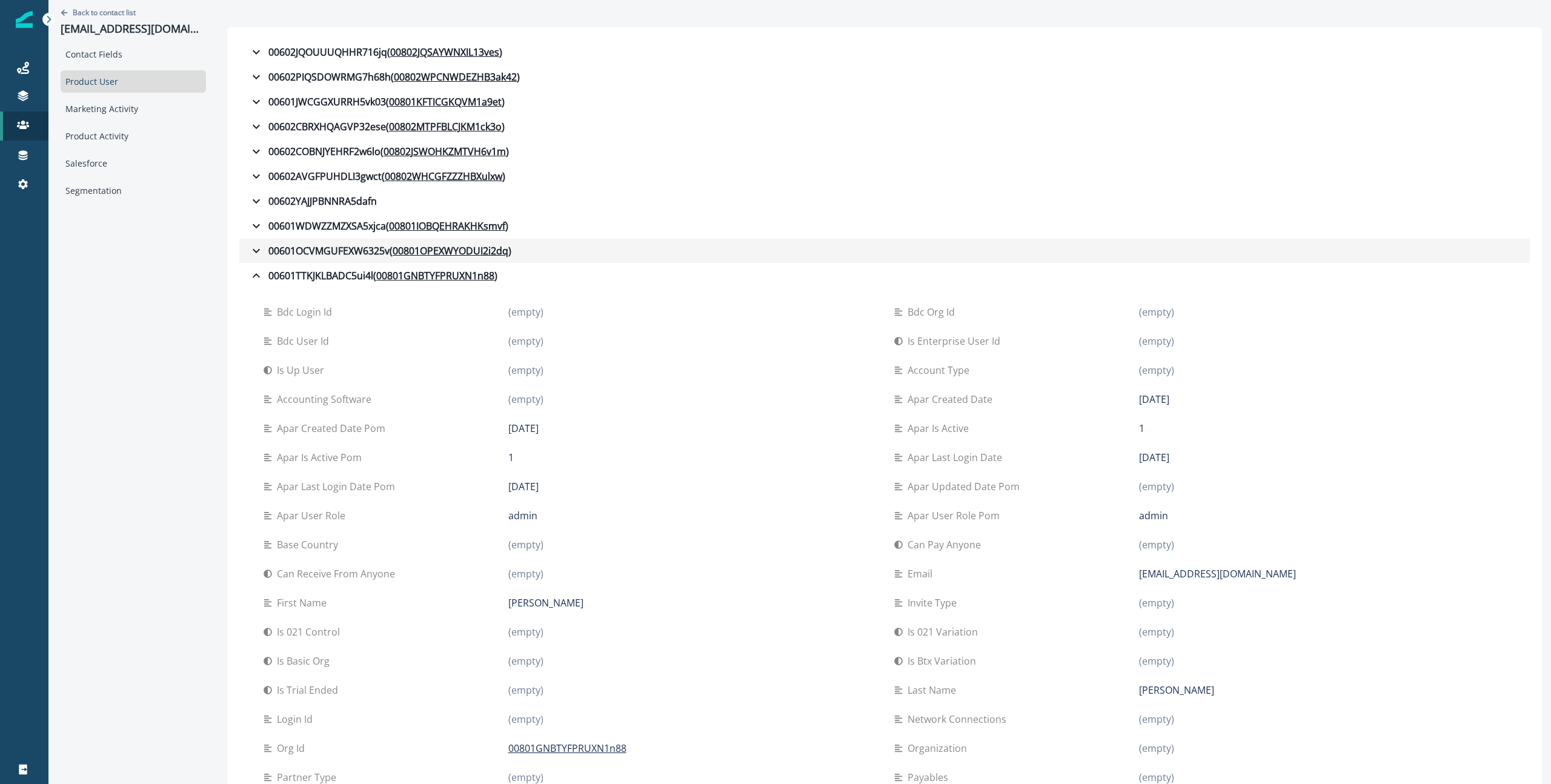
click at [250, 248] on icon "button" at bounding box center [256, 251] width 14 height 14
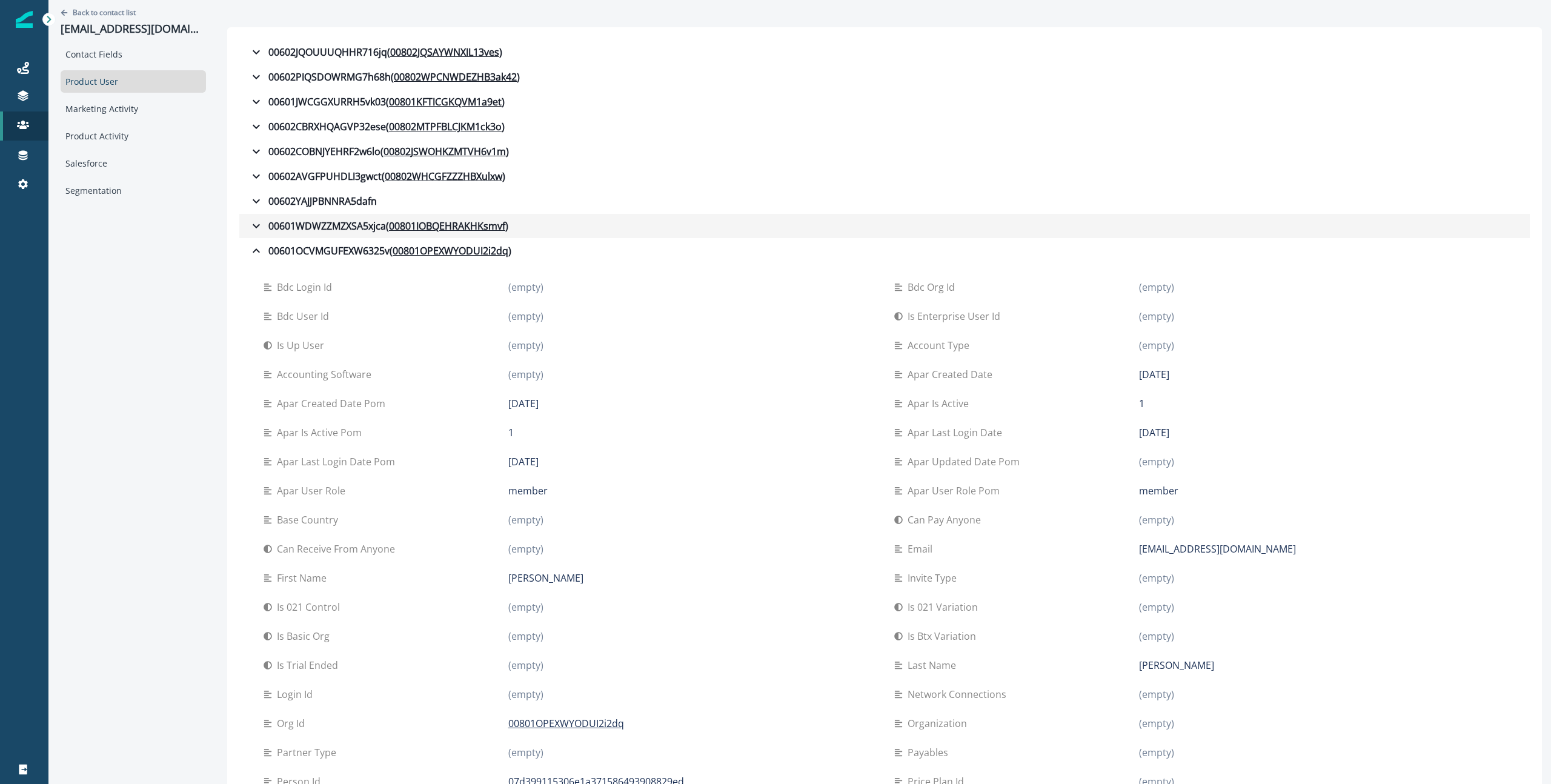
click at [247, 224] on button "00601WDWZZMZXSA5xjca ( 00801IOBQEHRAKHKsmvf )" at bounding box center [885, 226] width 1291 height 24
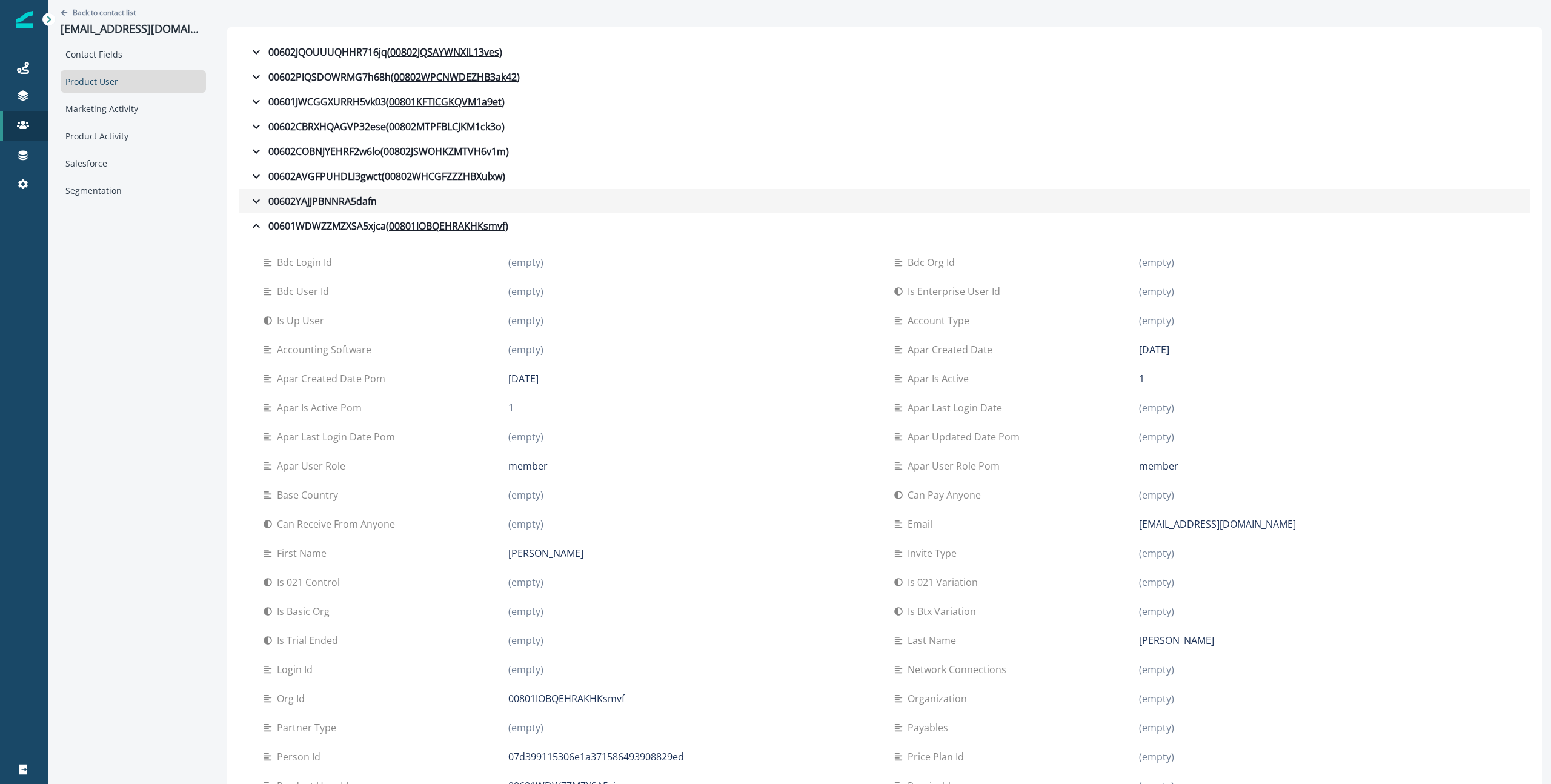
click at [246, 200] on button "00602YAJJPBNNRA5dafn" at bounding box center [885, 201] width 1291 height 24
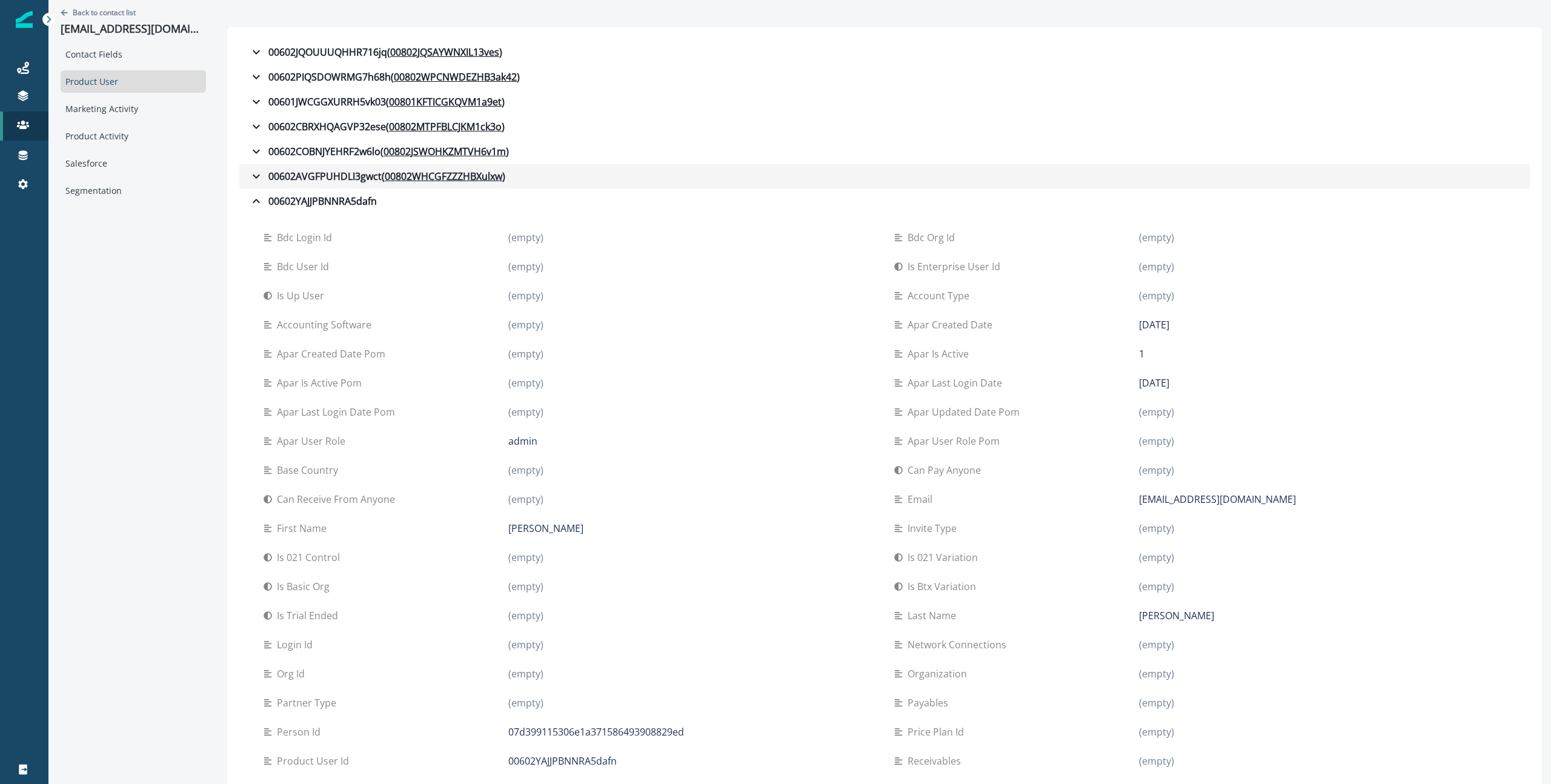
click at [245, 177] on button "00602AVGFPUHDLI3gwct ( 00802WHCGFZZZHBXulxw )" at bounding box center [885, 176] width 1291 height 24
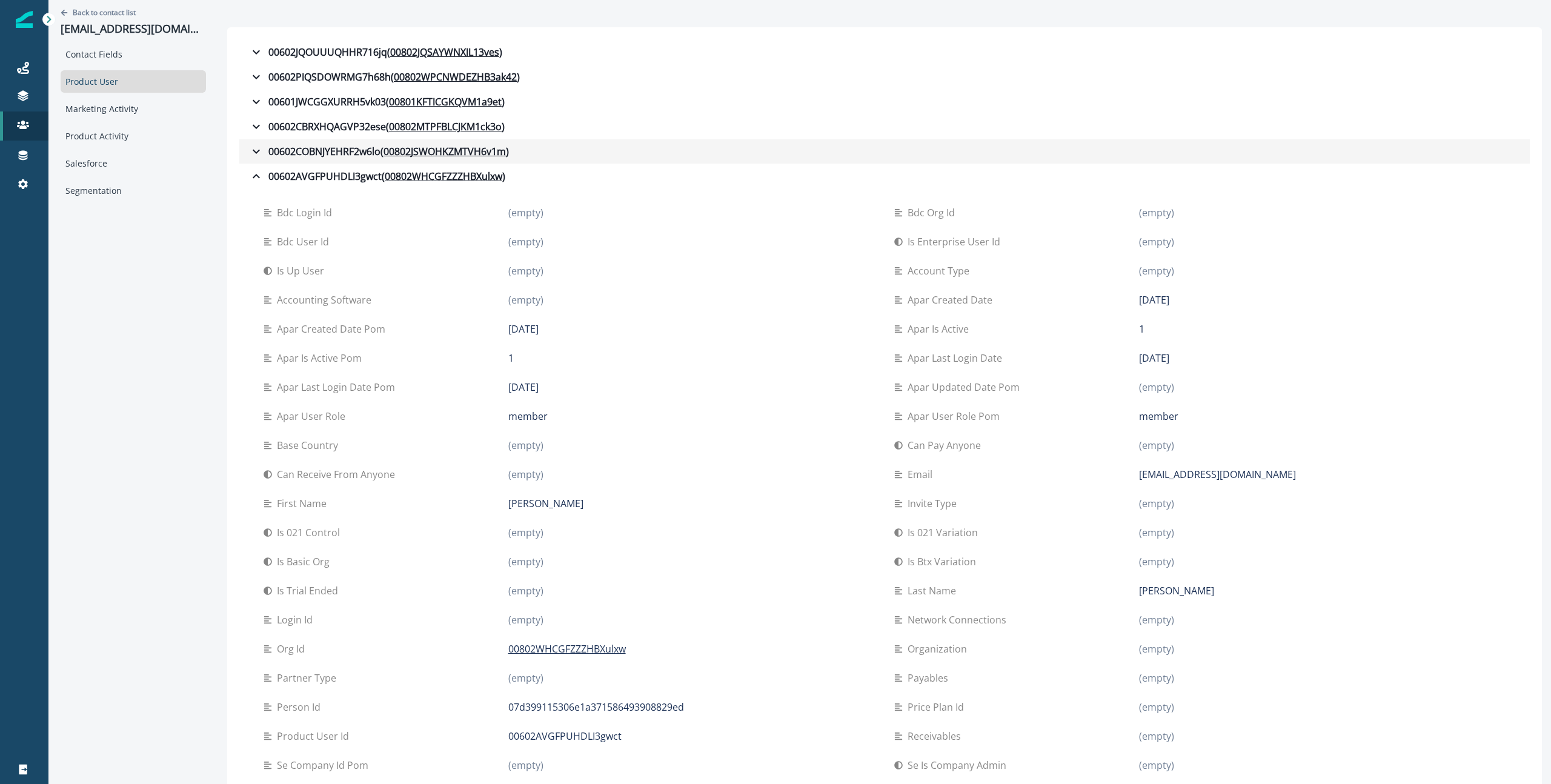
click at [257, 155] on icon "button" at bounding box center [256, 151] width 14 height 14
click at [256, 161] on button "00602COBNJYEHRF2w6lo ( 00802JSWOHKZMTVH6v1m )" at bounding box center [885, 151] width 1291 height 24
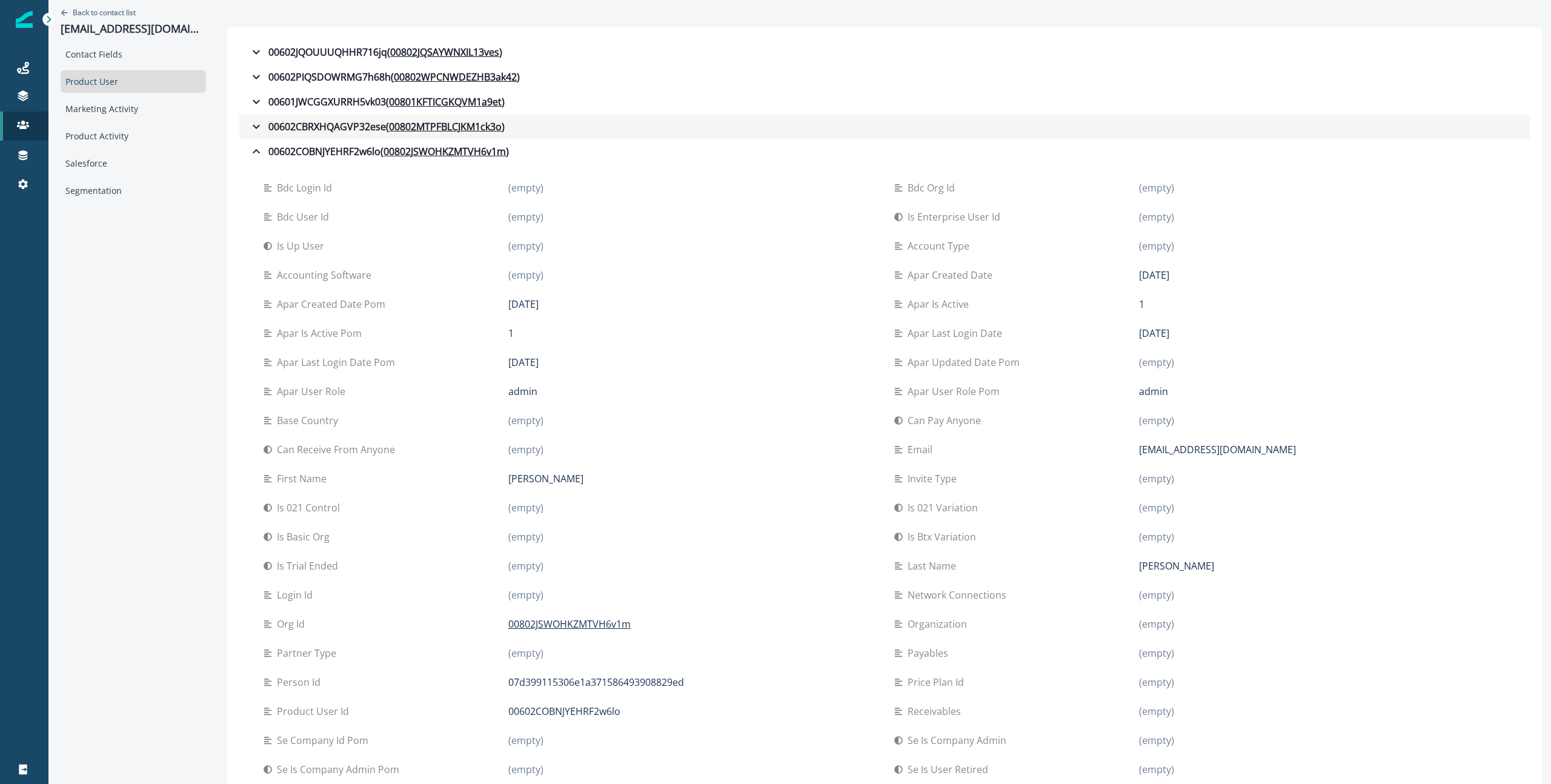
click at [256, 130] on icon "button" at bounding box center [256, 126] width 14 height 14
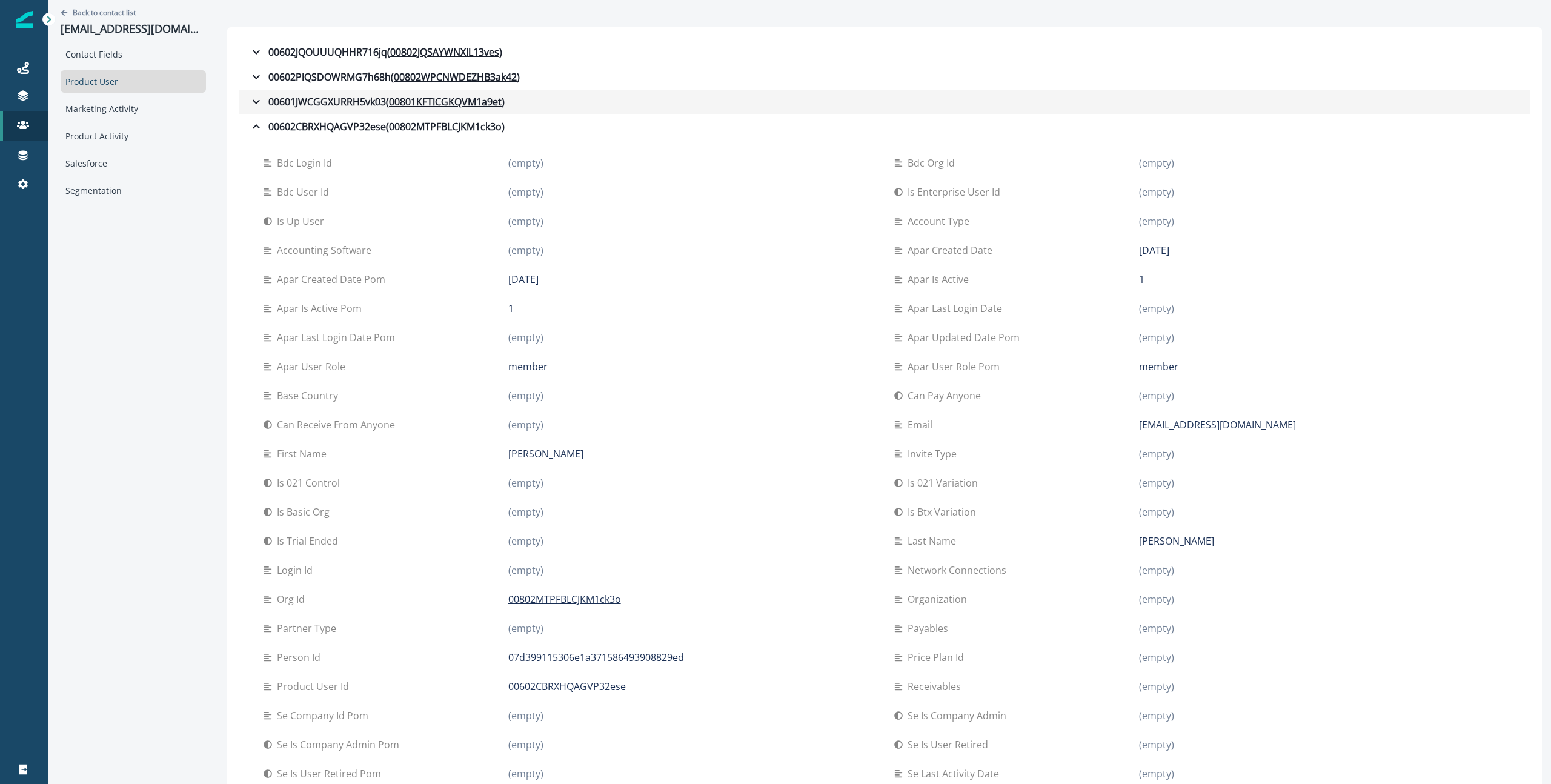
click at [257, 100] on icon "button" at bounding box center [256, 102] width 14 height 14
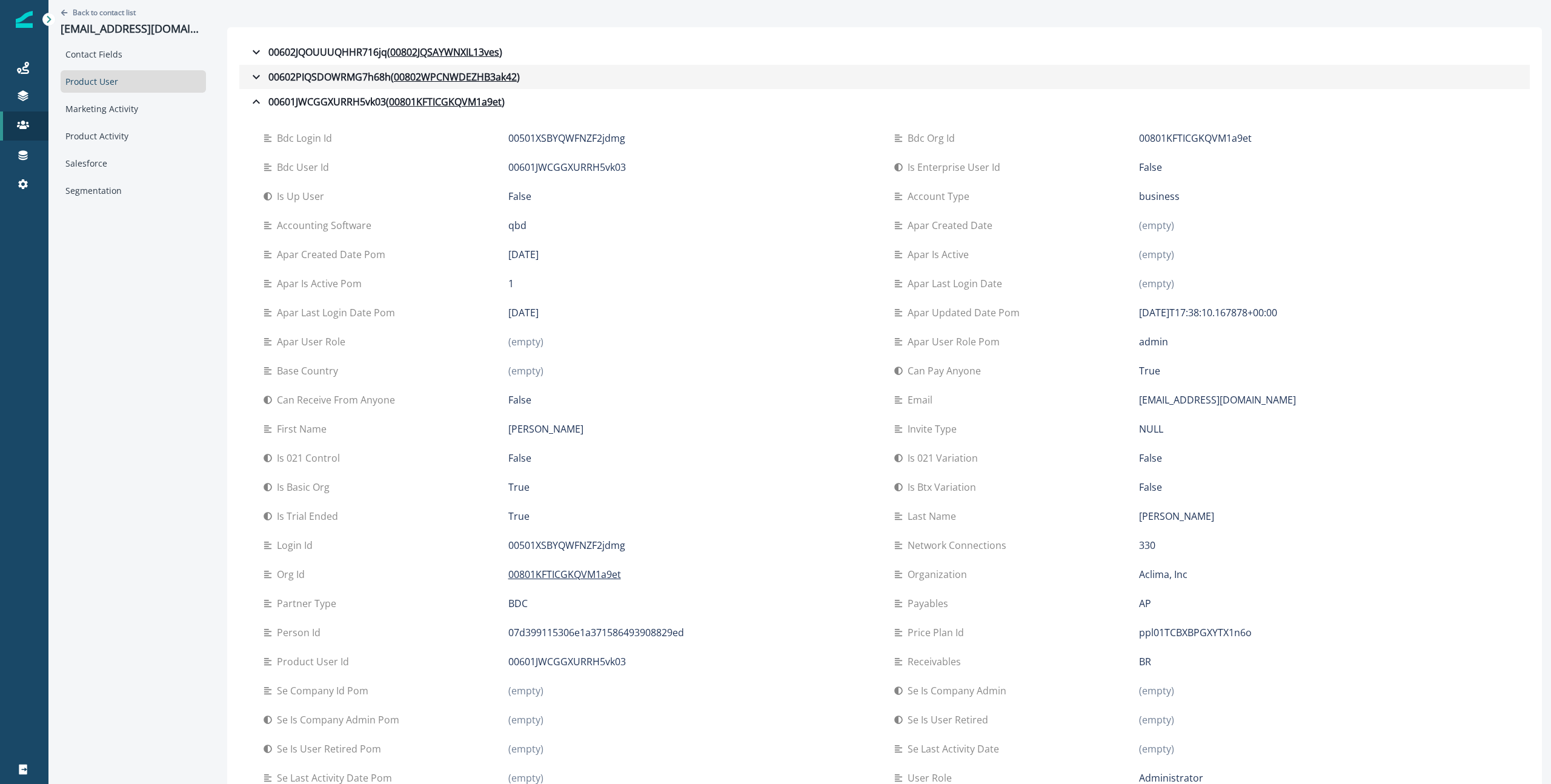
click at [253, 81] on icon "button" at bounding box center [256, 77] width 14 height 14
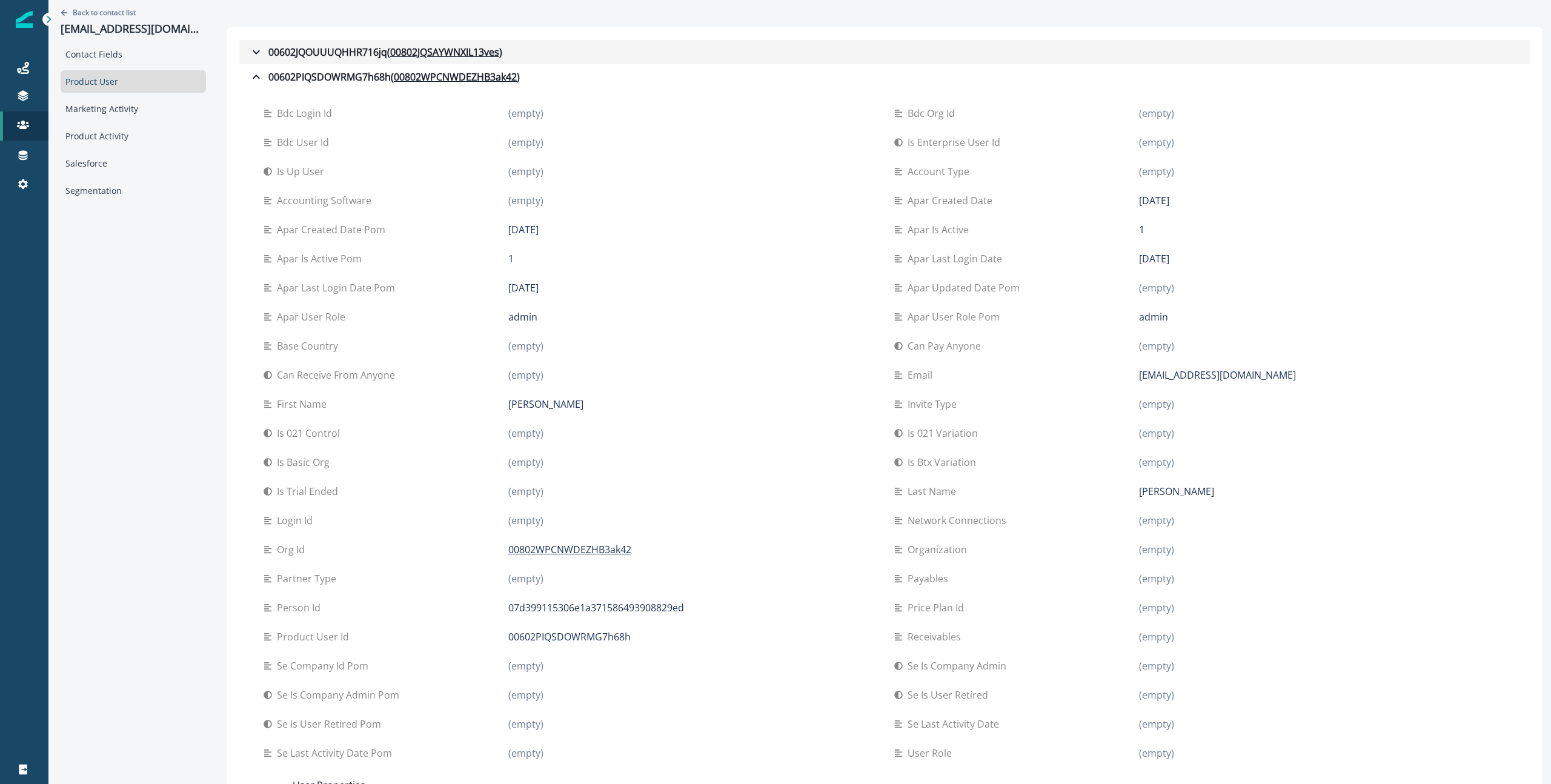
click at [255, 54] on icon "button" at bounding box center [256, 52] width 14 height 14
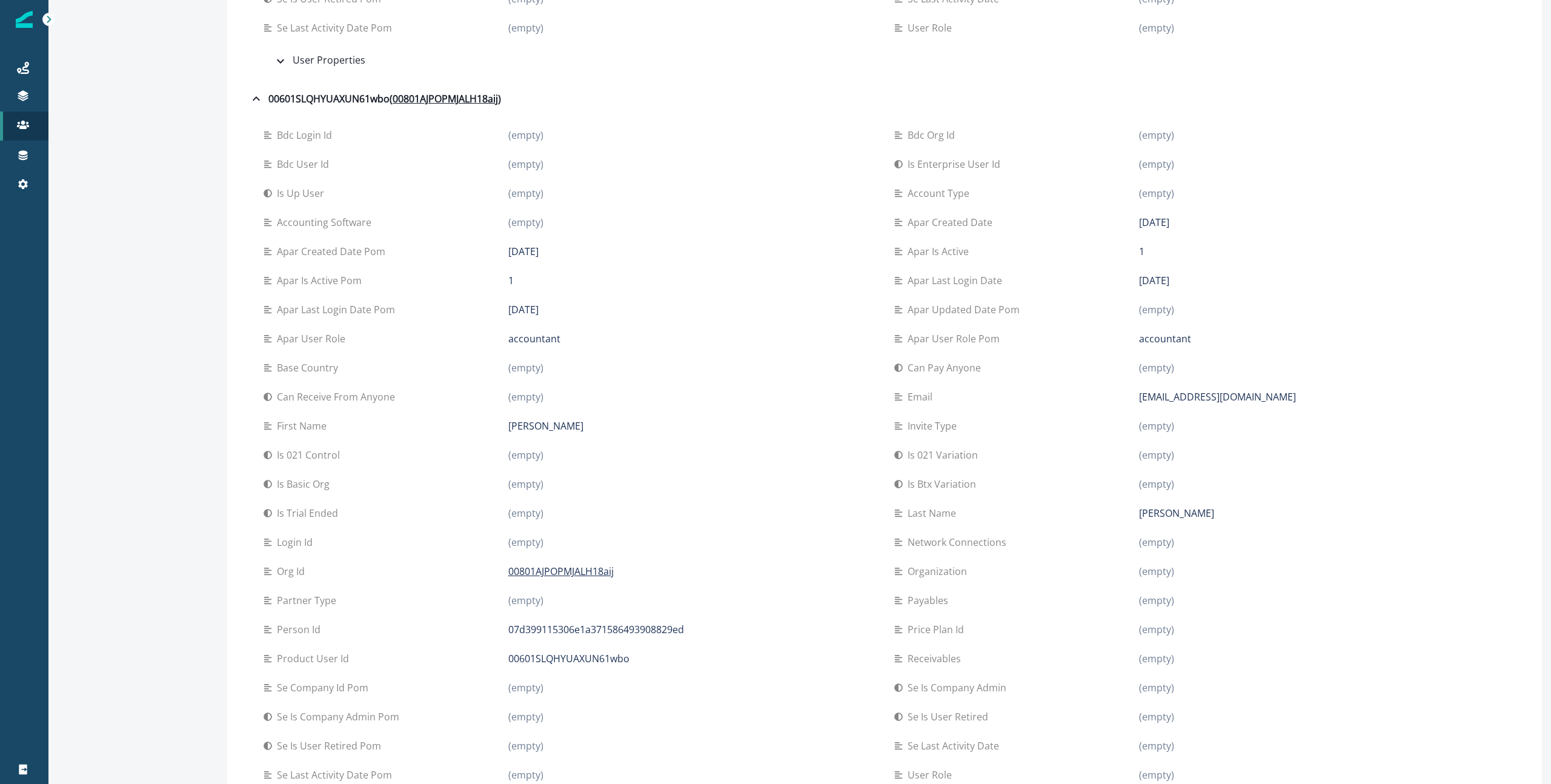
scroll to position [8164, 0]
click at [652, 579] on div "00801AJPOPMJALH18aij" at bounding box center [692, 574] width 367 height 14
drag, startPoint x: 652, startPoint y: 578, endPoint x: 489, endPoint y: 580, distance: 163.0
click at [489, 580] on div "Org id 00801AJPOPMJALH18aij" at bounding box center [569, 573] width 611 height 29
copy div "00801AJPOPMJALH18aij"
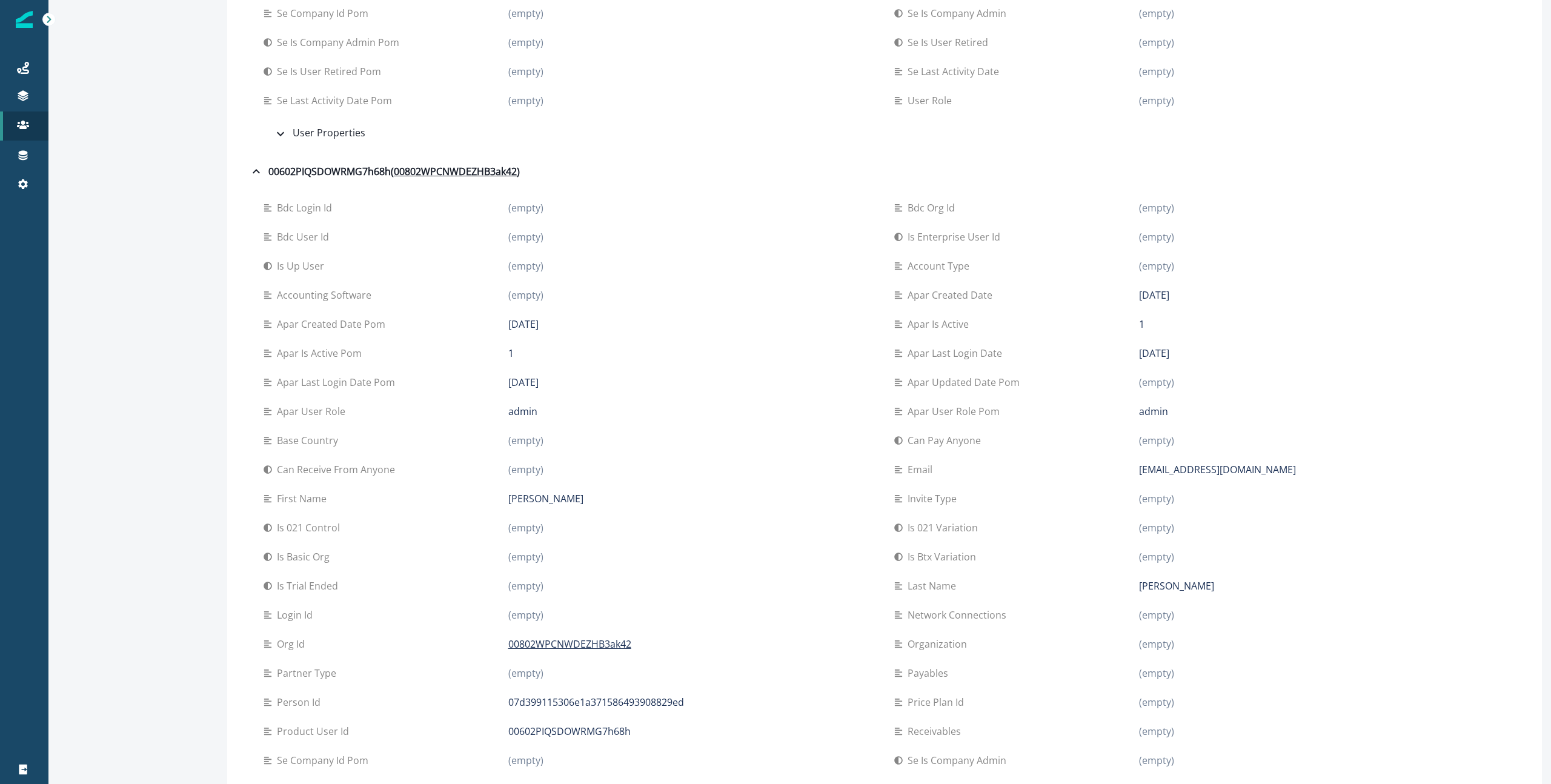
scroll to position [0, 0]
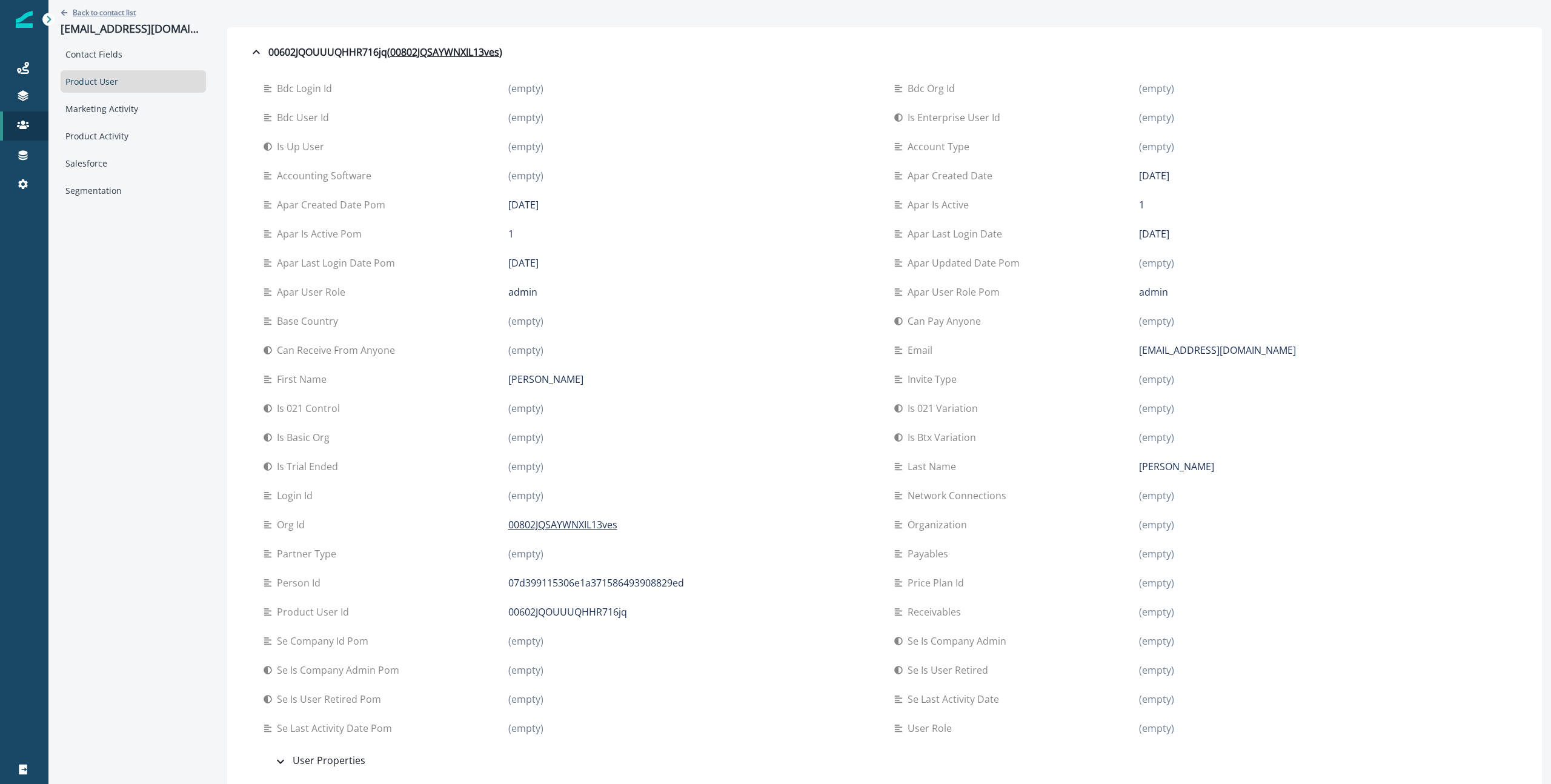
click at [99, 11] on p "Back to contact list" at bounding box center [104, 12] width 63 height 10
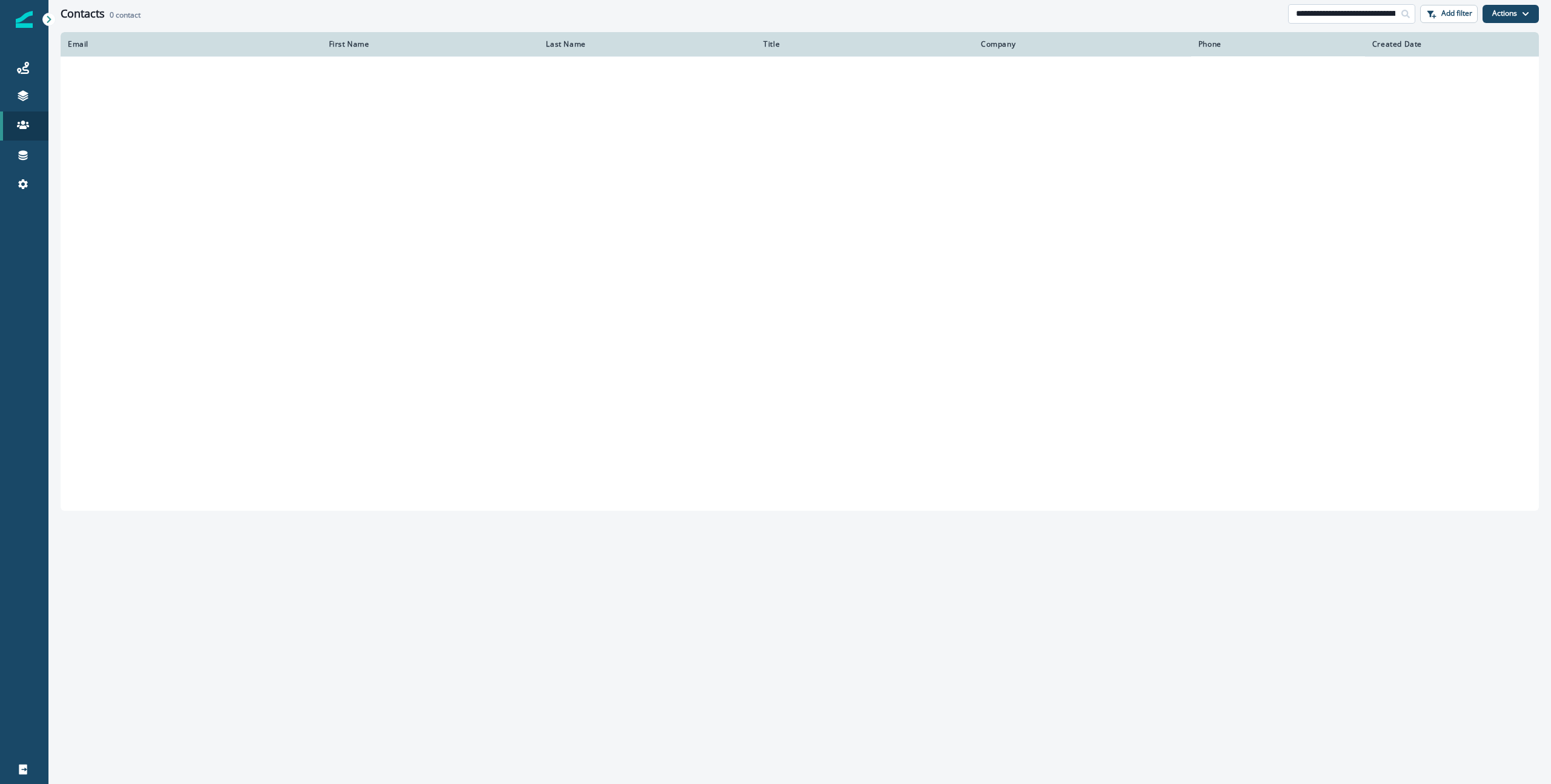
click at [1363, 12] on input "**********" at bounding box center [1352, 14] width 127 height 19
paste input
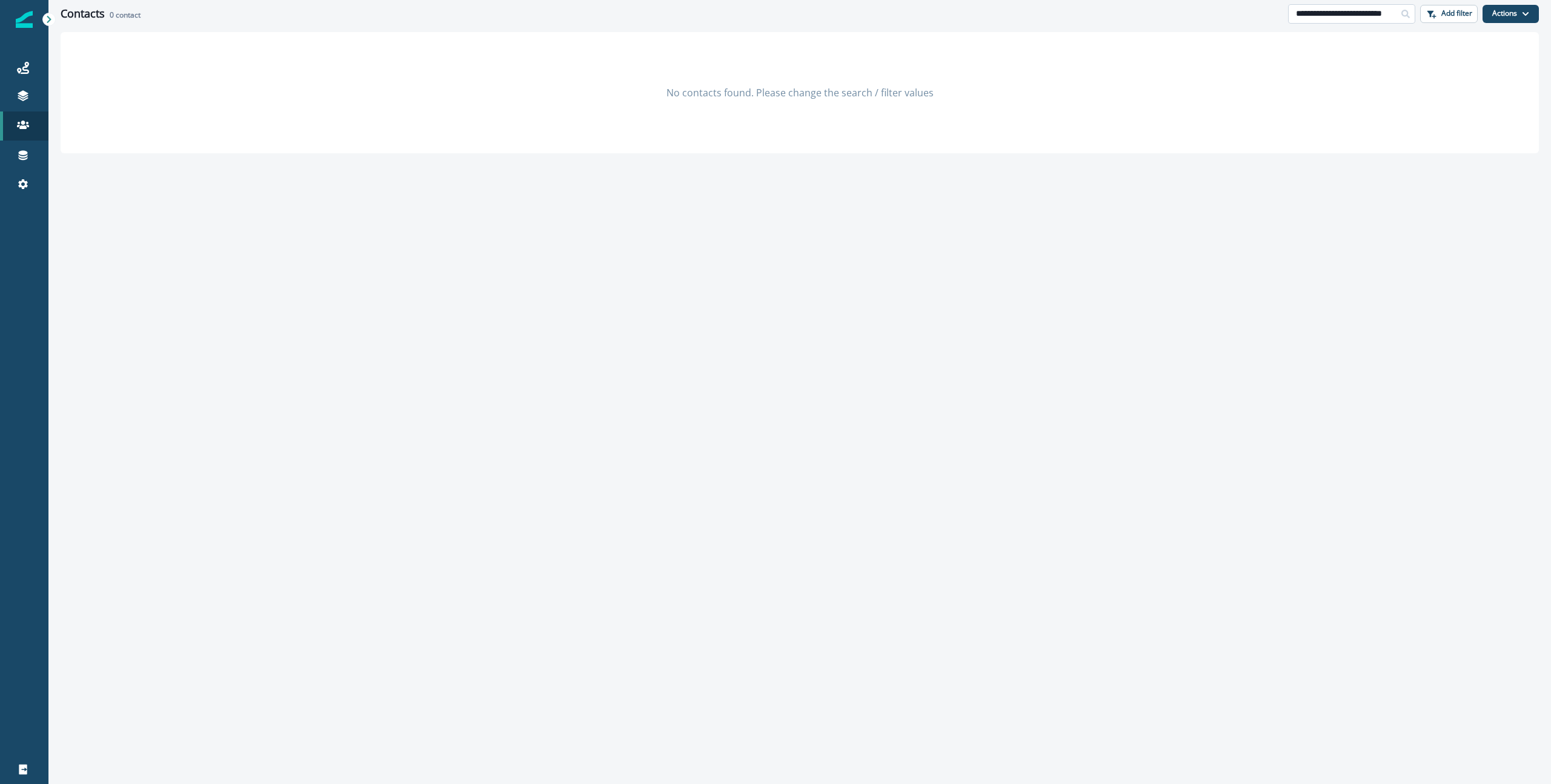
click at [1380, 14] on input "**********" at bounding box center [1352, 14] width 127 height 19
type input "**********"
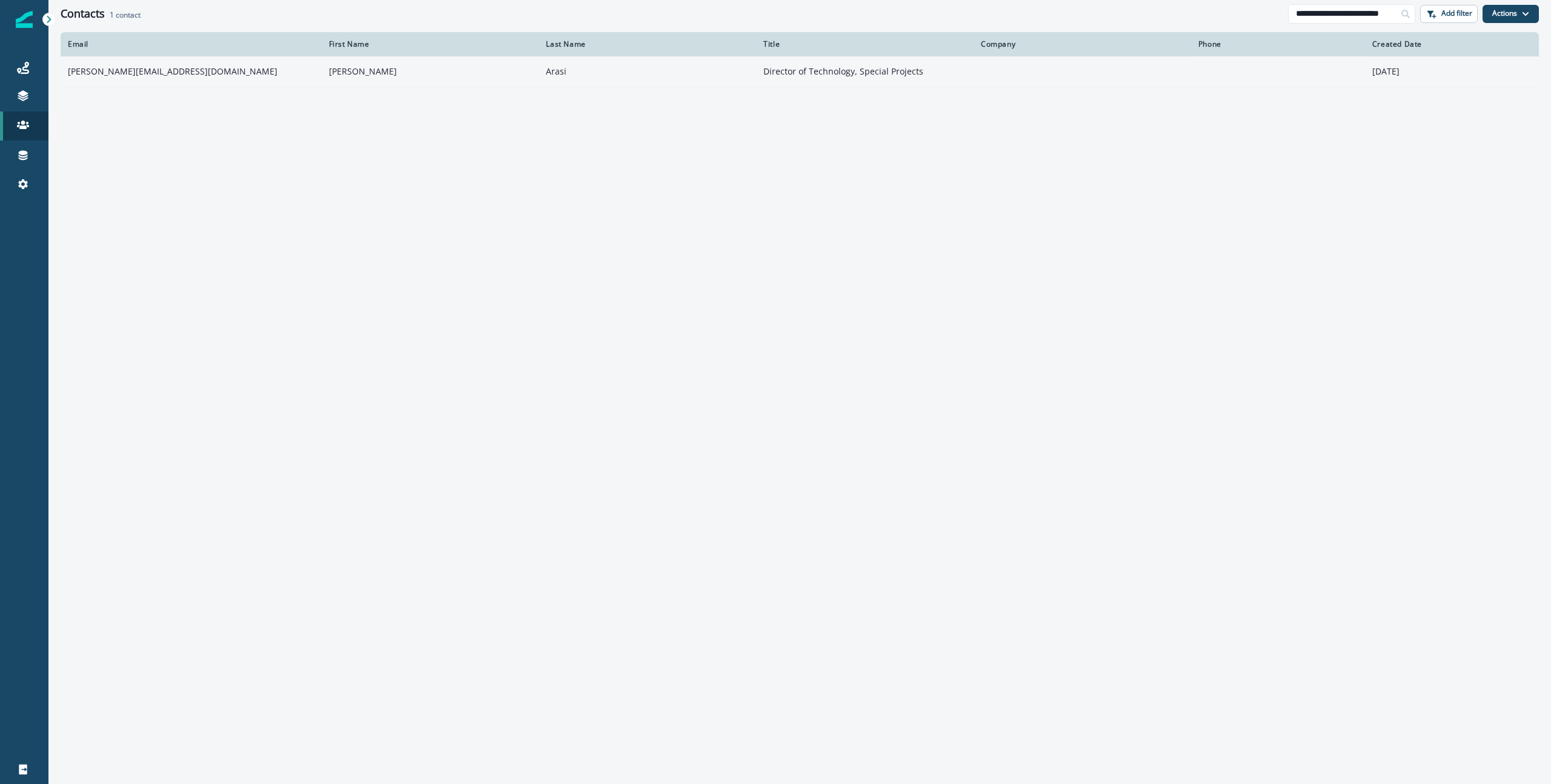
click at [128, 76] on td "[PERSON_NAME][EMAIL_ADDRESS][DOMAIN_NAME]" at bounding box center [191, 71] width 261 height 30
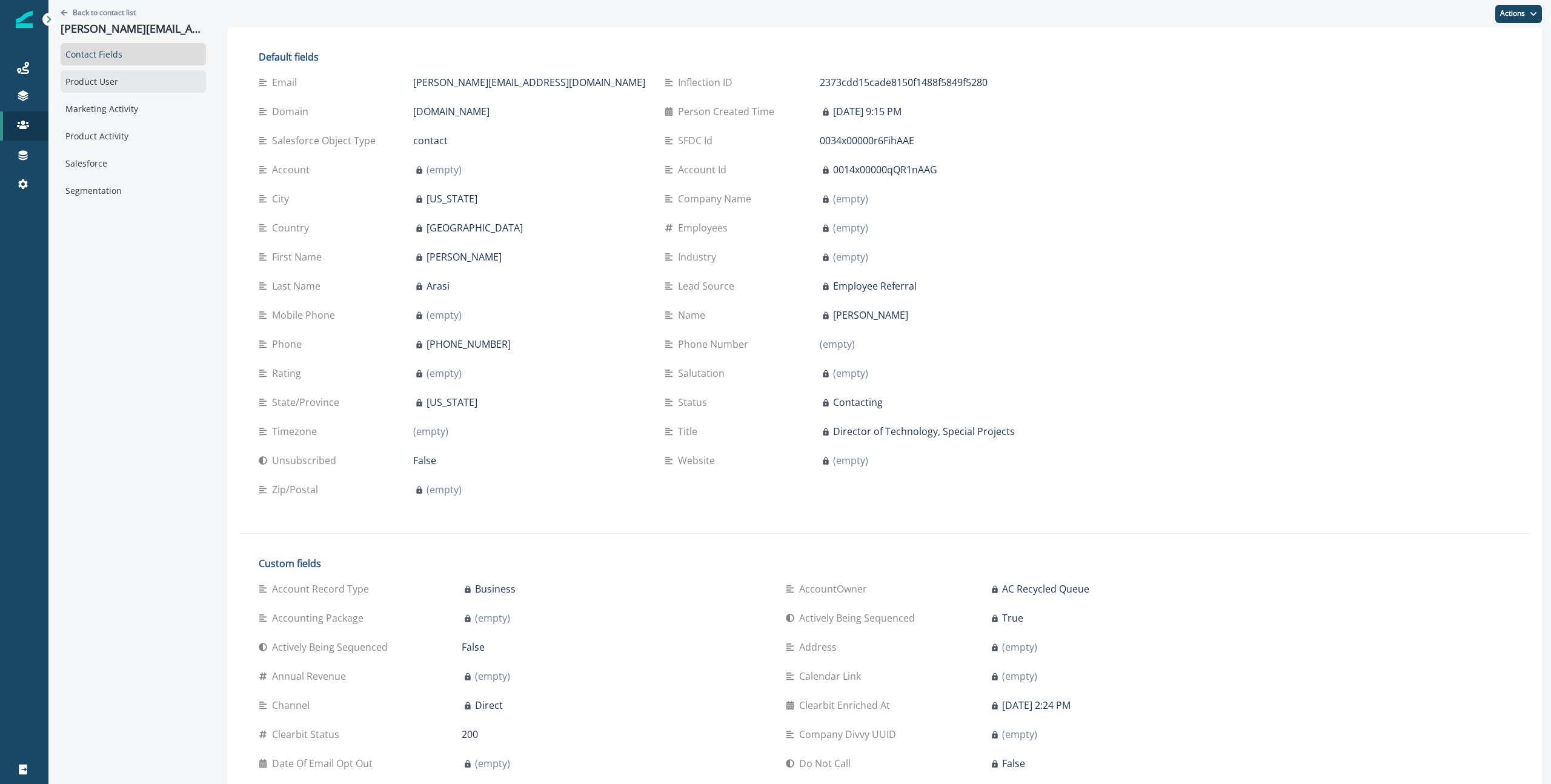
click at [127, 87] on div "Product User" at bounding box center [133, 81] width 145 height 22
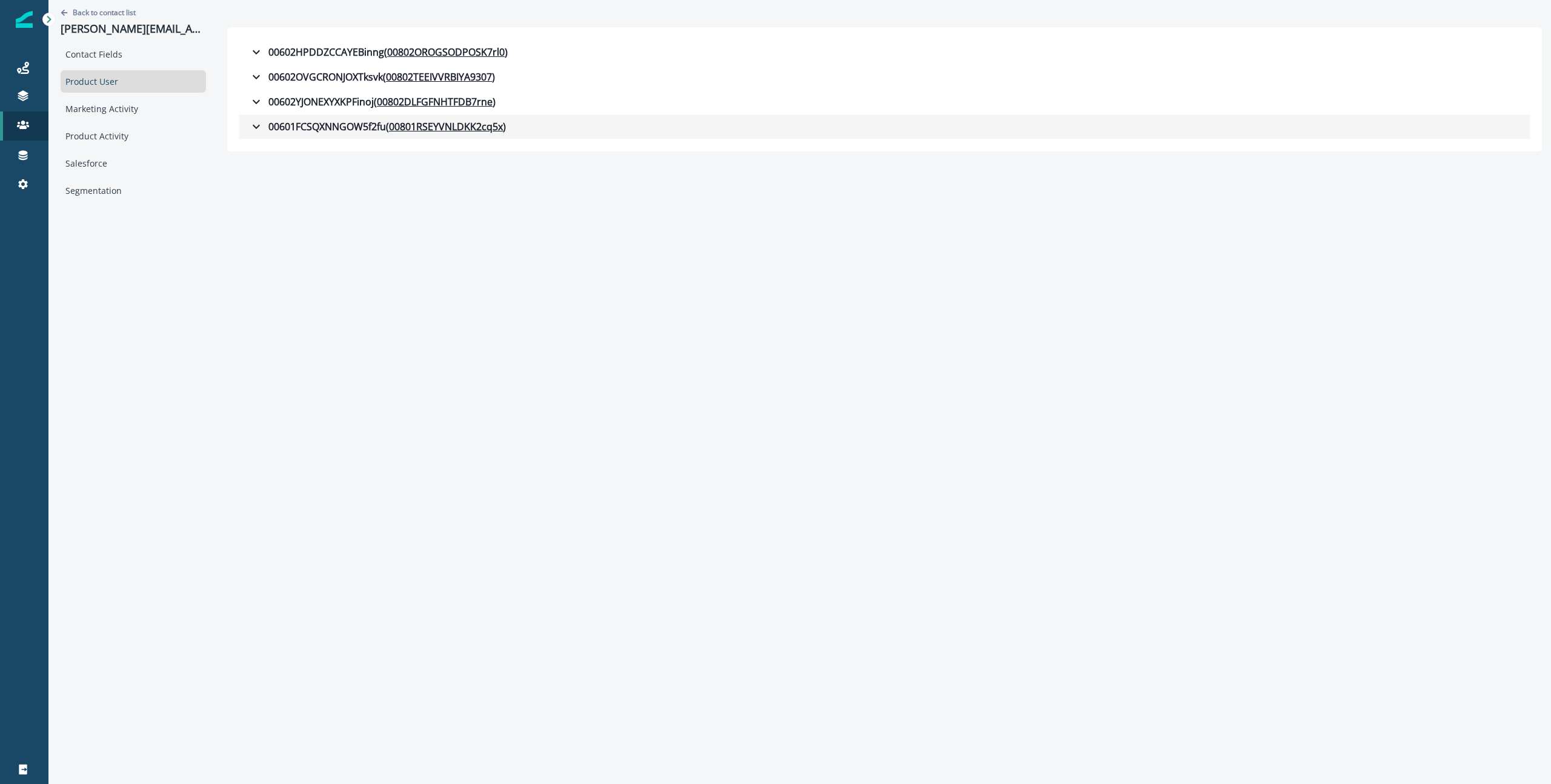
click at [265, 119] on div "00601FCSQXNNGOW5f2fu ( 00801RSEYVNLDKK2cq5x )" at bounding box center [377, 126] width 257 height 14
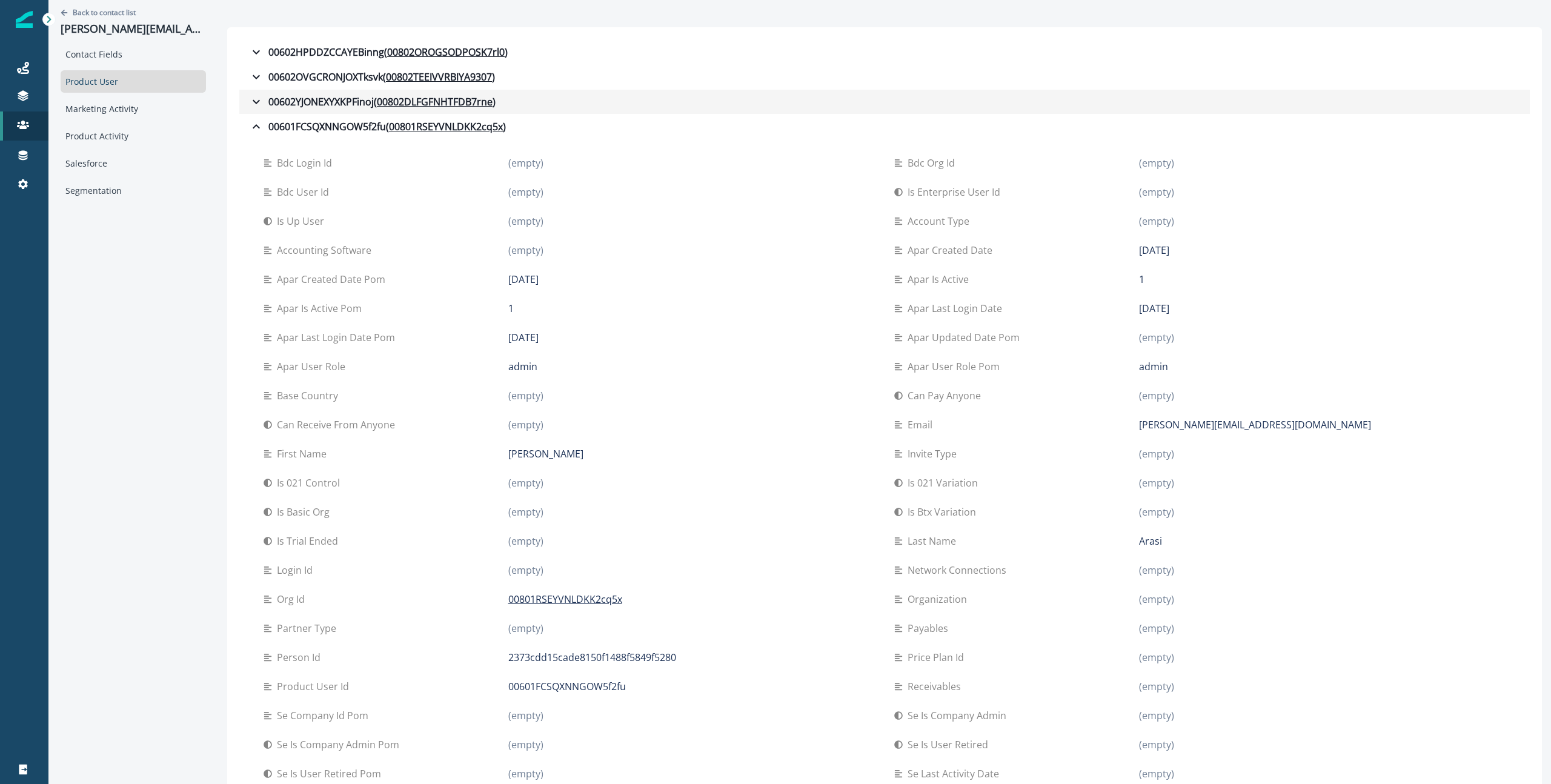
click at [262, 104] on icon "button" at bounding box center [256, 102] width 14 height 14
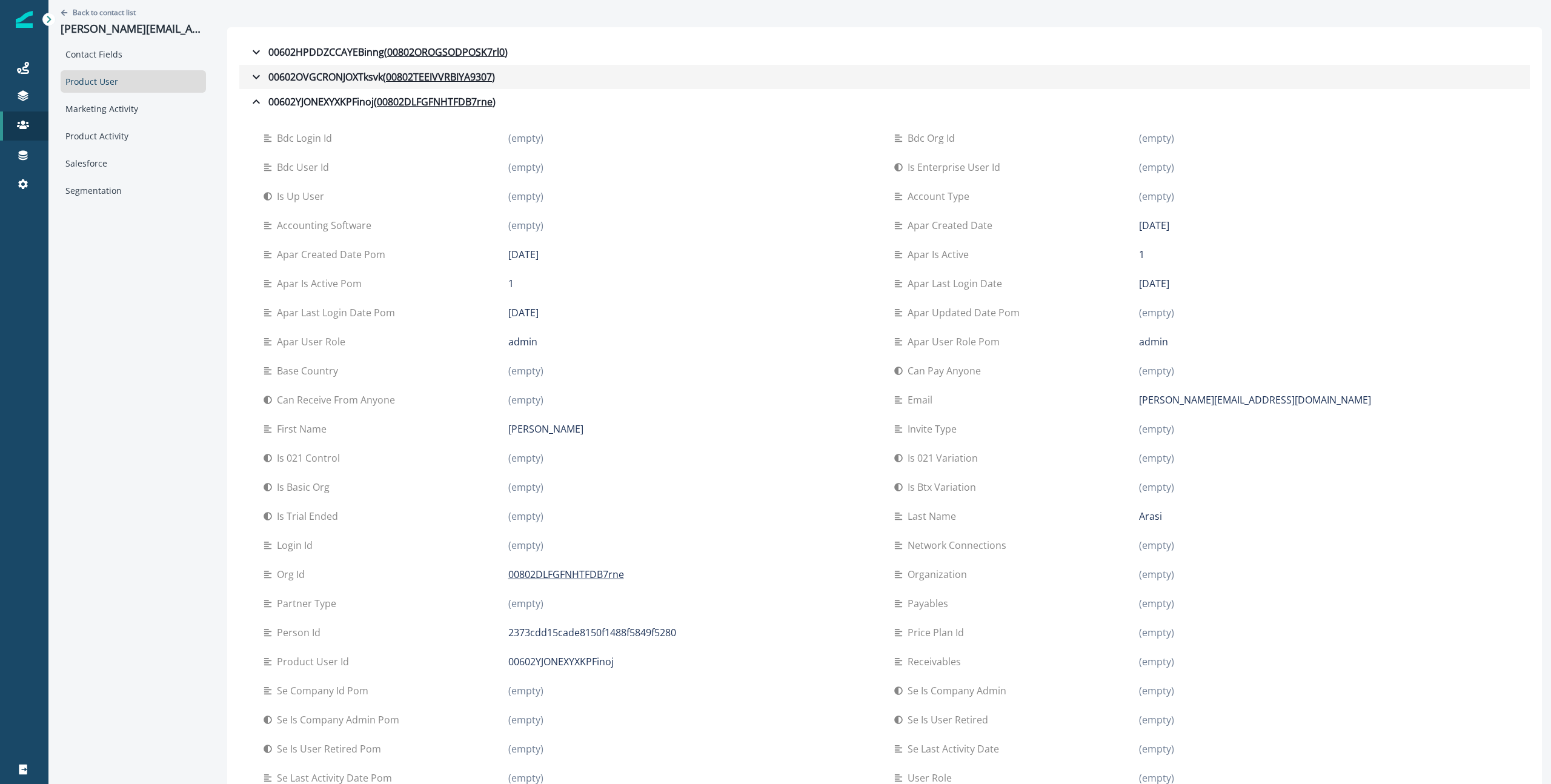
click at [260, 77] on icon "button" at bounding box center [256, 77] width 14 height 14
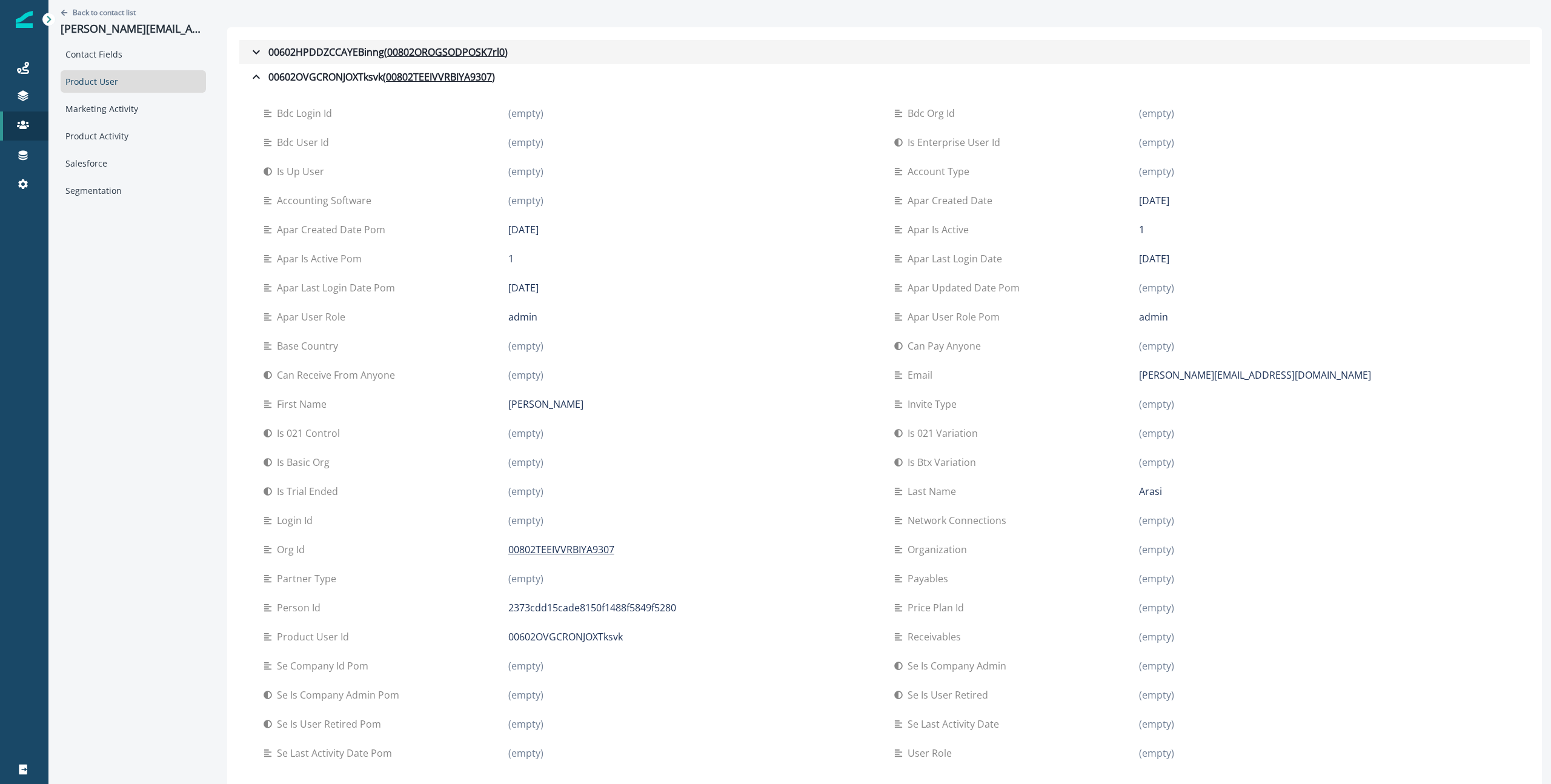
click at [257, 56] on icon "button" at bounding box center [256, 52] width 14 height 14
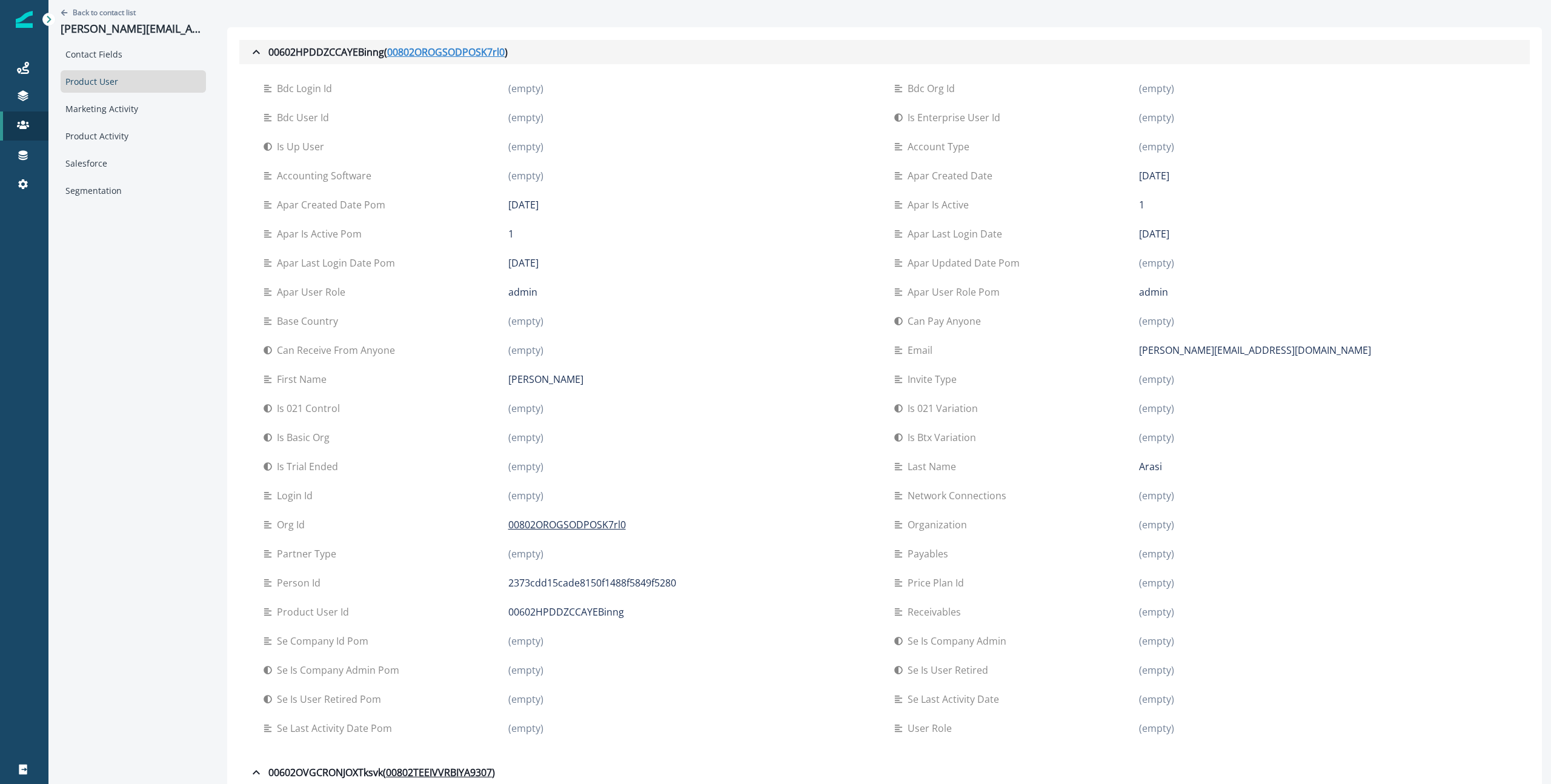
click at [456, 56] on u "00802OROGSODPOSK7rl0" at bounding box center [446, 52] width 118 height 14
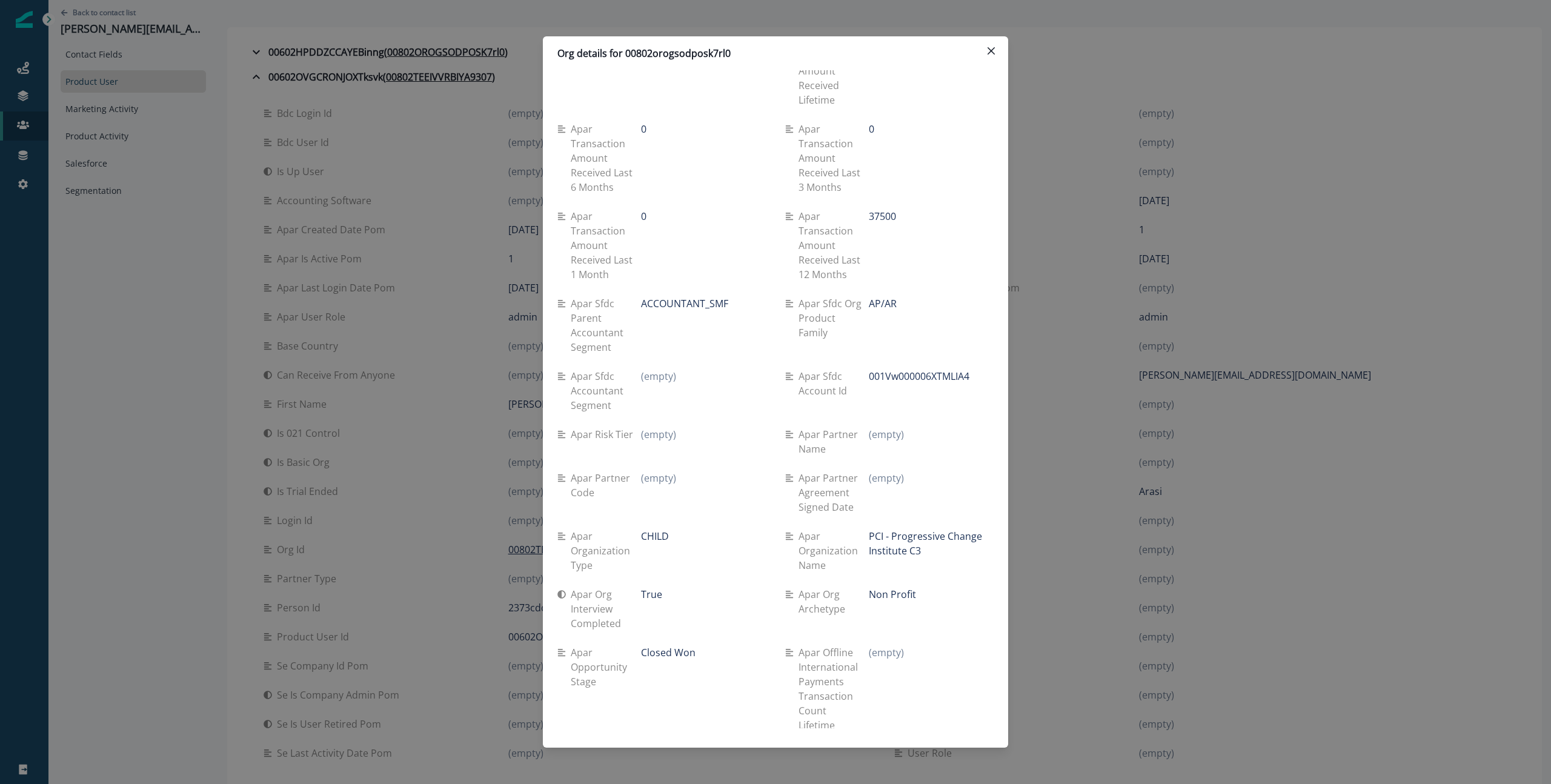
scroll to position [1793, 0]
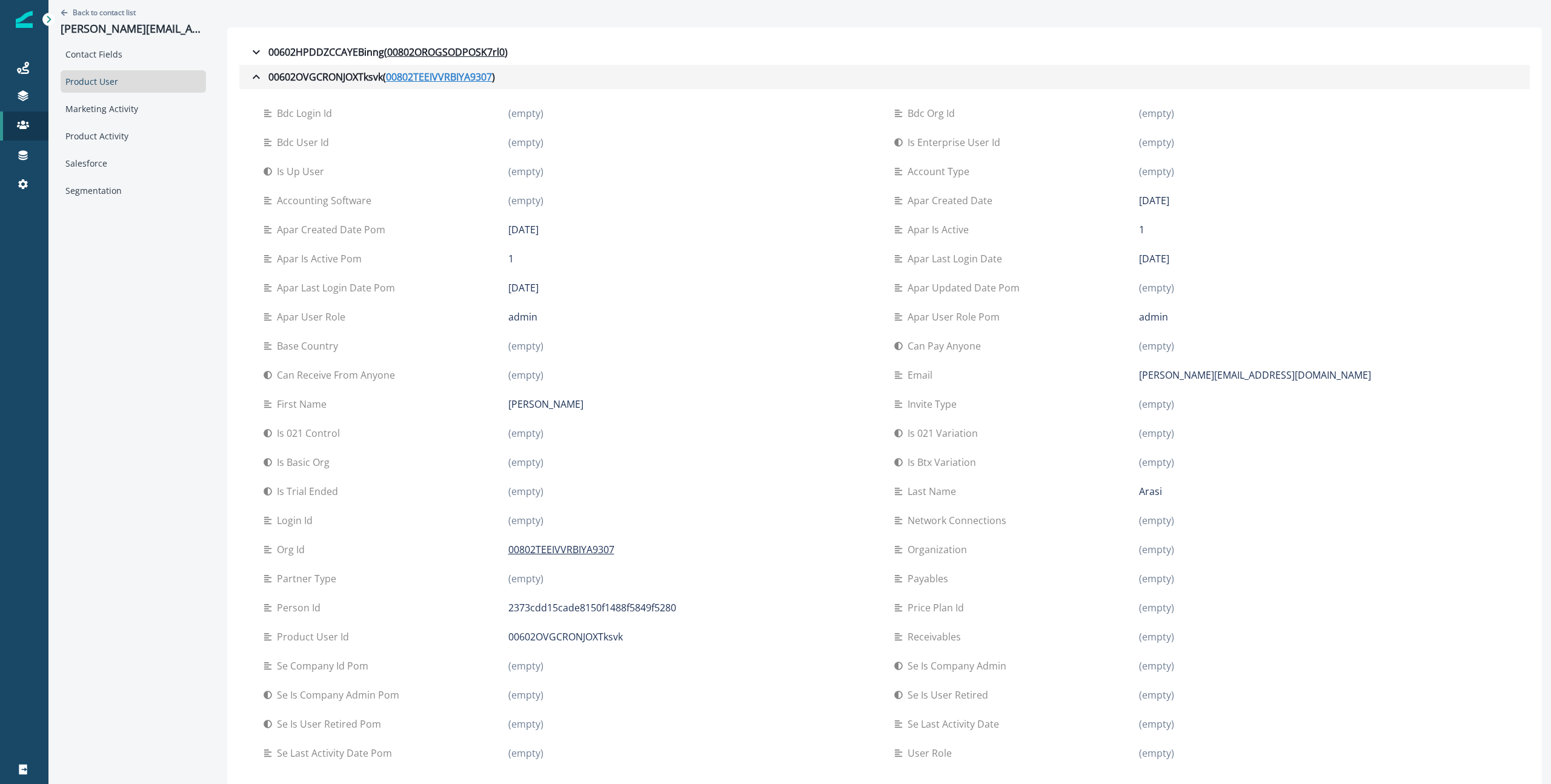
click at [414, 78] on u "00802TEEIVVRBIYA9307" at bounding box center [439, 77] width 106 height 14
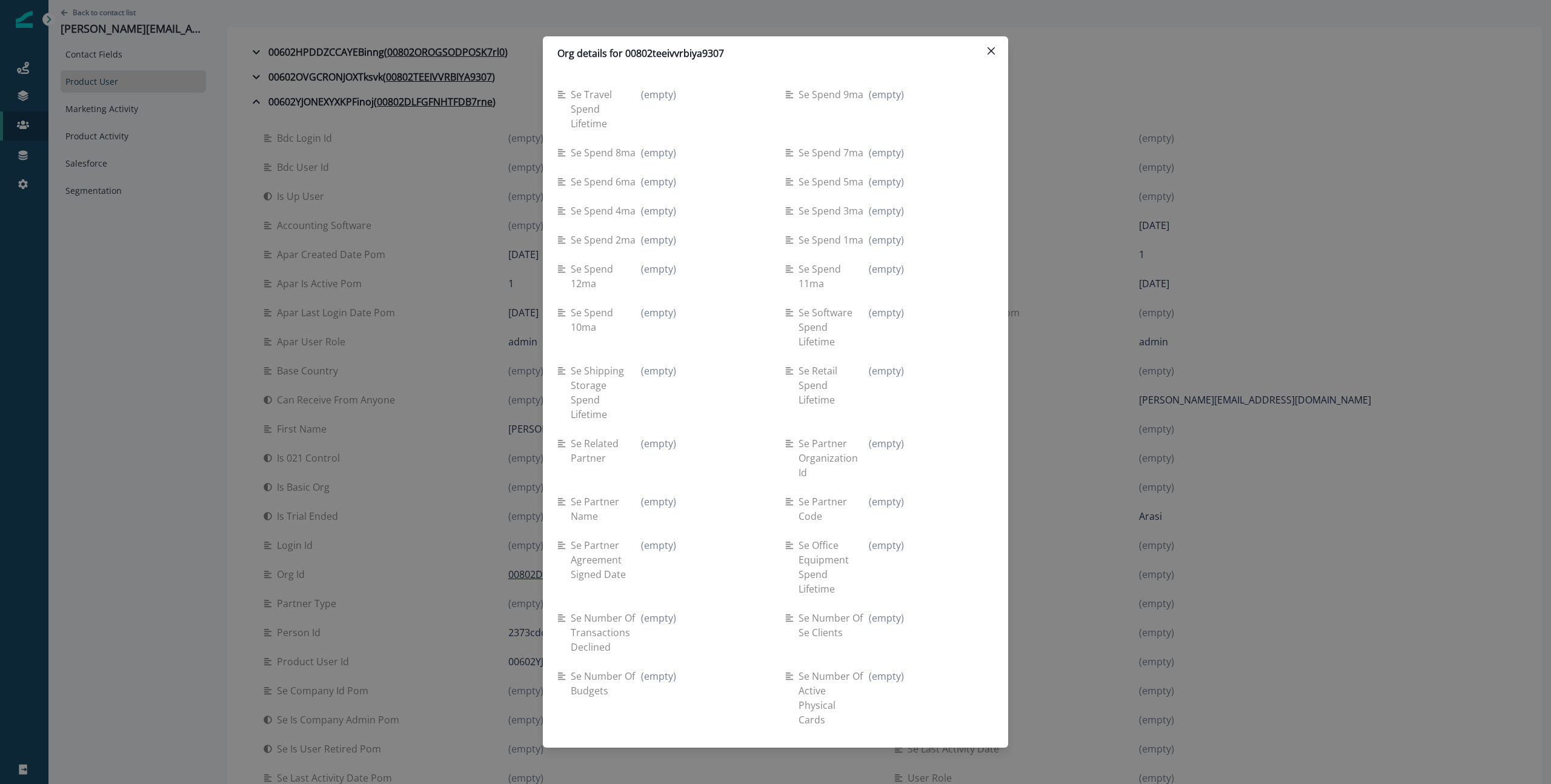
click at [690, 46] on p "Org details for 00802teeivvrbiya9307" at bounding box center [641, 53] width 167 height 14
copy p "00802teeivvrbiya9307"
click at [987, 52] on button "Close" at bounding box center [991, 51] width 19 height 19
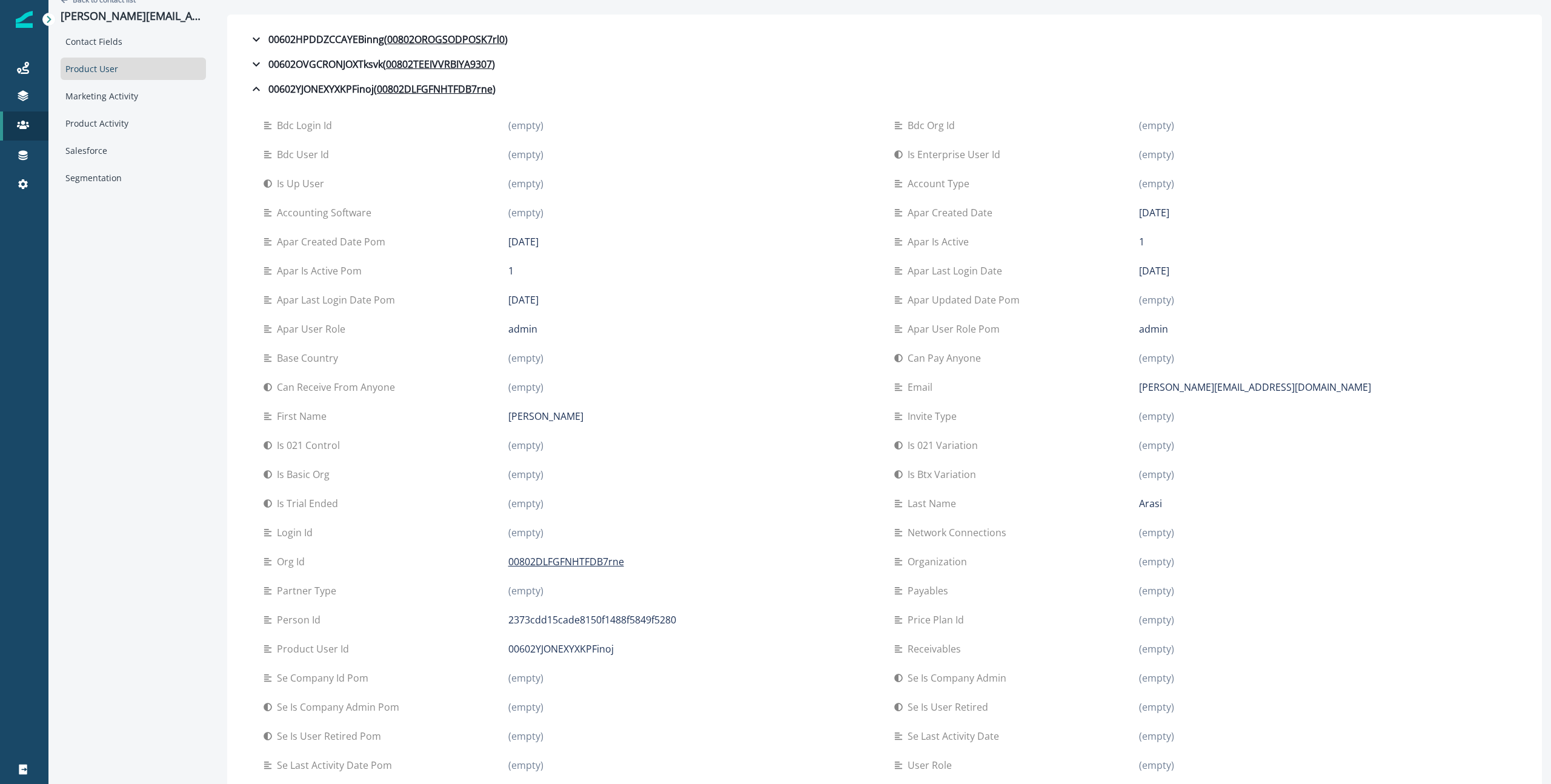
scroll to position [0, 0]
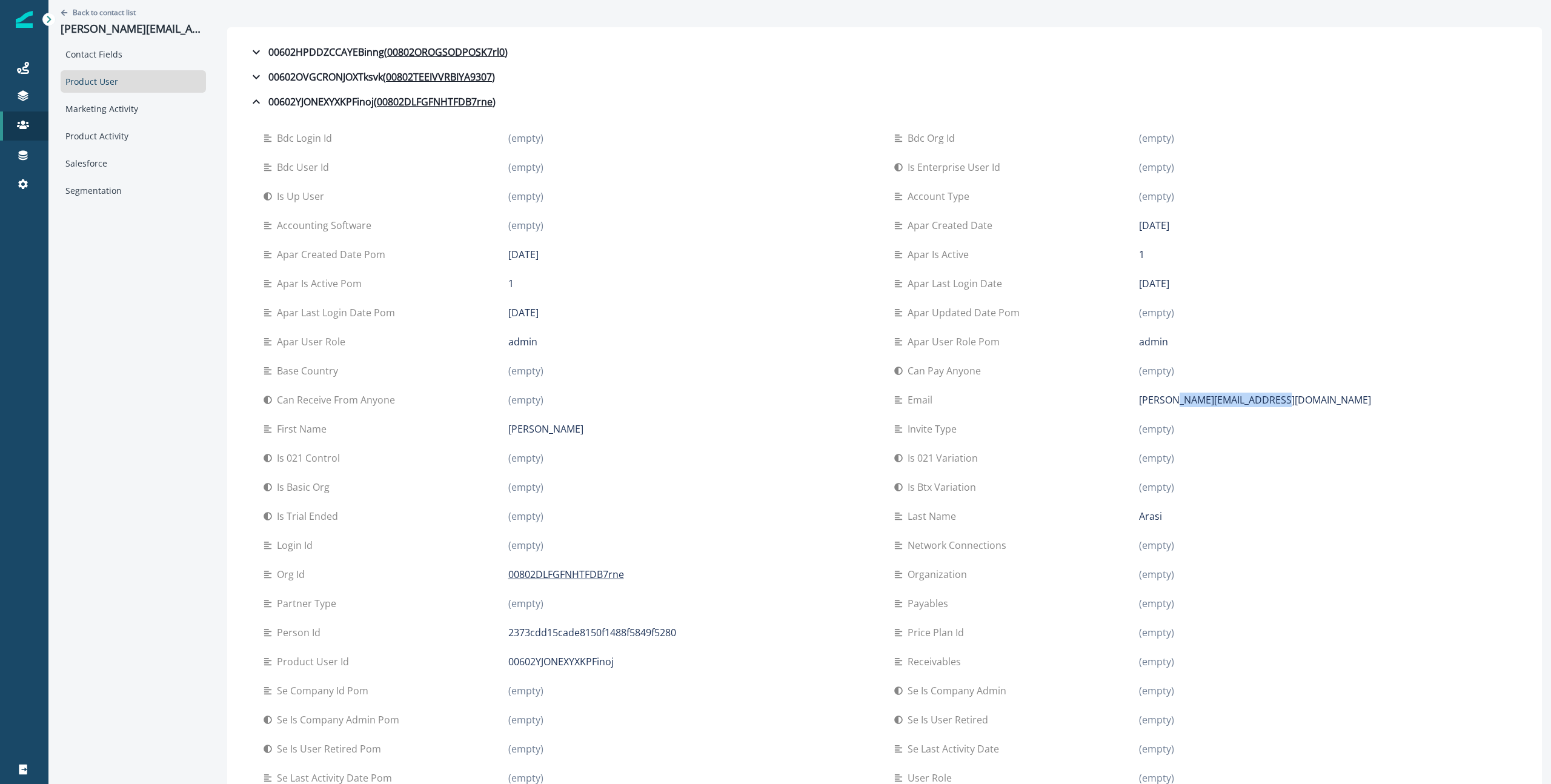
drag, startPoint x: 1294, startPoint y: 397, endPoint x: 1171, endPoint y: 401, distance: 123.1
click at [1171, 401] on div "[PERSON_NAME][EMAIL_ADDRESS][DOMAIN_NAME]" at bounding box center [1323, 400] width 367 height 14
copy p "[DOMAIN_NAME]"
click at [107, 11] on p "Back to contact list" at bounding box center [104, 12] width 63 height 10
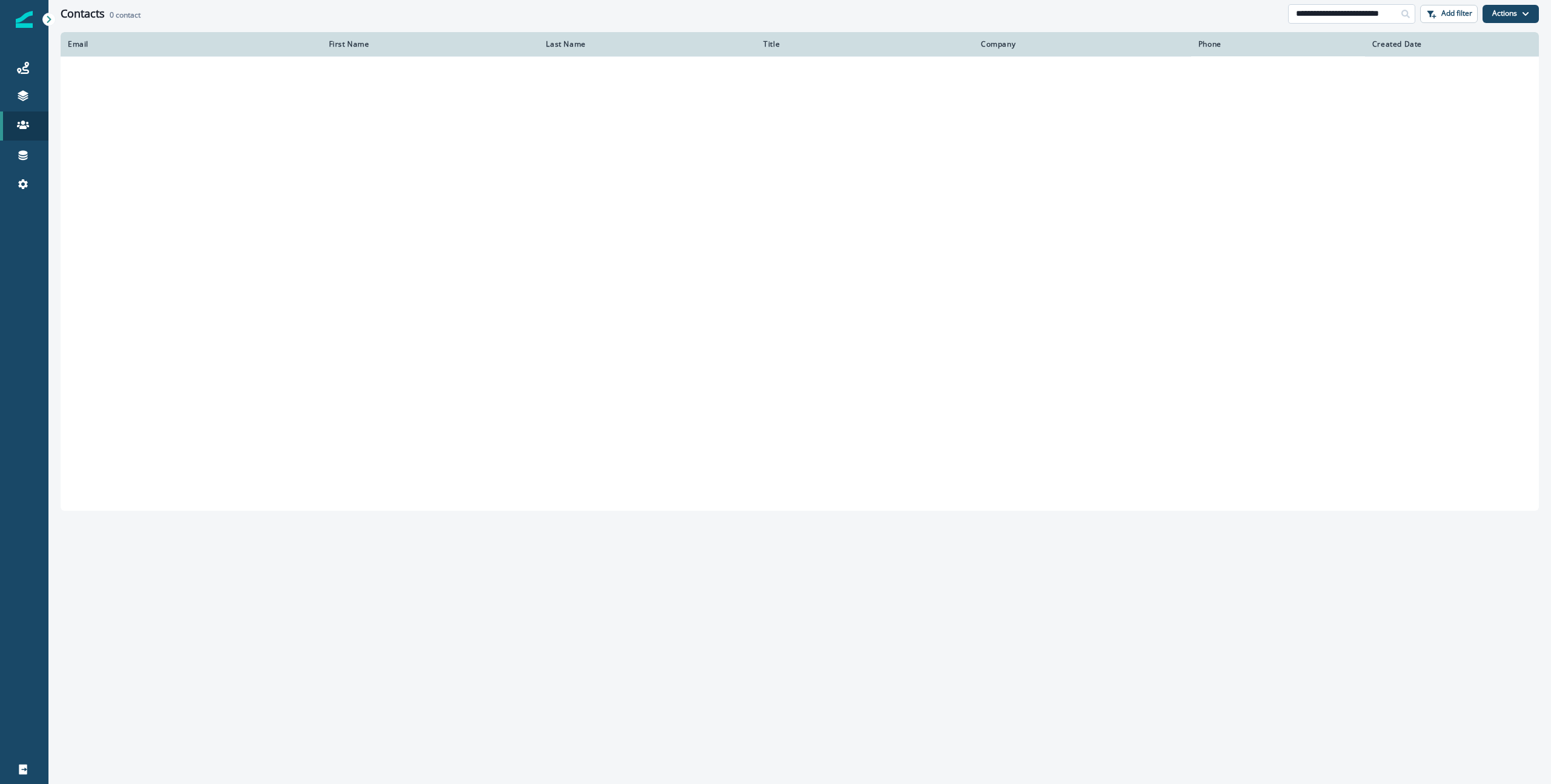
click at [1371, 11] on input "**********" at bounding box center [1352, 14] width 127 height 19
paste input
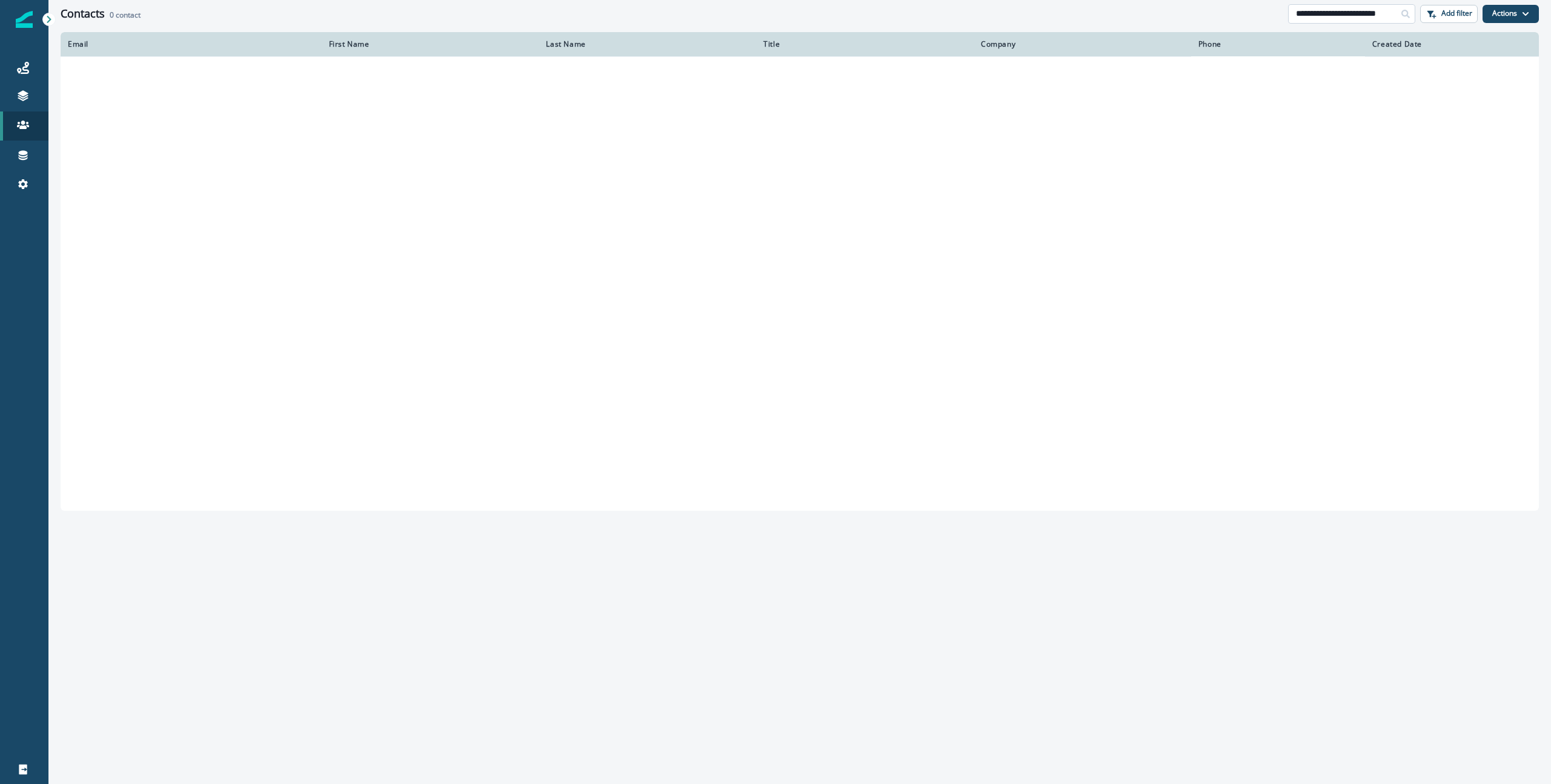
type input "**********"
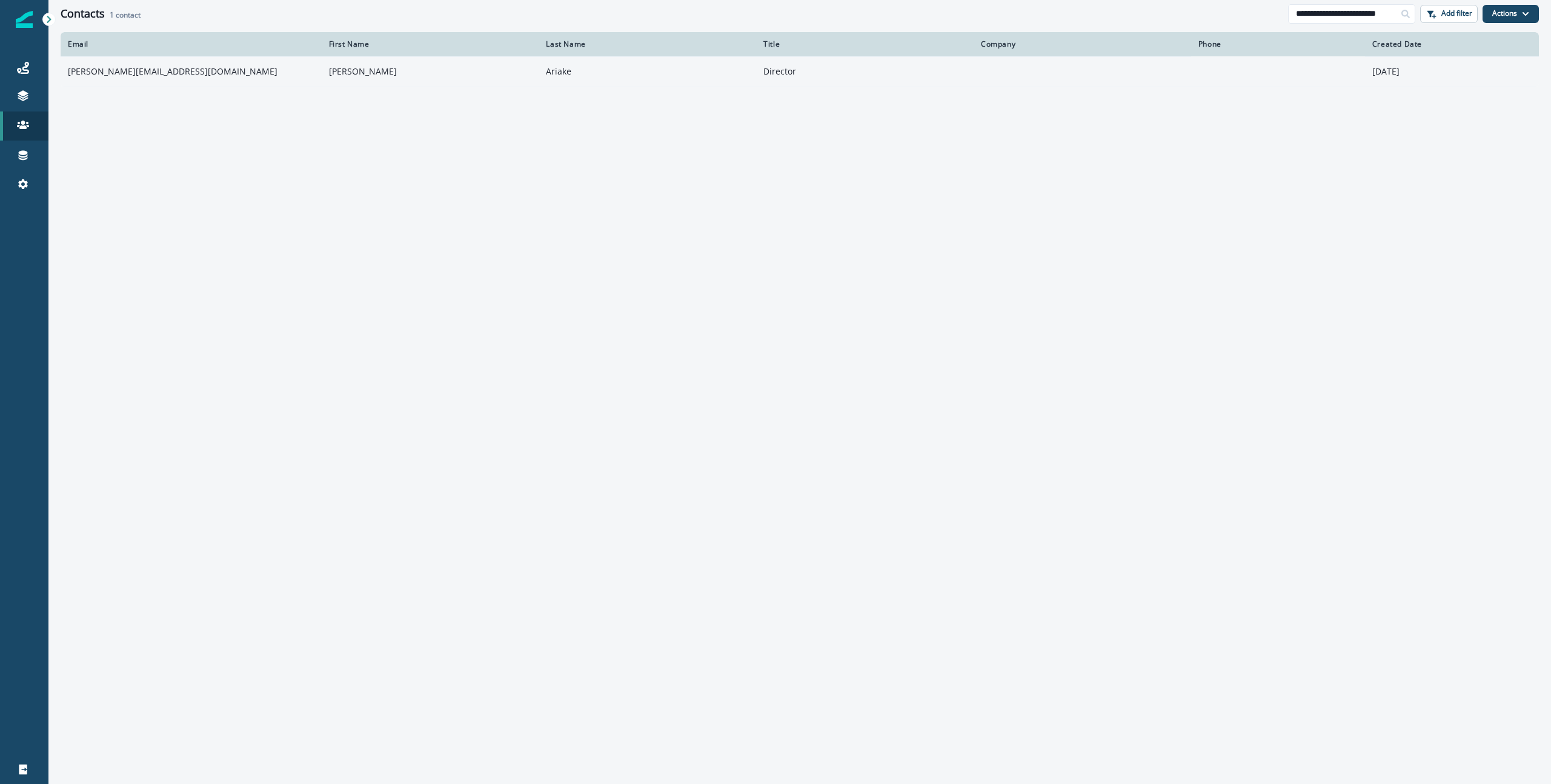
click at [154, 73] on td "[PERSON_NAME][EMAIL_ADDRESS][DOMAIN_NAME]" at bounding box center [191, 71] width 261 height 30
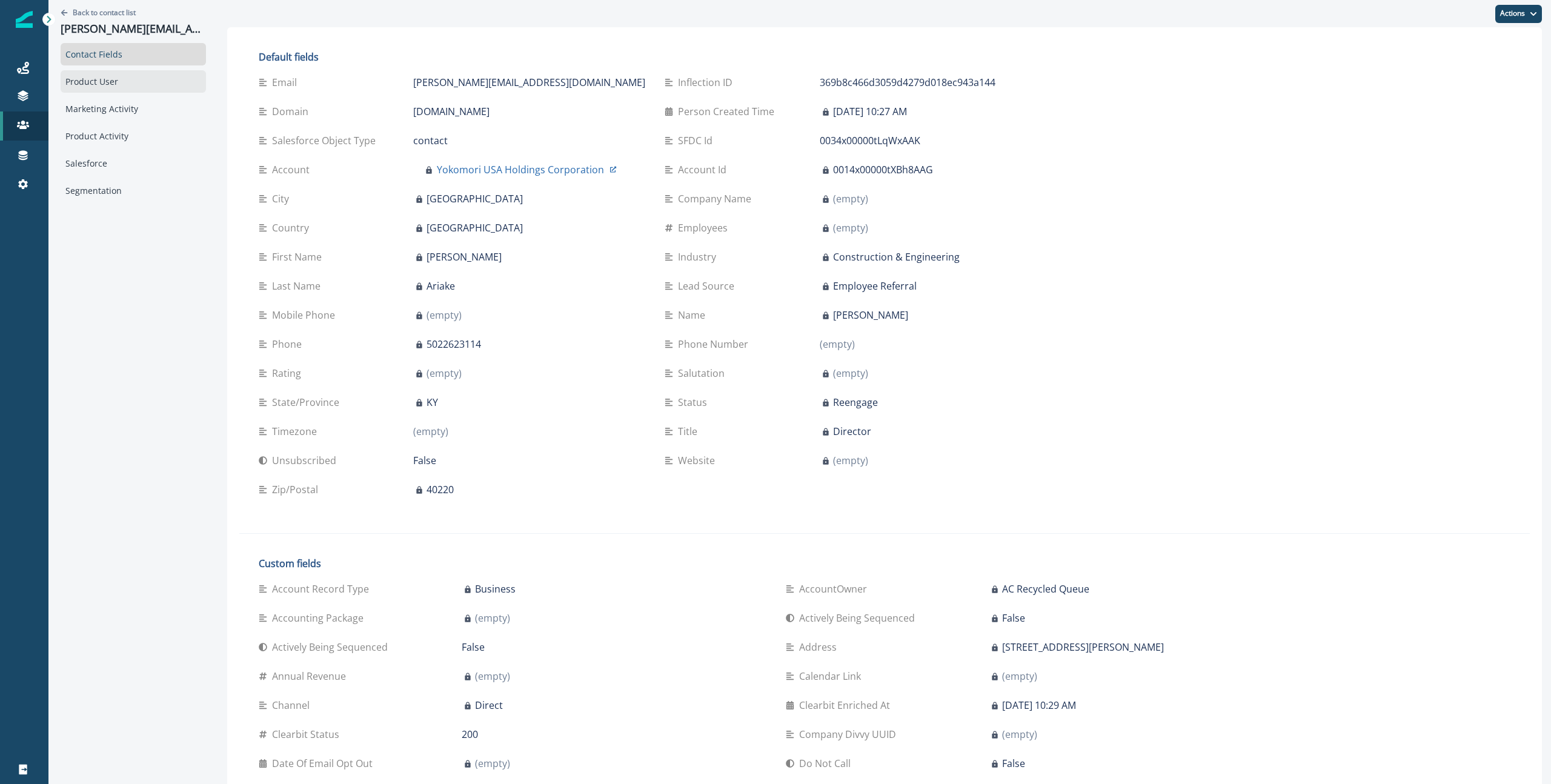
click at [155, 76] on div "Product User" at bounding box center [133, 81] width 145 height 22
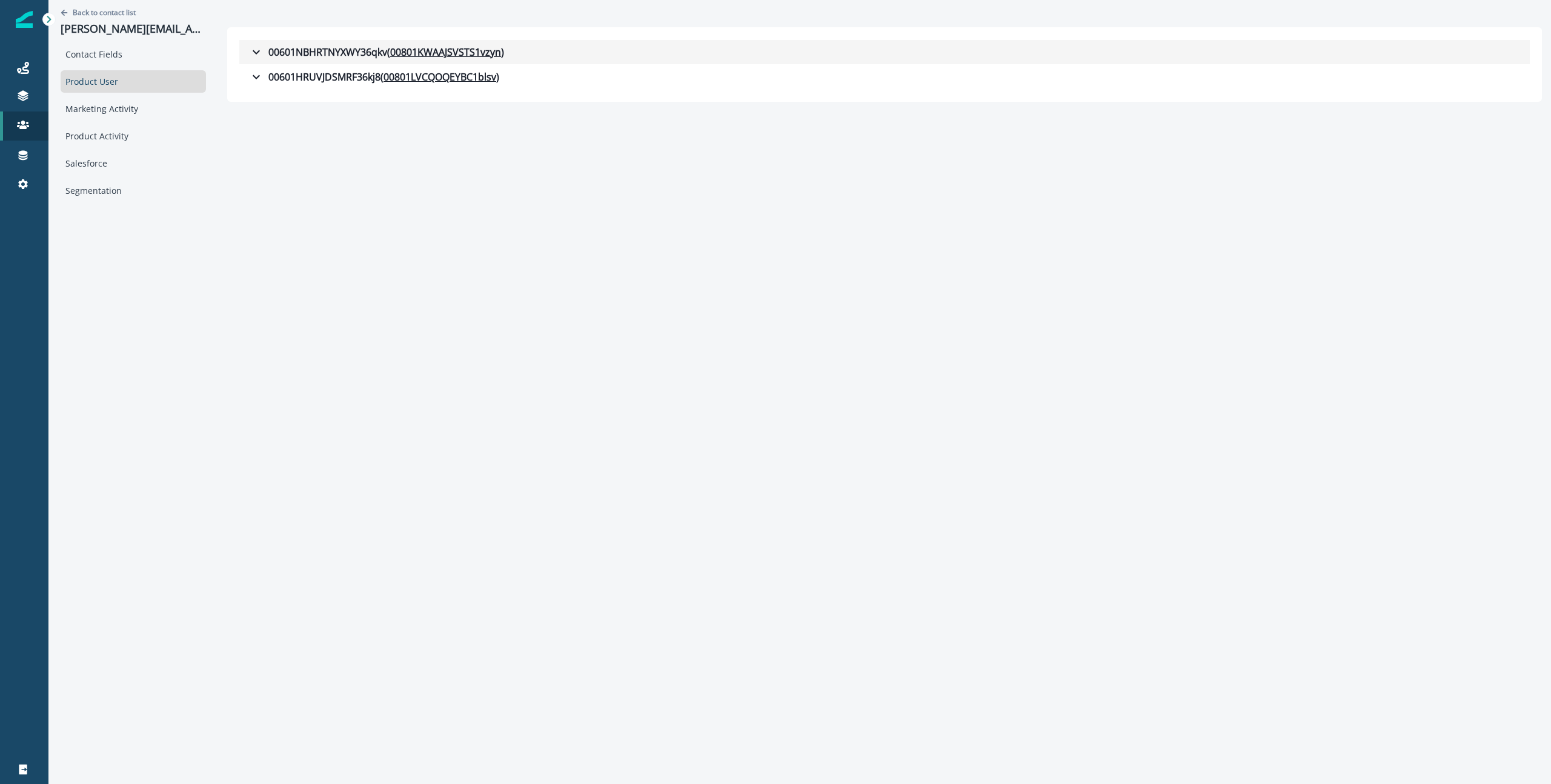
click at [252, 50] on icon "button" at bounding box center [256, 52] width 14 height 14
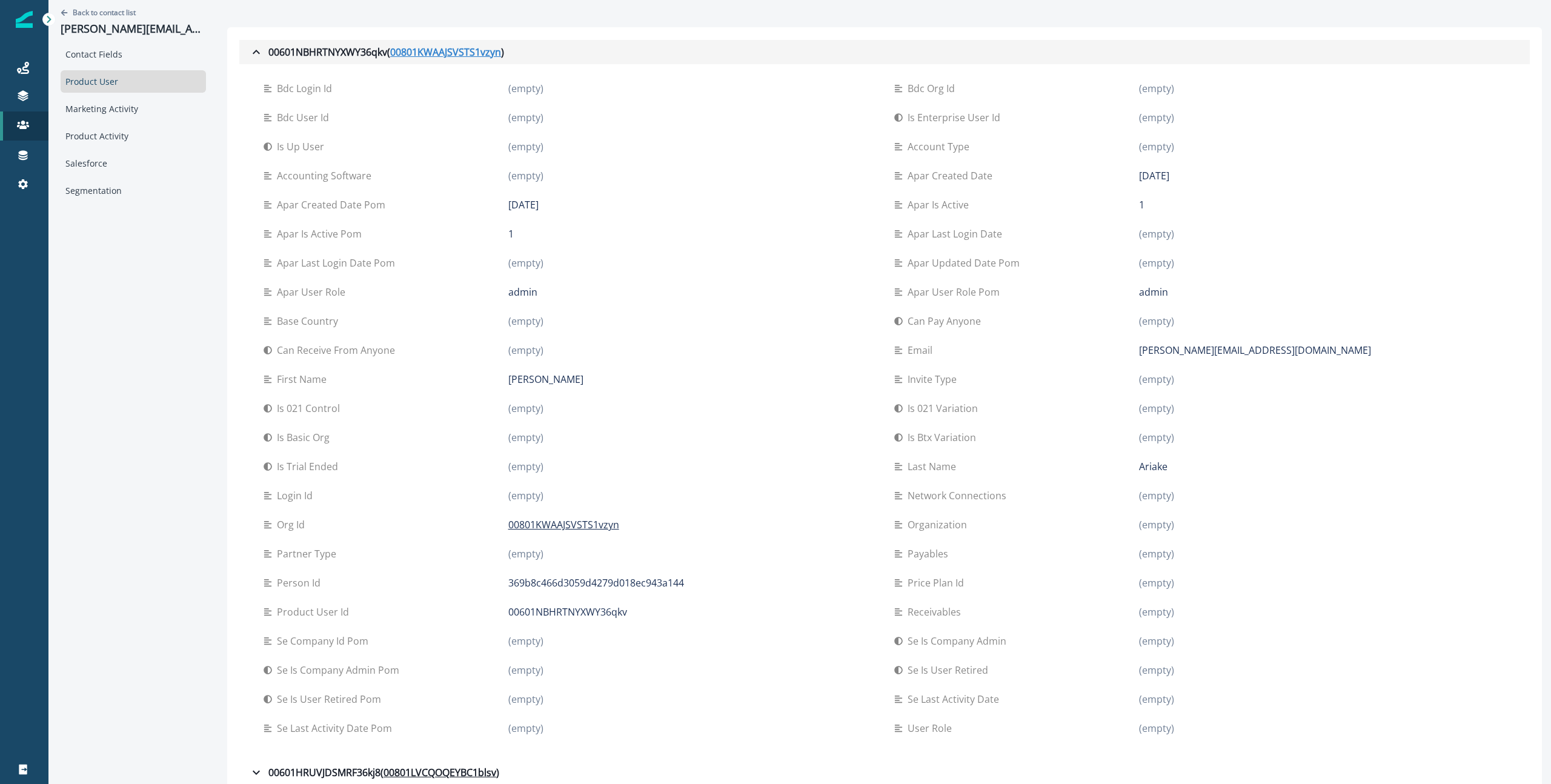
click at [438, 56] on u "00801KWAAJSVSTS1vzyn" at bounding box center [446, 52] width 111 height 14
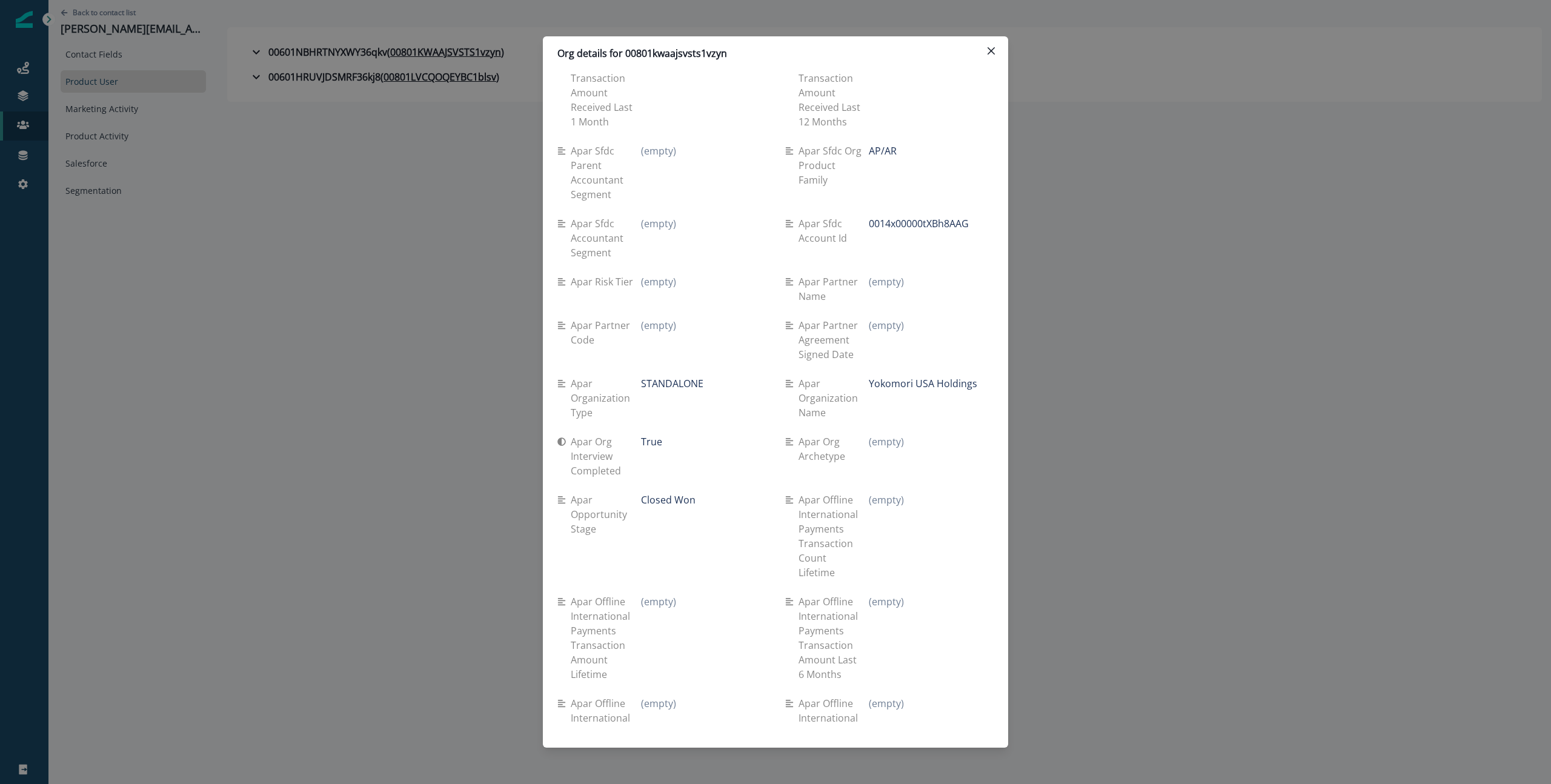
scroll to position [1957, 0]
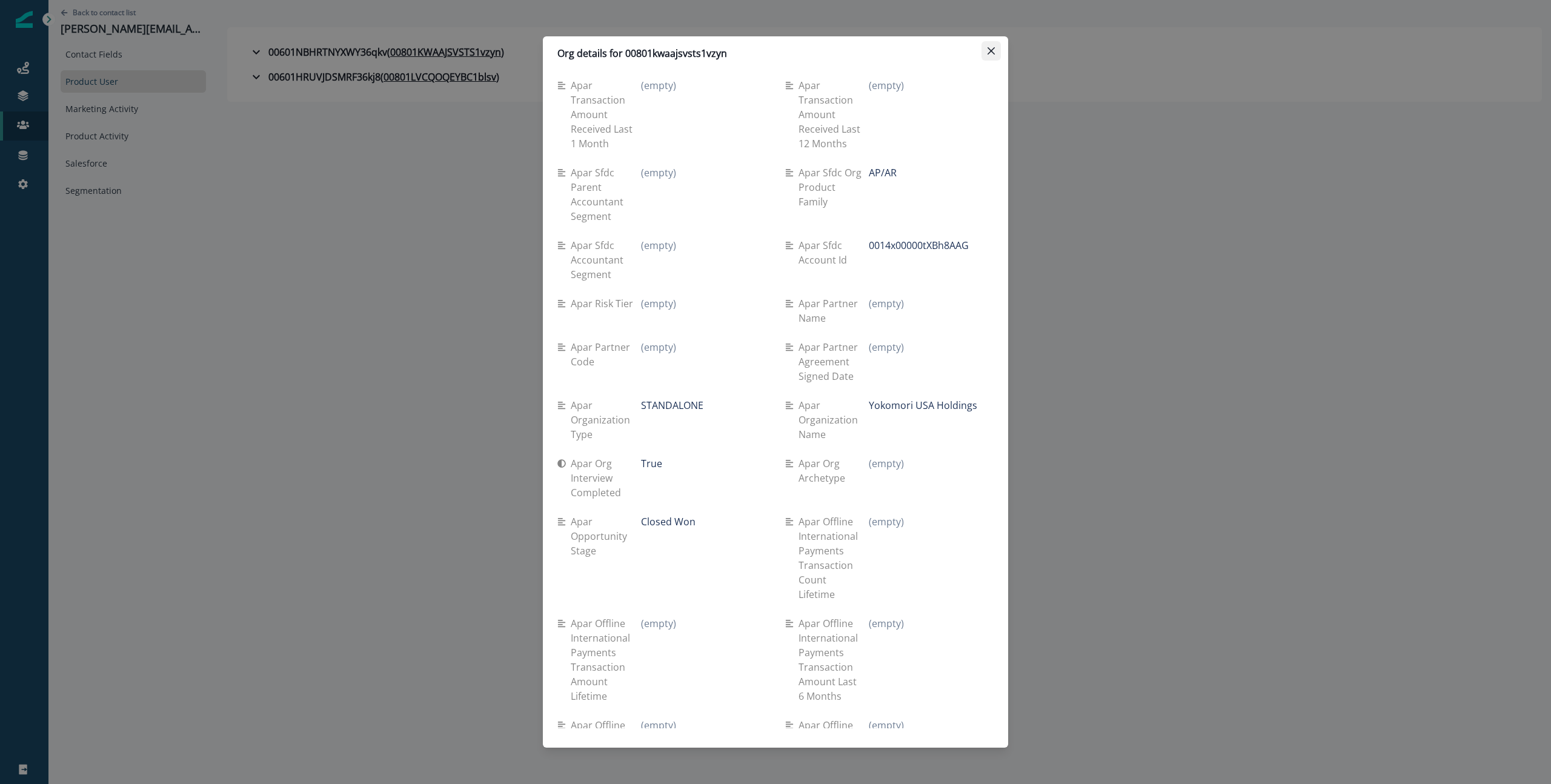
click at [989, 43] on button "Close" at bounding box center [991, 51] width 19 height 19
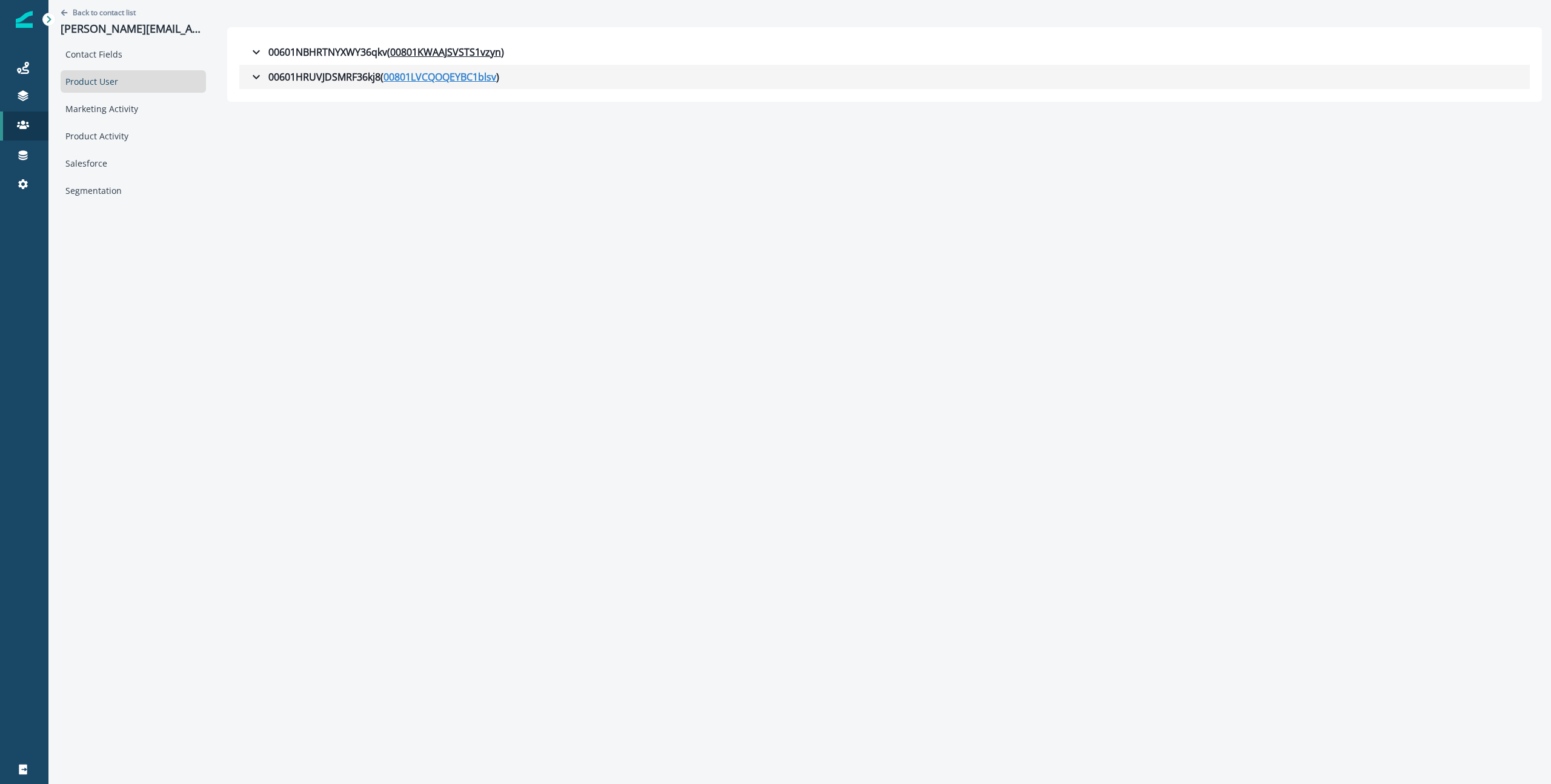
click at [394, 76] on u "00801LVCQOQEYBC1blsv" at bounding box center [440, 77] width 113 height 14
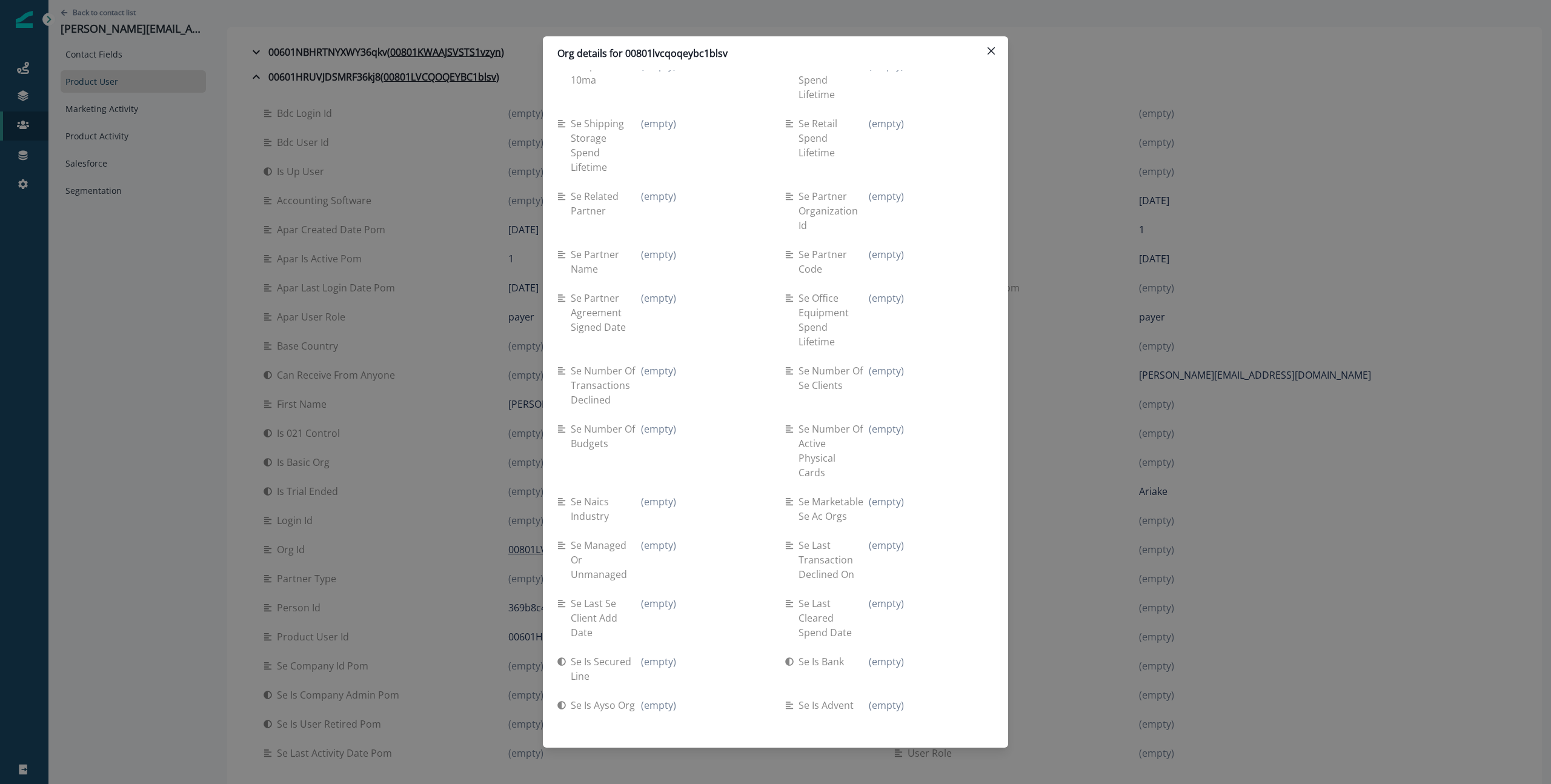
scroll to position [0, 0]
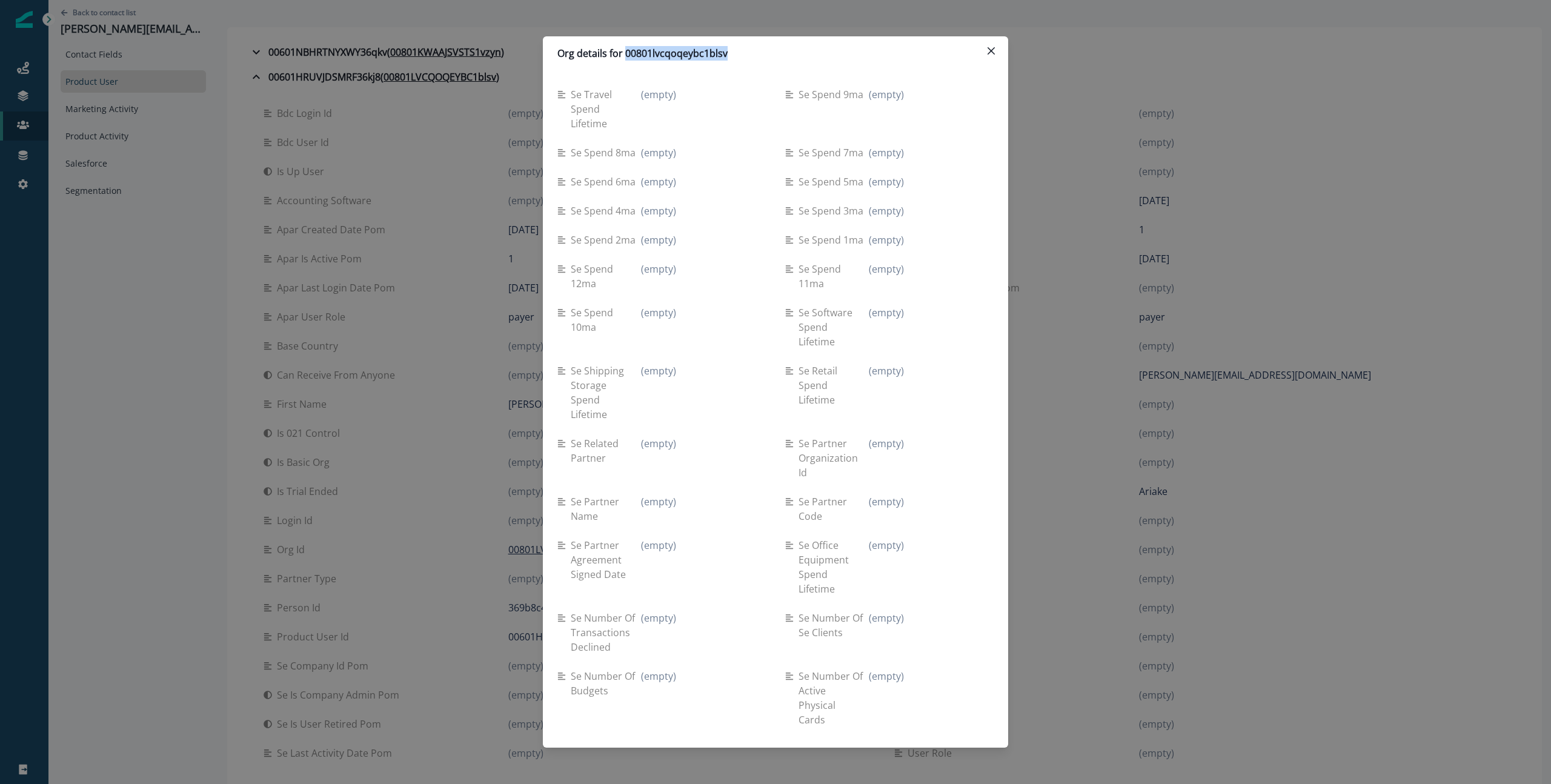
drag, startPoint x: 754, startPoint y: 54, endPoint x: 627, endPoint y: 55, distance: 127.0
click at [627, 55] on div "Org details for 00801lvcqoqeybc1blsv" at bounding box center [776, 53] width 436 height 14
copy p "00801lvcqoqeybc1blsv"
click at [987, 53] on button "Close" at bounding box center [991, 51] width 19 height 19
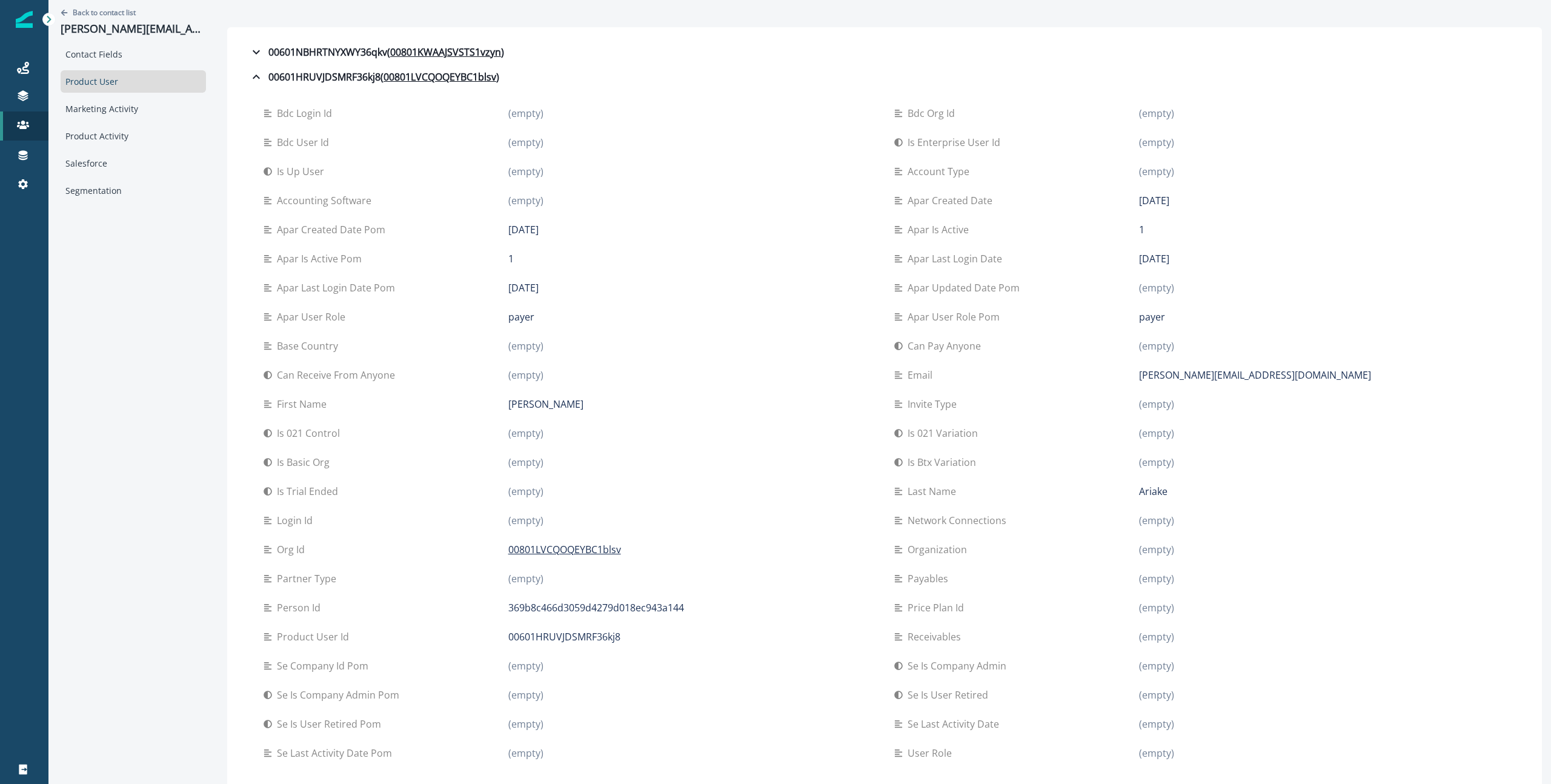
scroll to position [14, 0]
